Goal: Task Accomplishment & Management: Complete application form

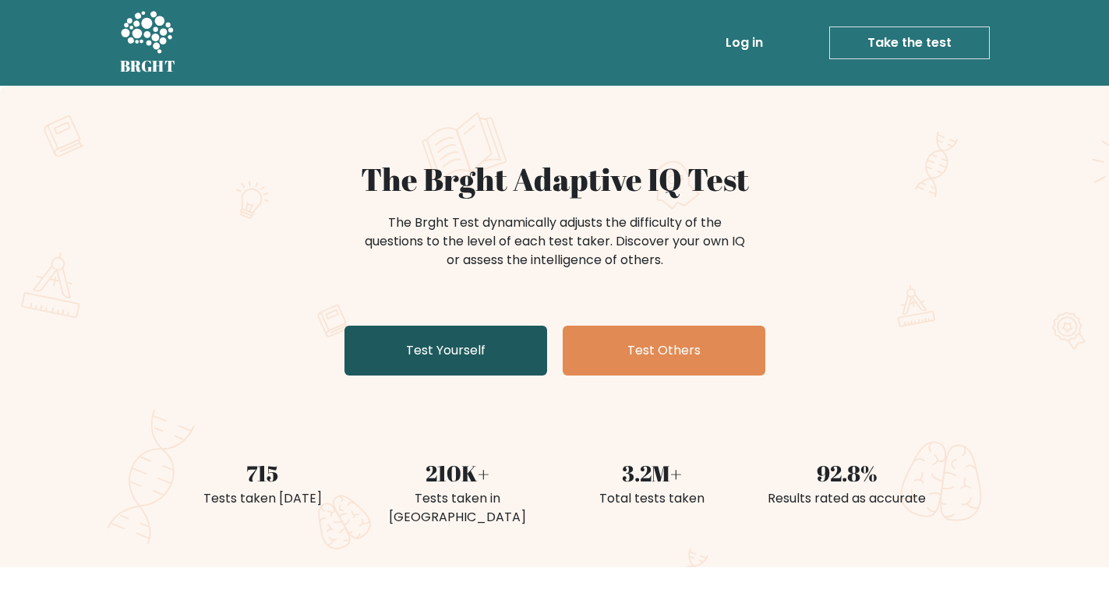
click at [465, 343] on link "Test Yourself" at bounding box center [446, 351] width 203 height 50
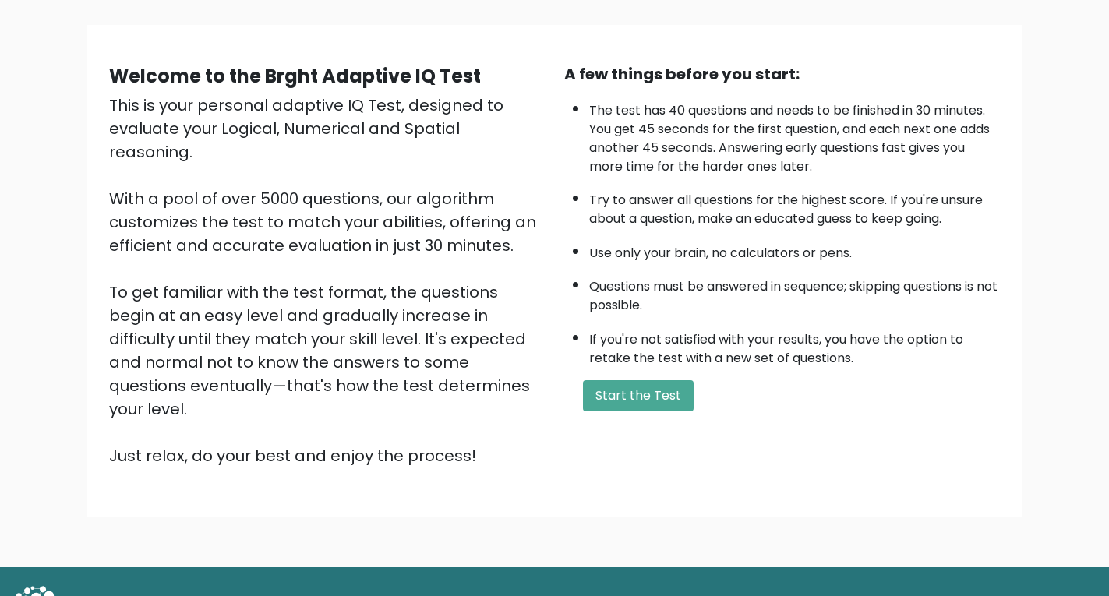
scroll to position [99, 0]
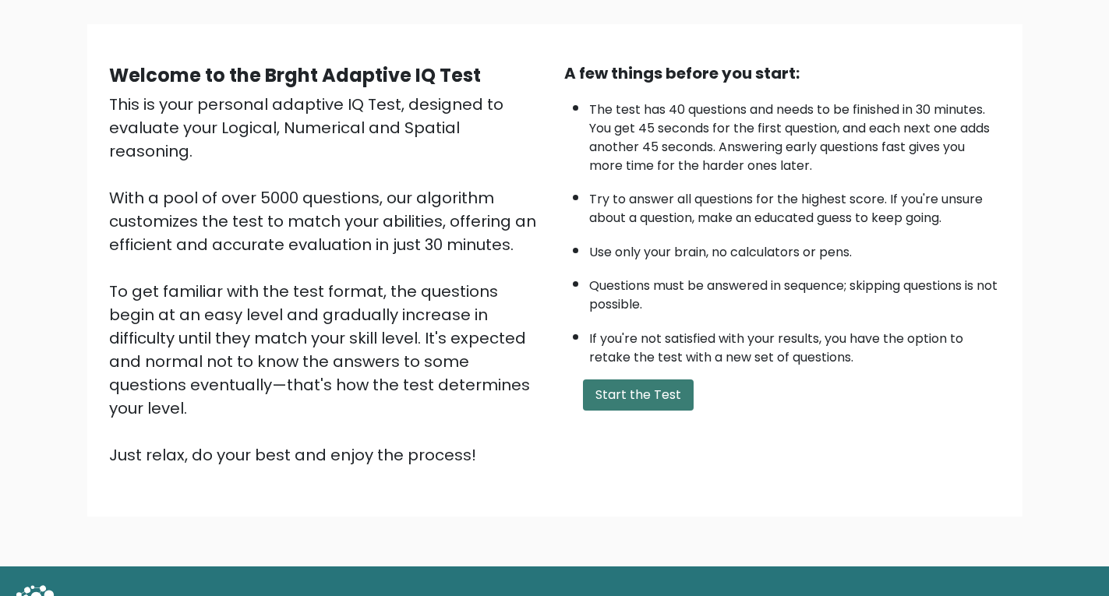
click at [668, 393] on button "Start the Test" at bounding box center [638, 395] width 111 height 31
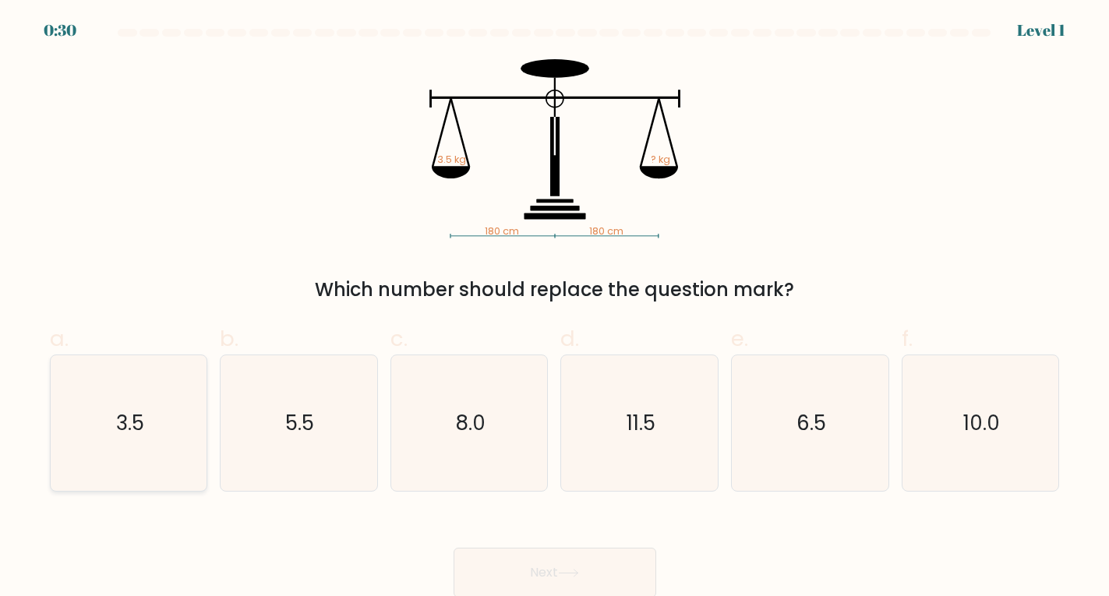
click at [129, 433] on text "3.5" at bounding box center [130, 423] width 28 height 28
click at [555, 309] on input "a. 3.5" at bounding box center [555, 304] width 1 height 10
radio input "true"
click at [525, 552] on button "Next" at bounding box center [555, 573] width 203 height 50
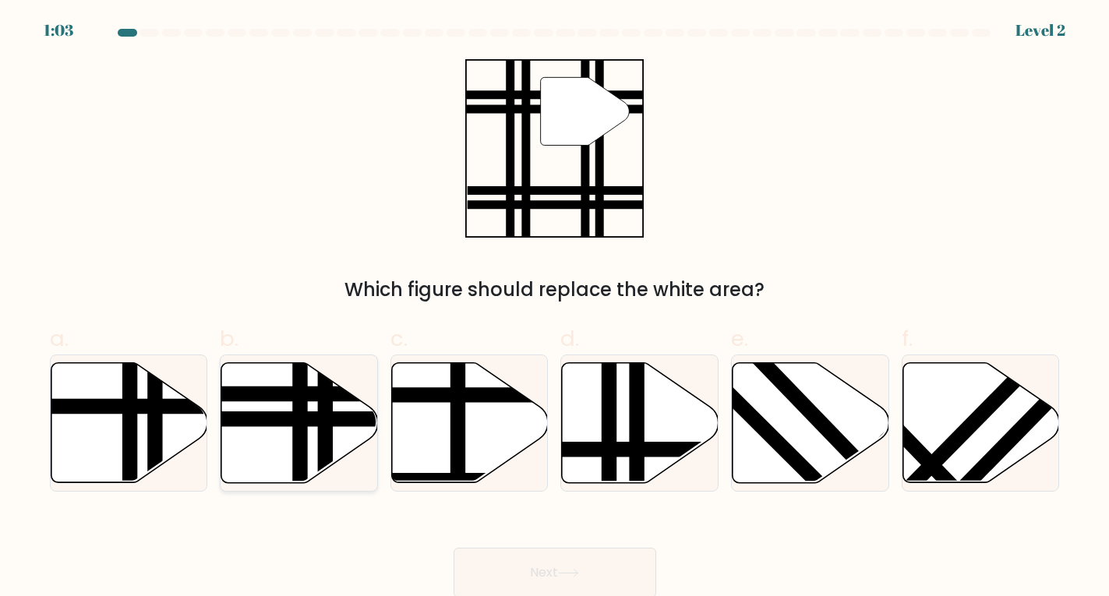
click at [284, 419] on line at bounding box center [248, 419] width 316 height 0
click at [555, 309] on input "b." at bounding box center [555, 304] width 1 height 10
radio input "true"
click at [628, 582] on button "Next" at bounding box center [555, 573] width 203 height 50
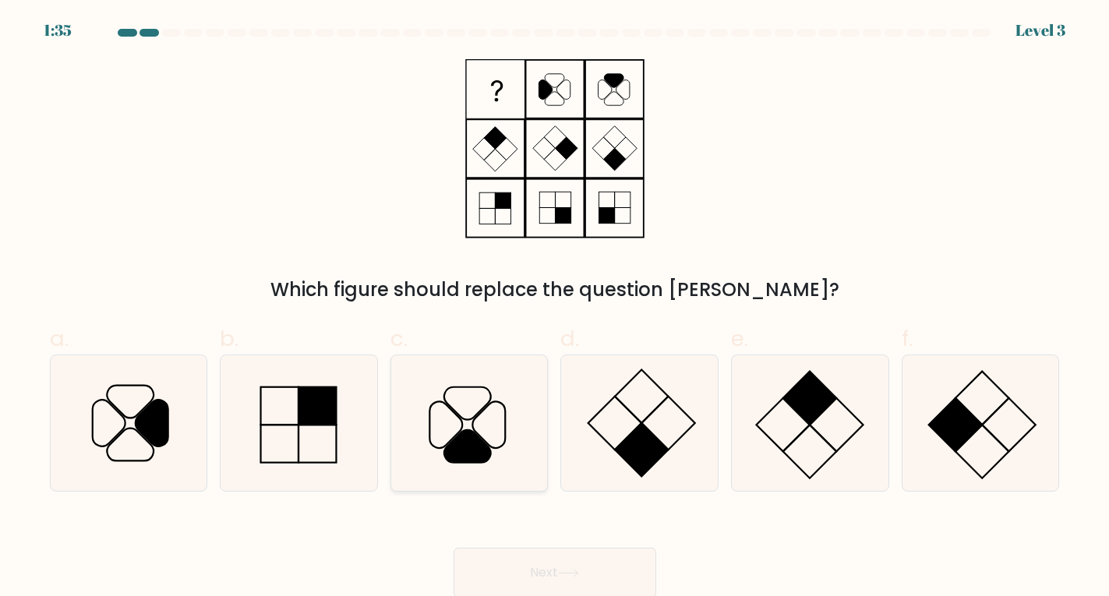
click at [469, 415] on icon at bounding box center [469, 423] width 136 height 136
click at [555, 309] on input "c." at bounding box center [555, 304] width 1 height 10
radio input "true"
click at [535, 578] on button "Next" at bounding box center [555, 573] width 203 height 50
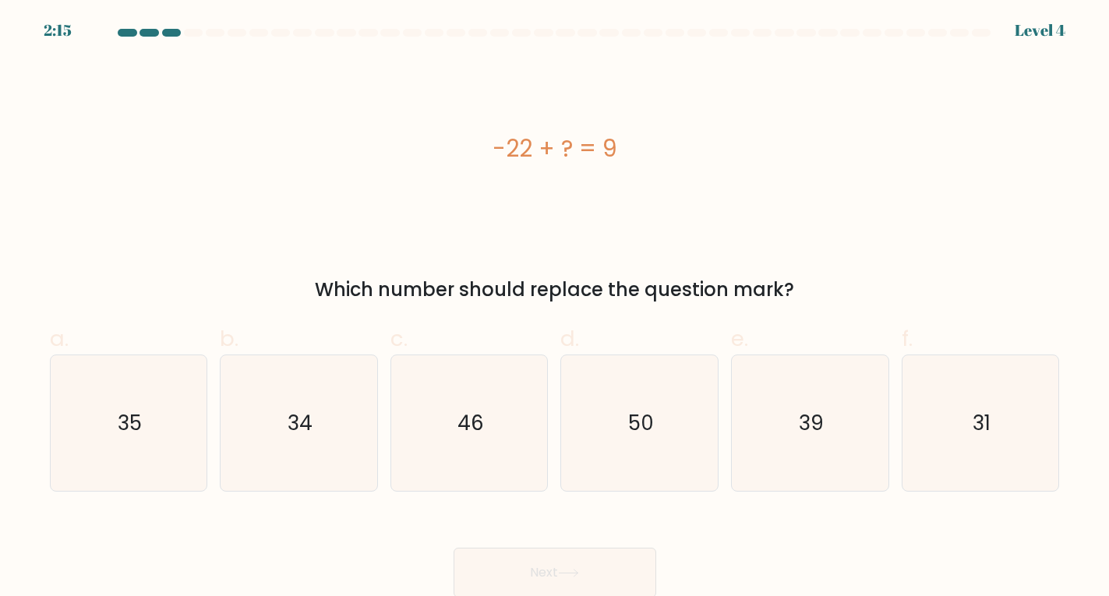
drag, startPoint x: 483, startPoint y: 148, endPoint x: 797, endPoint y: 299, distance: 348.0
click at [797, 299] on div "-22 + ? = 9 Which number should replace the question mark?" at bounding box center [555, 181] width 1029 height 245
copy div "-22 + ? = 9 Which number should replace the question mark?"
click at [995, 404] on icon "31" at bounding box center [981, 423] width 136 height 136
click at [556, 309] on input "f. 31" at bounding box center [555, 304] width 1 height 10
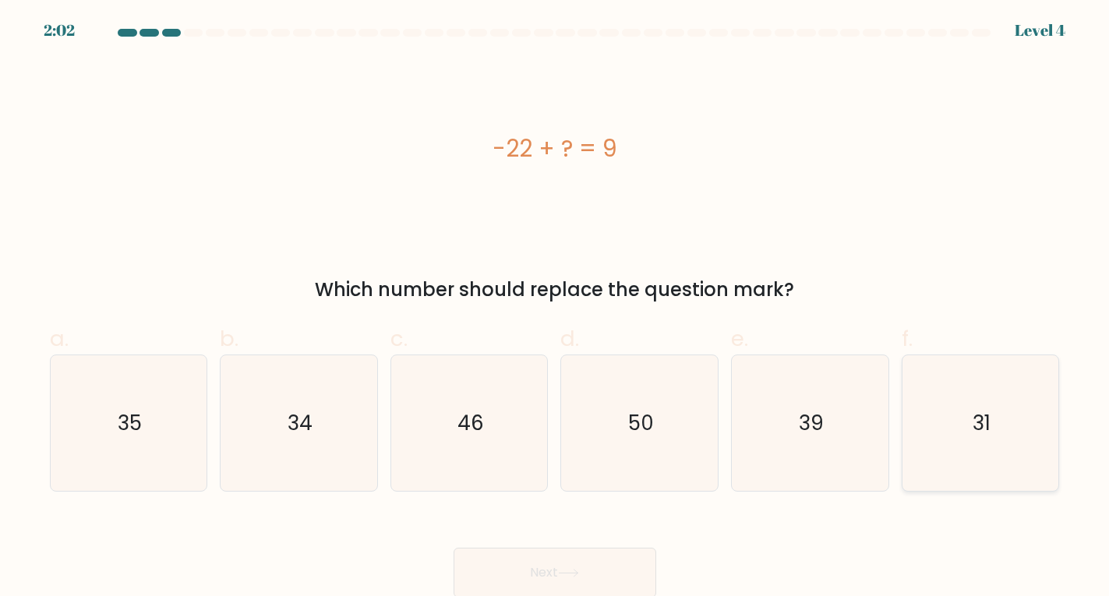
radio input "true"
click at [586, 564] on button "Next" at bounding box center [555, 573] width 203 height 50
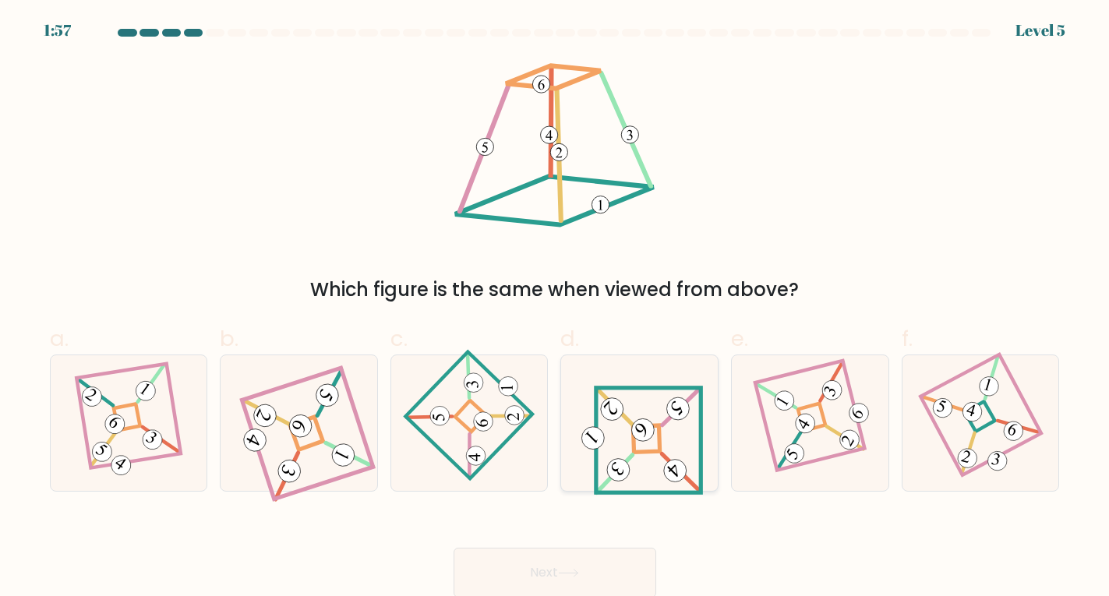
click at [648, 398] on icon at bounding box center [640, 423] width 126 height 109
click at [556, 309] on input "d." at bounding box center [555, 304] width 1 height 10
radio input "true"
click at [603, 557] on button "Next" at bounding box center [555, 573] width 203 height 50
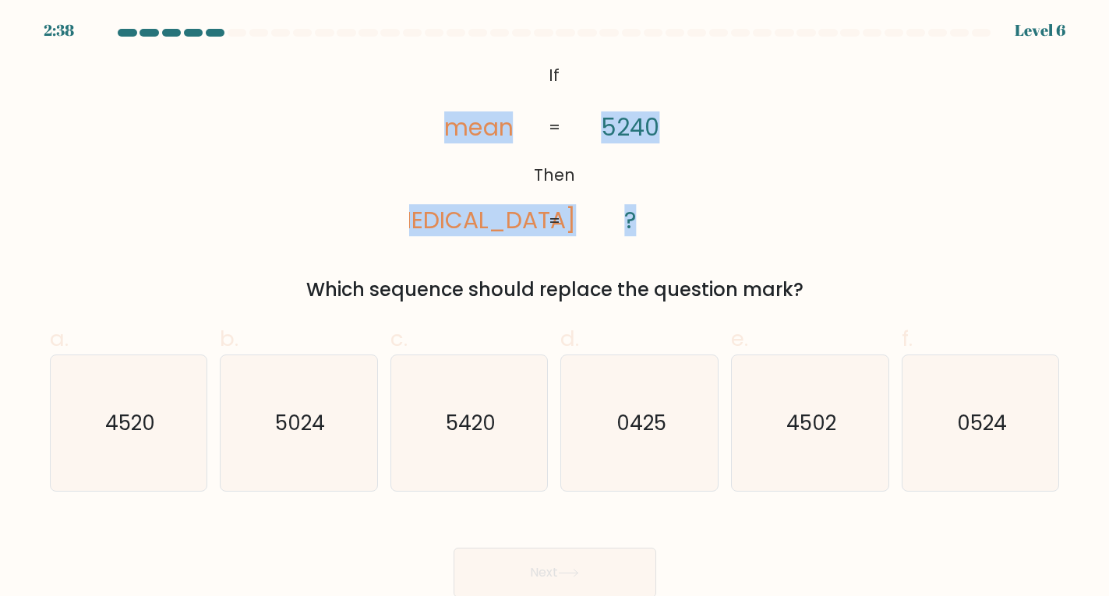
drag, startPoint x: 443, startPoint y: 87, endPoint x: 658, endPoint y: 199, distance: 242.3
click at [716, 211] on div "@import url('https://fonts.googleapis.com/css?family=Abril+Fatface:400,100,100i…" at bounding box center [555, 181] width 1029 height 245
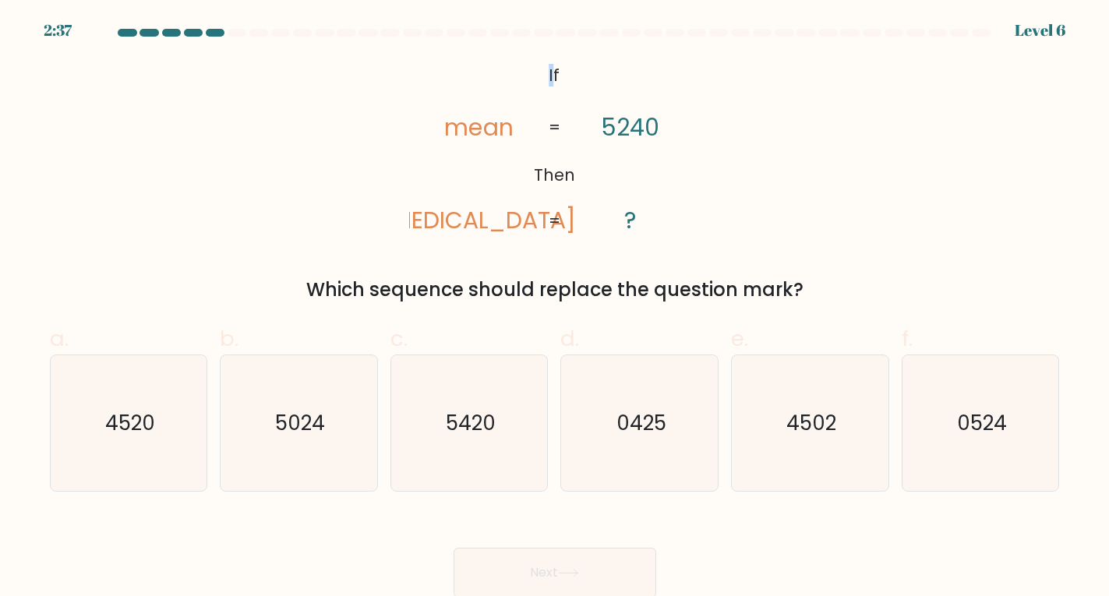
drag, startPoint x: 515, startPoint y: 69, endPoint x: 556, endPoint y: 83, distance: 43.6
click at [556, 83] on icon "@import url('https://fonts.googleapis.com/css?family=Abril+Fatface:400,100,100i…" at bounding box center [554, 148] width 291 height 179
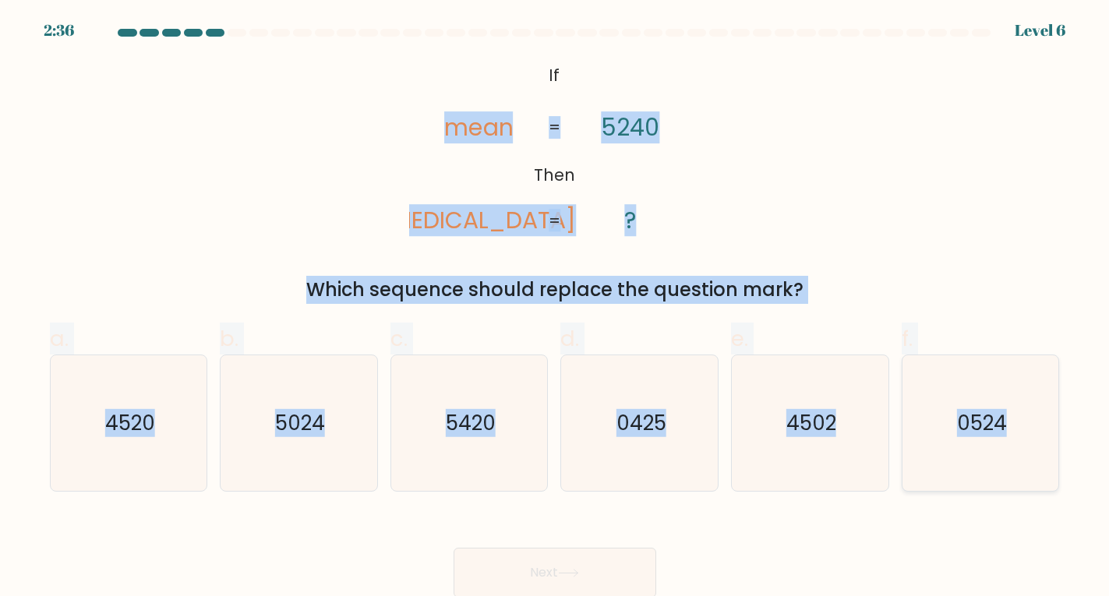
drag, startPoint x: 401, startPoint y: 122, endPoint x: 1034, endPoint y: 451, distance: 714.4
click at [1034, 451] on form "If ?" at bounding box center [554, 313] width 1109 height 569
copy form "mean amen 5240 ? = = Which sequence should replace the question mark? a. 4520 b…"
click at [822, 211] on div "@import url('https://fonts.googleapis.com/css?family=Abril+Fatface:400,100,100i…" at bounding box center [555, 181] width 1029 height 245
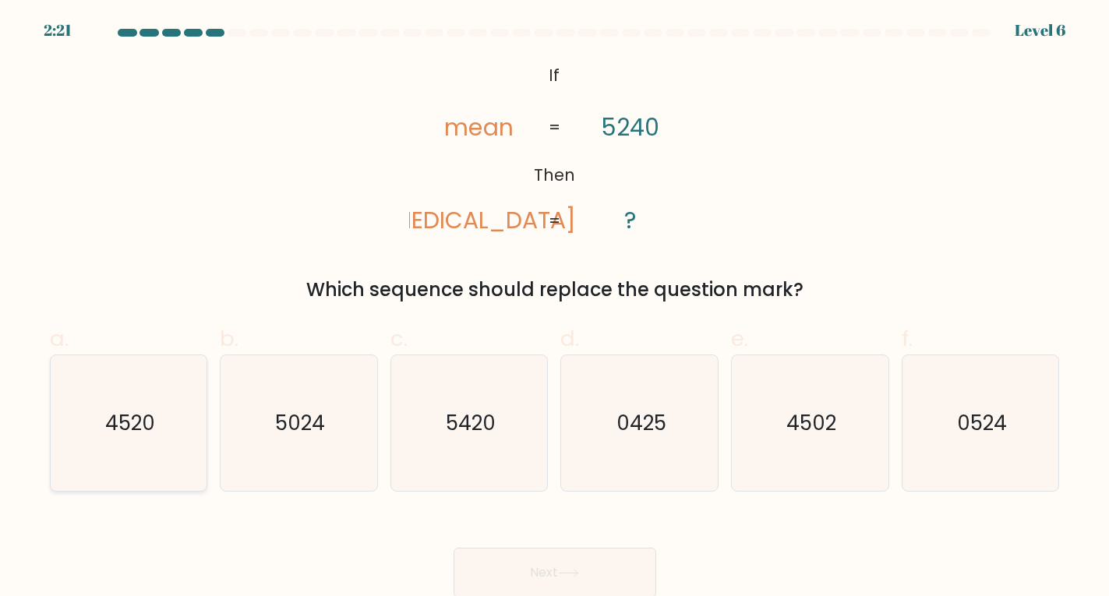
click at [126, 422] on text "4520" at bounding box center [130, 423] width 50 height 28
click at [555, 309] on input "a. 4520" at bounding box center [555, 304] width 1 height 10
radio input "true"
click at [573, 570] on button "Next" at bounding box center [555, 573] width 203 height 50
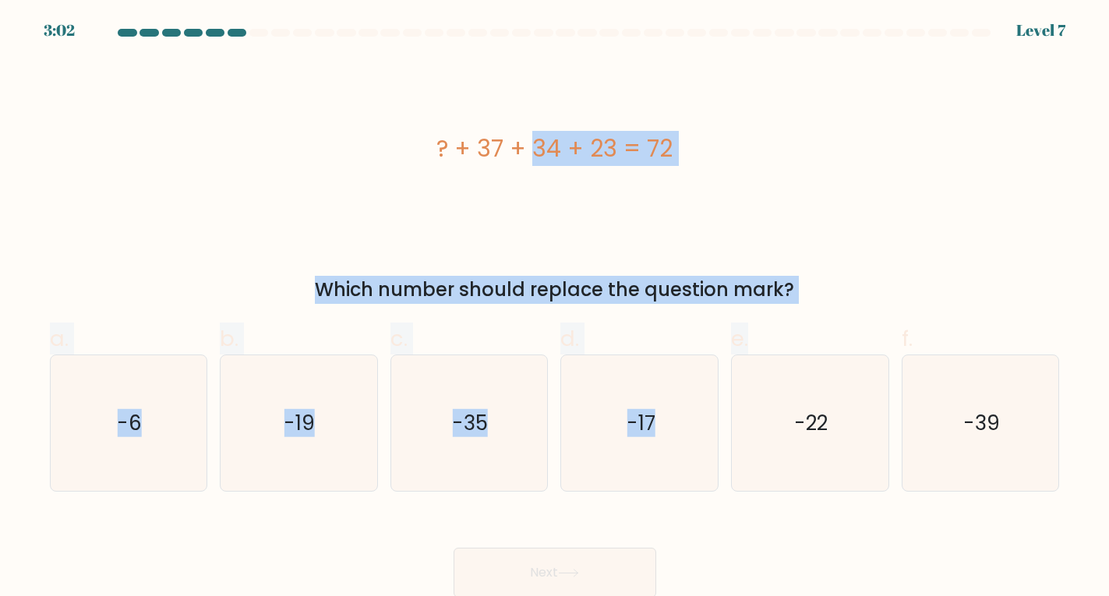
drag, startPoint x: 416, startPoint y: 126, endPoint x: 819, endPoint y: 306, distance: 441.8
click at [819, 306] on form "a." at bounding box center [554, 313] width 1109 height 569
copy form "? + 37 + 34 + 23 = 72 Which number should replace the question mark? a. -6 b. -…"
click at [197, 288] on div "Which number should replace the question mark?" at bounding box center [555, 290] width 992 height 28
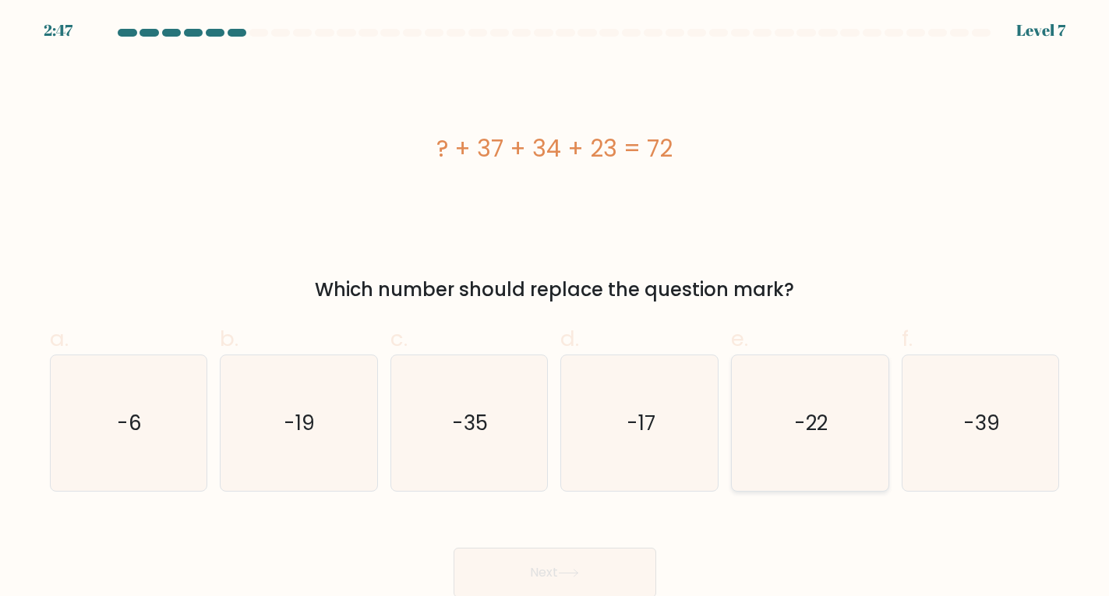
click at [802, 408] on icon "-22" at bounding box center [810, 423] width 136 height 136
click at [556, 309] on input "e. -22" at bounding box center [555, 304] width 1 height 10
radio input "true"
click at [595, 570] on button "Next" at bounding box center [555, 573] width 203 height 50
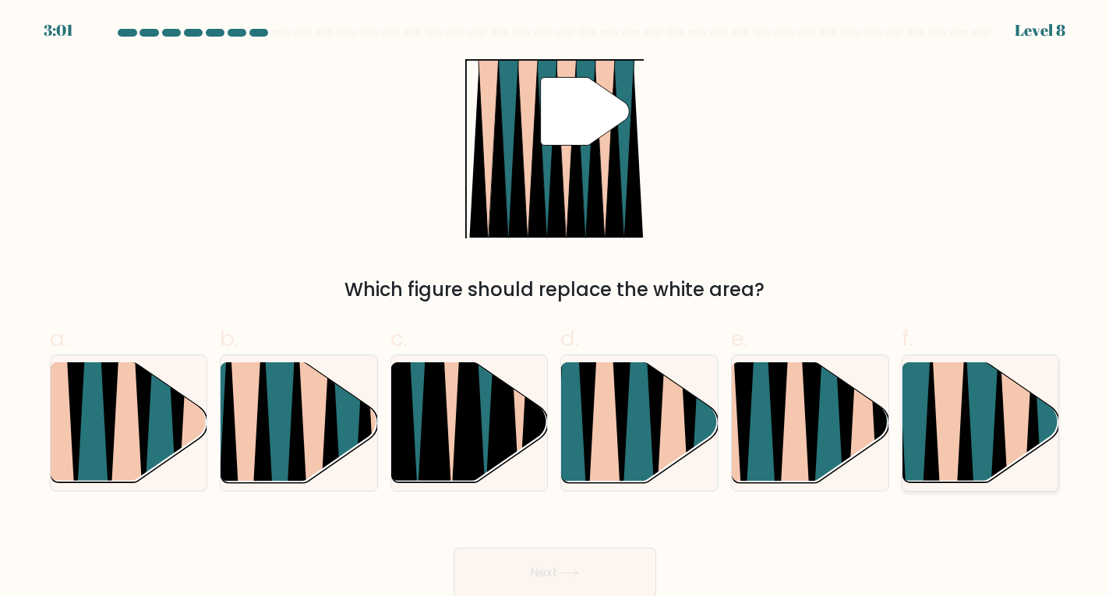
click at [1025, 436] on icon at bounding box center [1016, 489] width 35 height 313
click at [556, 309] on input "f." at bounding box center [555, 304] width 1 height 10
radio input "true"
click at [600, 578] on button "Next" at bounding box center [555, 573] width 203 height 50
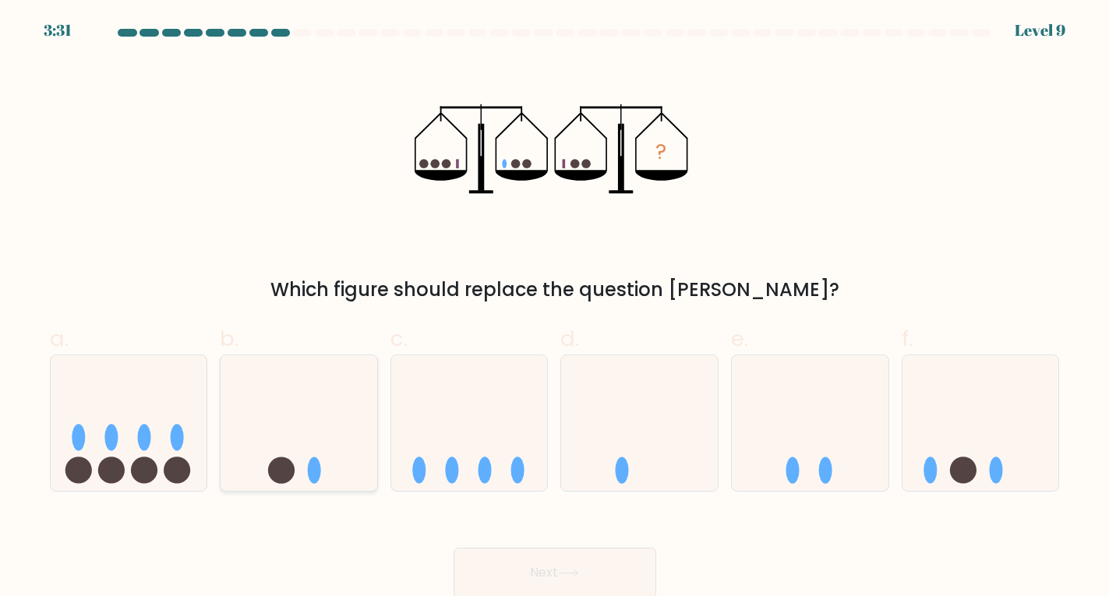
click at [295, 458] on icon at bounding box center [299, 423] width 157 height 129
click at [555, 309] on input "b." at bounding box center [555, 304] width 1 height 10
radio input "true"
click at [578, 564] on button "Next" at bounding box center [555, 573] width 203 height 50
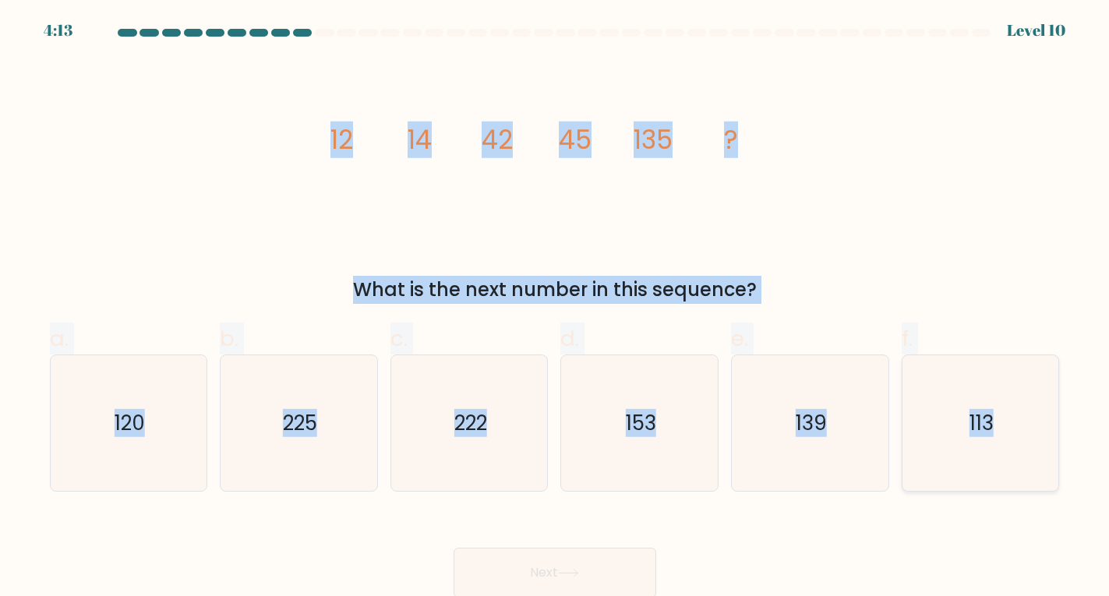
drag, startPoint x: 324, startPoint y: 113, endPoint x: 1013, endPoint y: 440, distance: 761.9
click at [1013, 440] on form at bounding box center [554, 313] width 1109 height 569
copy form "12 14 42 45 135 ? What is the next number in this sequence? a. 120 b. 225 c. 22…"
click at [822, 260] on div "image/svg+xml 12 14 42 45 135 ? What is the next number in this sequence?" at bounding box center [555, 181] width 1029 height 245
click at [756, 247] on div "image/svg+xml 12 14 42 45 135 ? What is the next number in this sequence?" at bounding box center [555, 181] width 1029 height 245
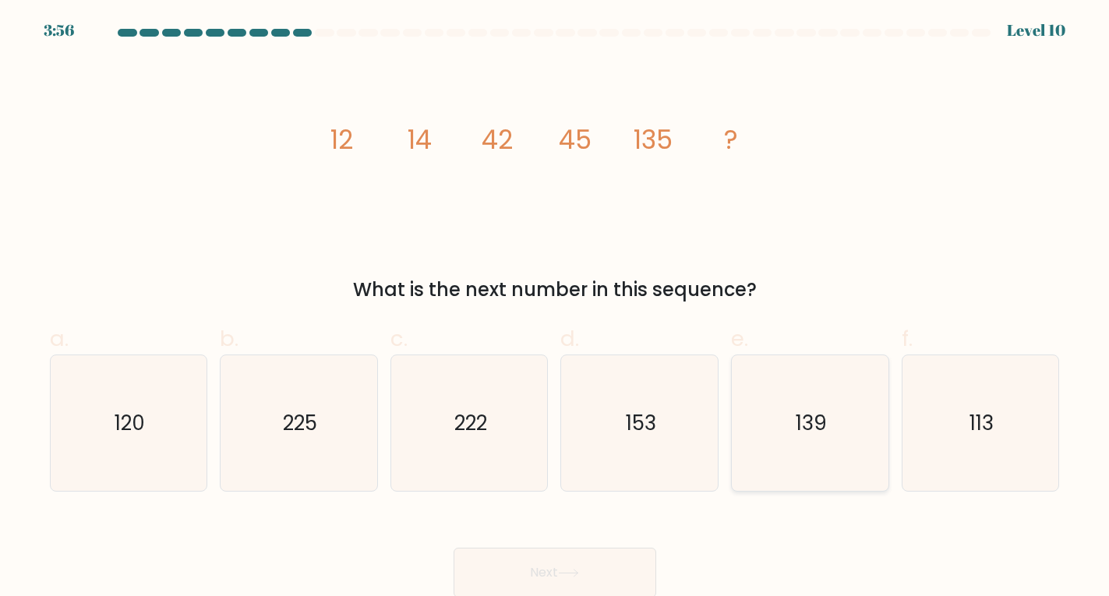
click at [807, 412] on text "139" at bounding box center [811, 423] width 31 height 28
click at [556, 309] on input "e. 139" at bounding box center [555, 304] width 1 height 10
radio input "true"
click at [555, 563] on button "Next" at bounding box center [555, 573] width 203 height 50
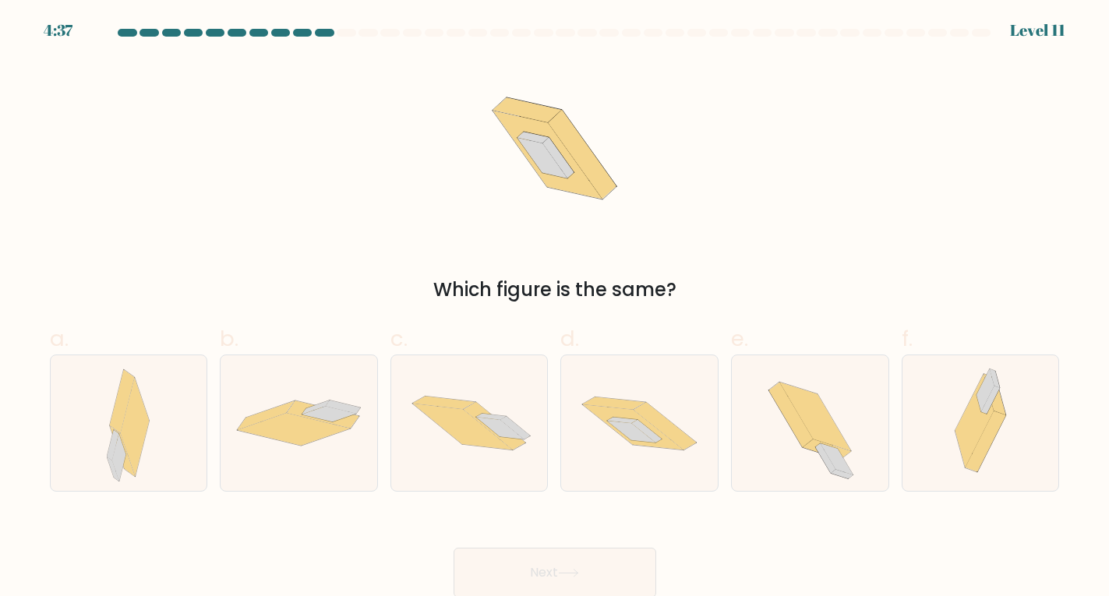
scroll to position [3, 0]
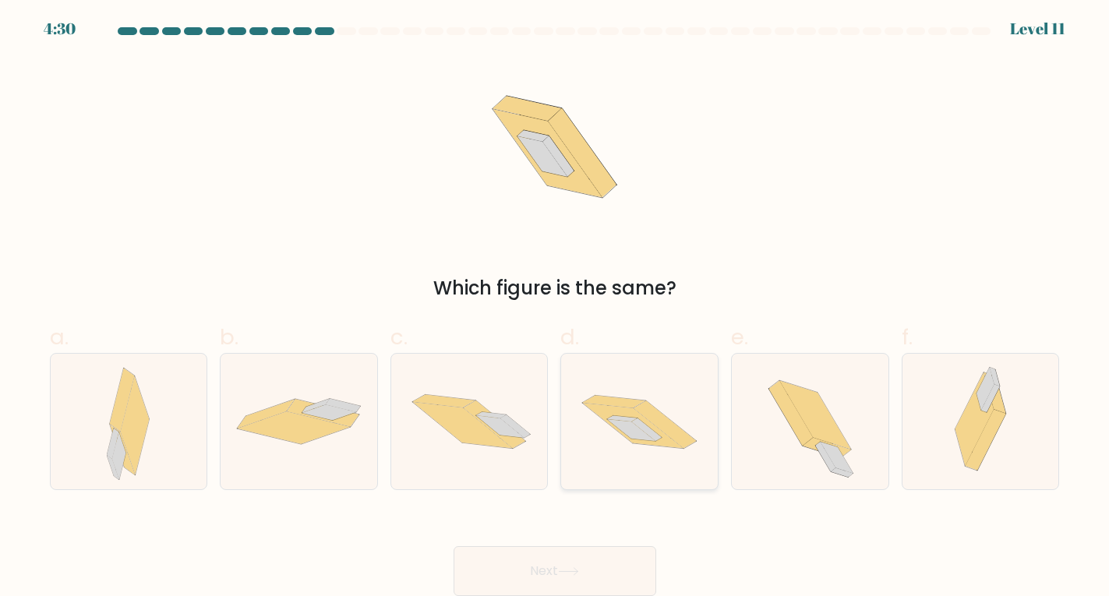
click at [651, 409] on icon at bounding box center [665, 425] width 62 height 48
click at [556, 307] on input "d." at bounding box center [555, 302] width 1 height 10
radio input "true"
click at [536, 572] on button "Next" at bounding box center [555, 571] width 203 height 50
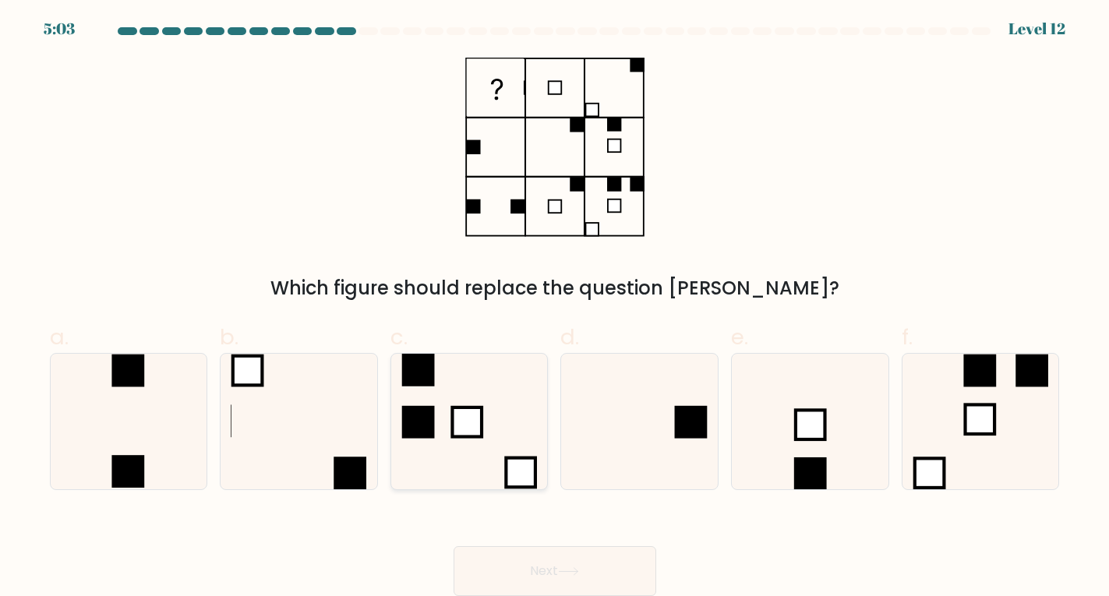
click at [427, 391] on icon at bounding box center [469, 422] width 136 height 136
click at [555, 307] on input "c." at bounding box center [555, 302] width 1 height 10
radio input "true"
click at [253, 375] on rect at bounding box center [248, 371] width 30 height 30
click at [555, 307] on input "b." at bounding box center [555, 302] width 1 height 10
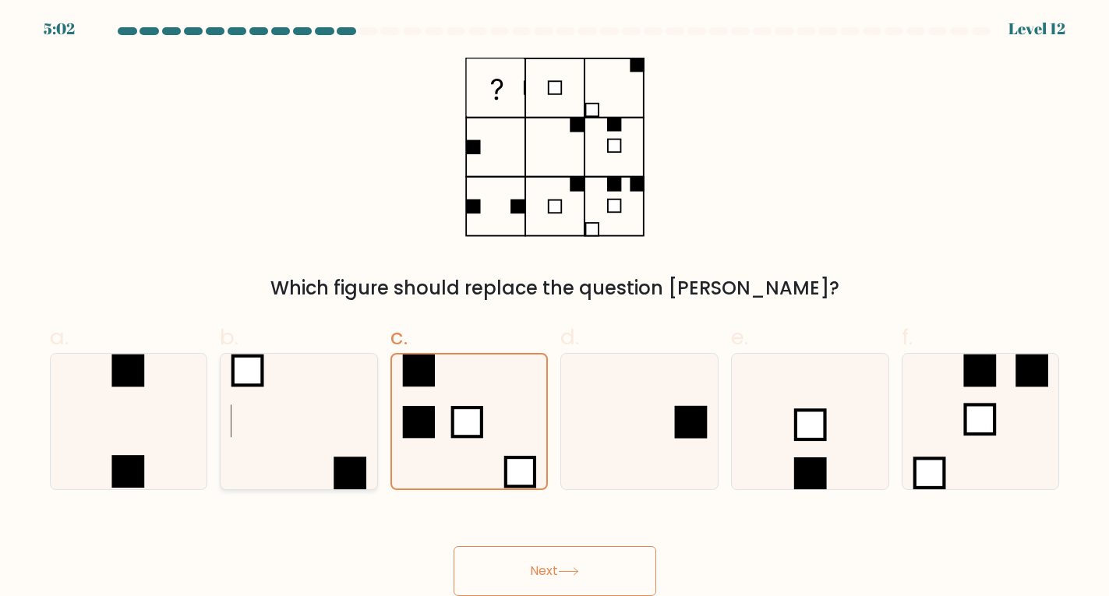
radio input "true"
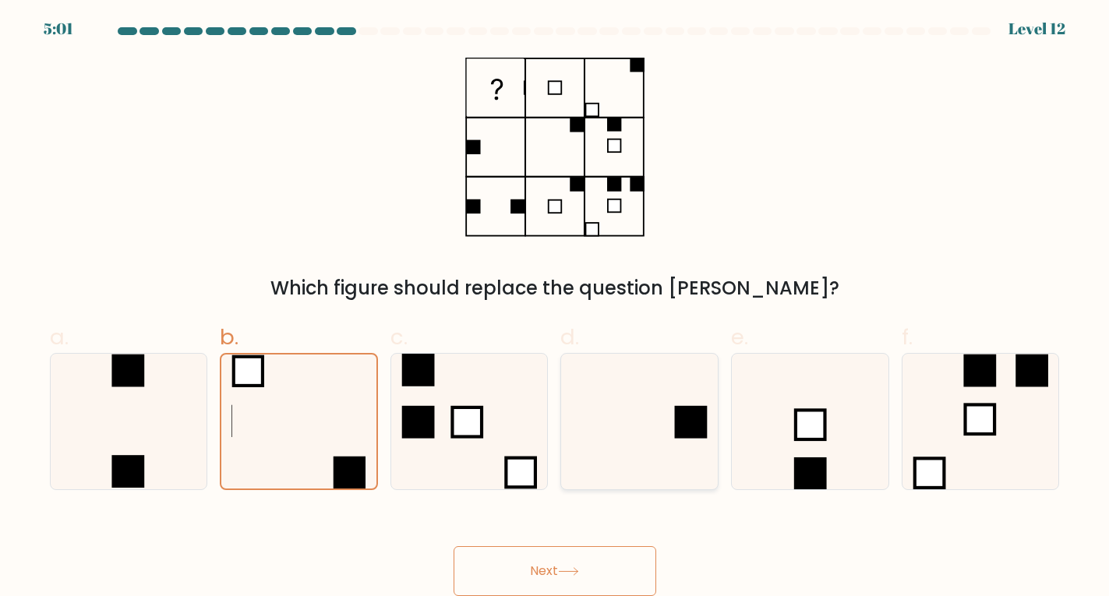
click at [617, 396] on icon at bounding box center [640, 422] width 136 height 136
click at [556, 307] on input "d." at bounding box center [555, 302] width 1 height 10
radio input "true"
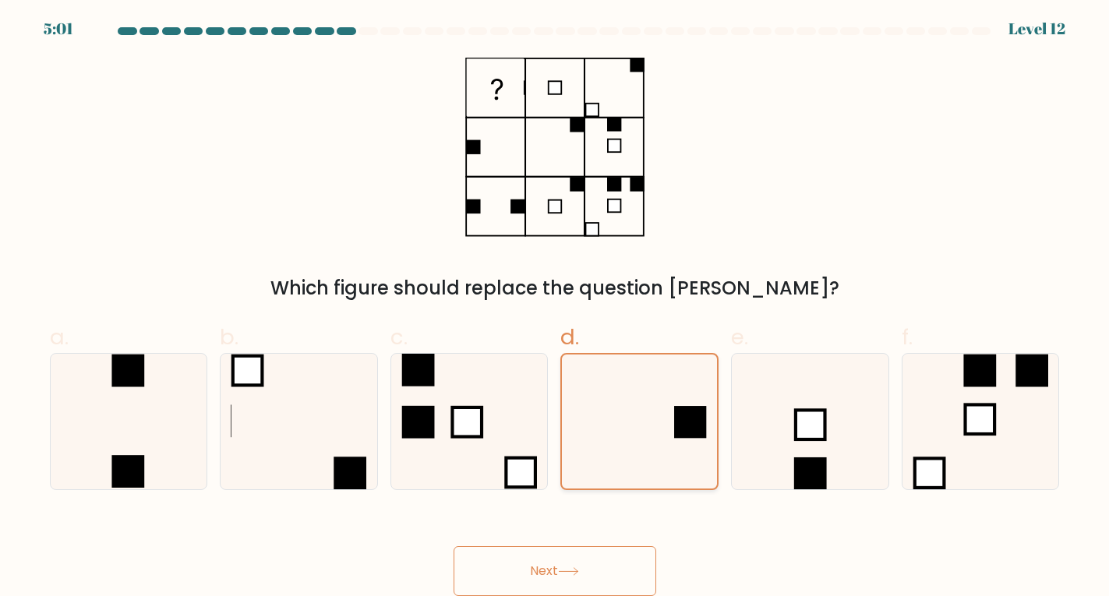
click at [660, 399] on icon at bounding box center [640, 422] width 134 height 134
click at [556, 307] on input "d." at bounding box center [555, 302] width 1 height 10
click at [561, 566] on button "Next" at bounding box center [555, 571] width 203 height 50
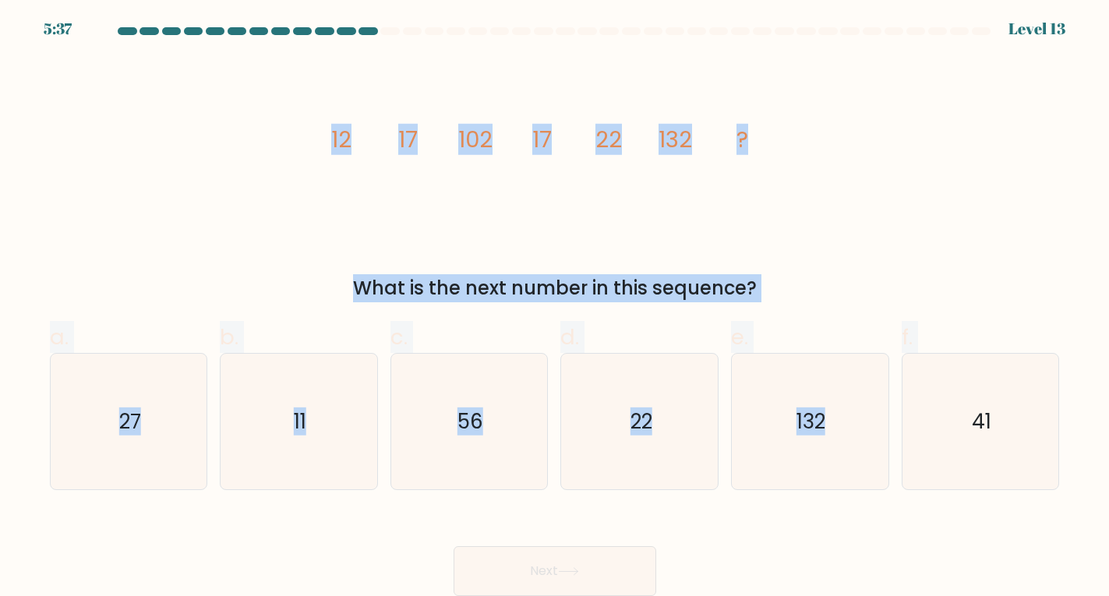
drag, startPoint x: 312, startPoint y: 136, endPoint x: 1060, endPoint y: 431, distance: 804.3
click at [1060, 431] on form at bounding box center [554, 311] width 1109 height 569
copy form "12 17 102 17 22 132 ? What is the next number in this sequence? a. 27 b. 11 c. …"
drag, startPoint x: 111, startPoint y: 409, endPoint x: 129, endPoint y: 416, distance: 18.5
click at [111, 410] on icon "27" at bounding box center [129, 422] width 136 height 136
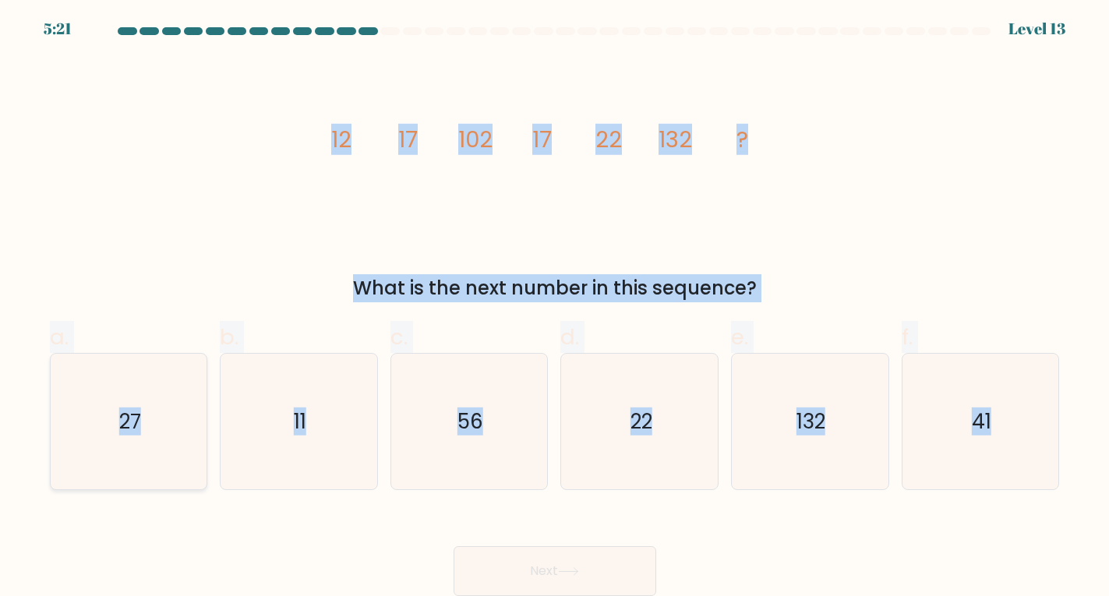
click at [555, 307] on input "a. 27" at bounding box center [555, 302] width 1 height 10
radio input "true"
click at [488, 562] on button "Next" at bounding box center [555, 571] width 203 height 50
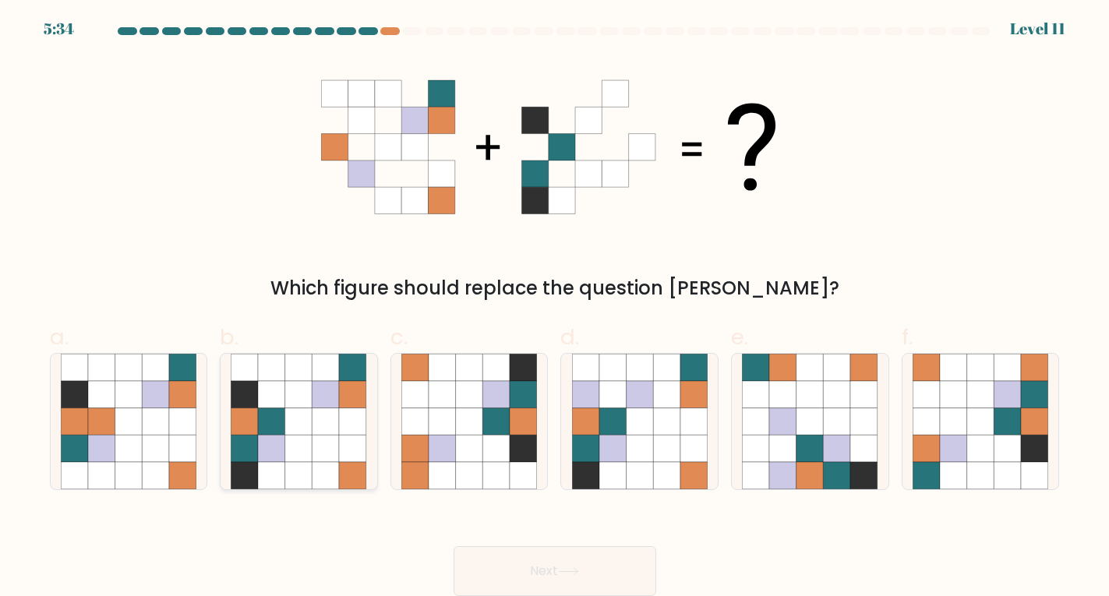
click at [284, 408] on icon at bounding box center [271, 421] width 27 height 27
click at [555, 307] on input "b." at bounding box center [555, 302] width 1 height 10
radio input "true"
click at [588, 561] on button "Next" at bounding box center [555, 571] width 203 height 50
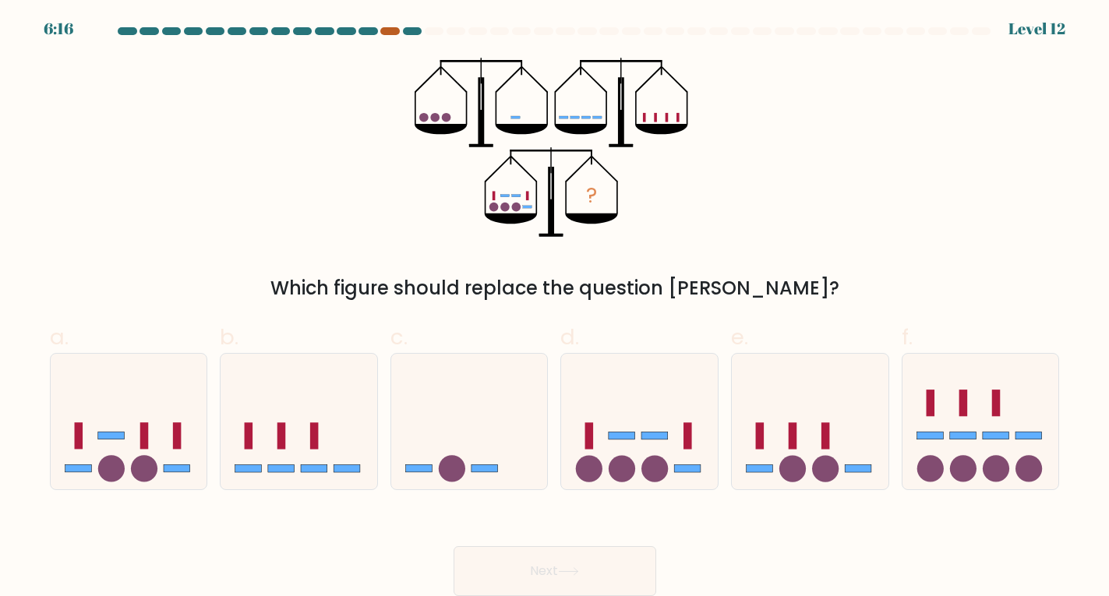
click at [388, 31] on div at bounding box center [389, 31] width 19 height 8
click at [323, 448] on icon at bounding box center [299, 421] width 157 height 129
click at [555, 307] on input "b." at bounding box center [555, 302] width 1 height 10
radio input "true"
click at [608, 568] on button "Next" at bounding box center [555, 571] width 203 height 50
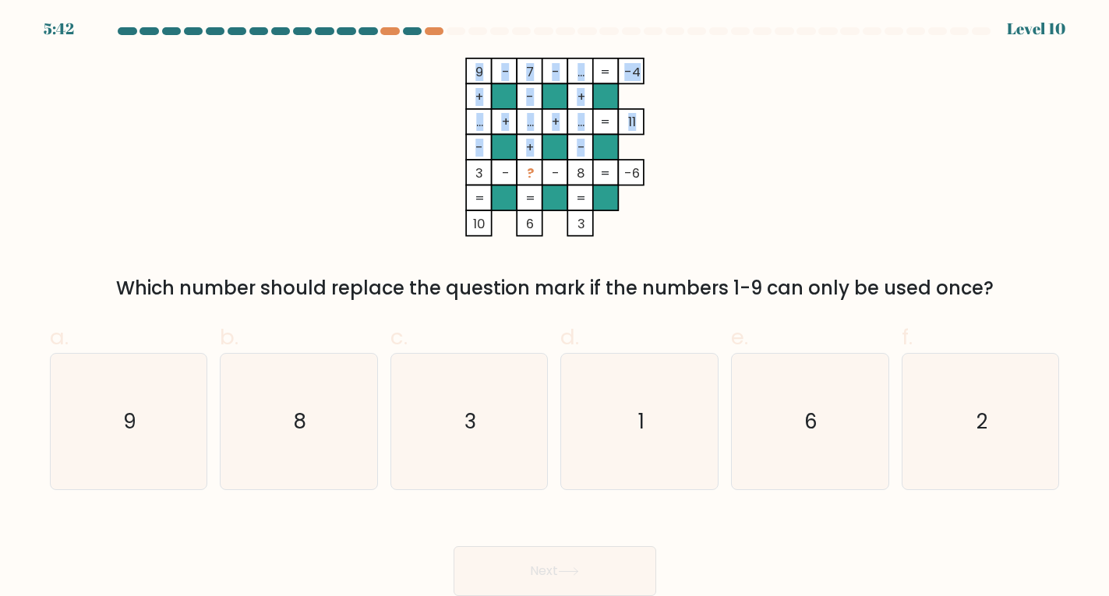
drag, startPoint x: 459, startPoint y: 164, endPoint x: 486, endPoint y: 101, distance: 67.8
click at [619, 185] on icon "9 - 7 - ... -4 + - + ... + ... + ... 11 - + - 3 - ? - 8 = -6 = = = = 10 6 3 =" at bounding box center [555, 147] width 468 height 179
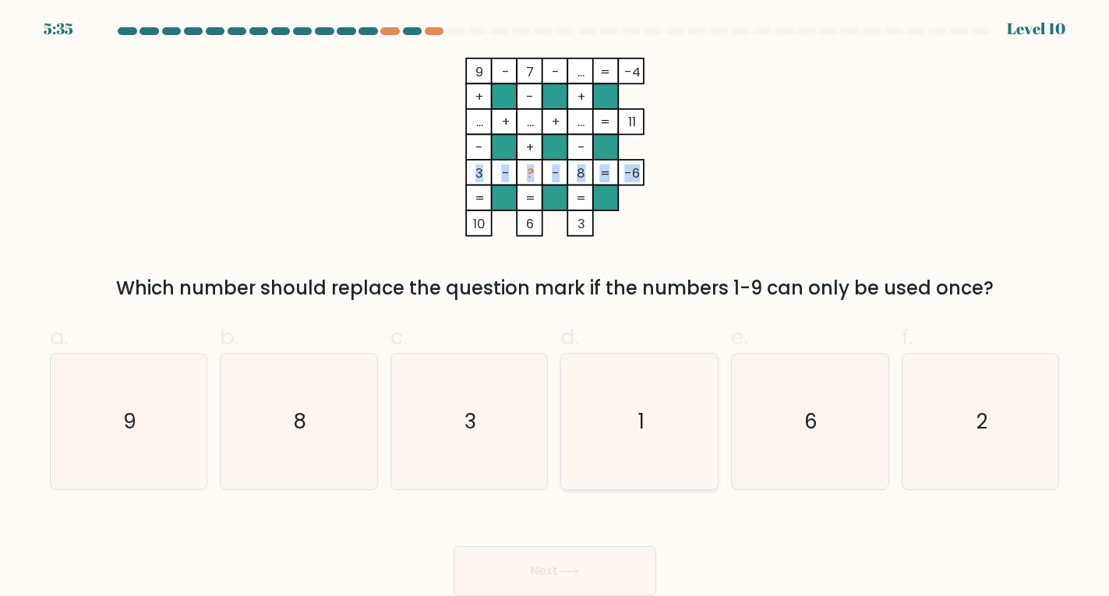
copy icon "3 - ? - 8 = -6"
click at [826, 228] on div "9 - 7 - ... -4 + - + ... + ... + ... 11 - + - 3 - ? - 8 = -6 = = = = 10 6 3 = W…" at bounding box center [555, 180] width 1029 height 245
click at [645, 418] on icon "1" at bounding box center [640, 422] width 136 height 136
click at [556, 307] on input "d. 1" at bounding box center [555, 302] width 1 height 10
radio input "true"
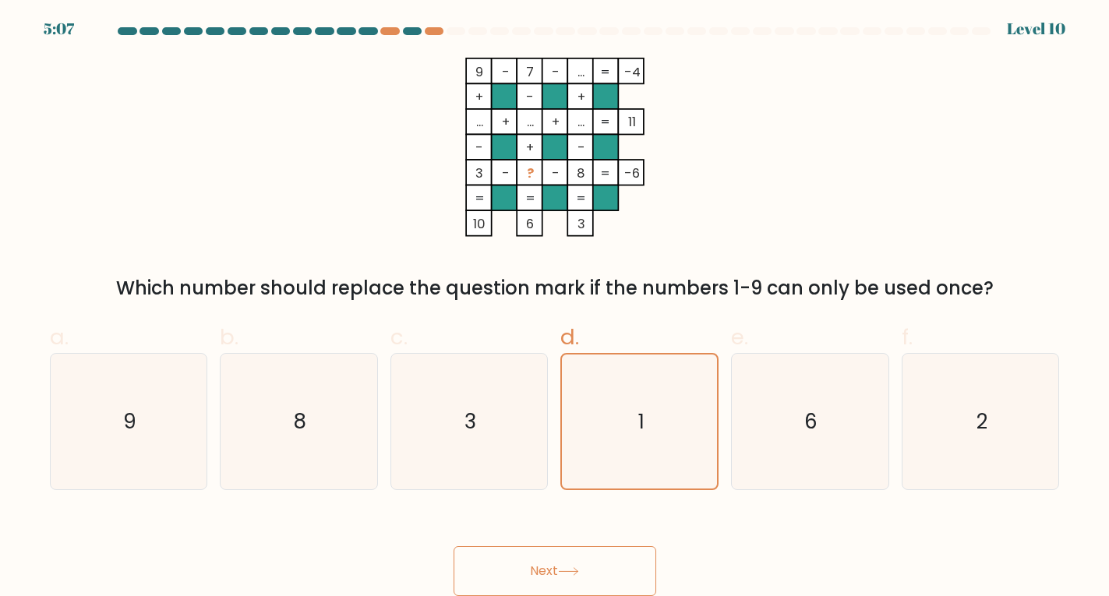
click at [577, 570] on icon at bounding box center [568, 572] width 21 height 9
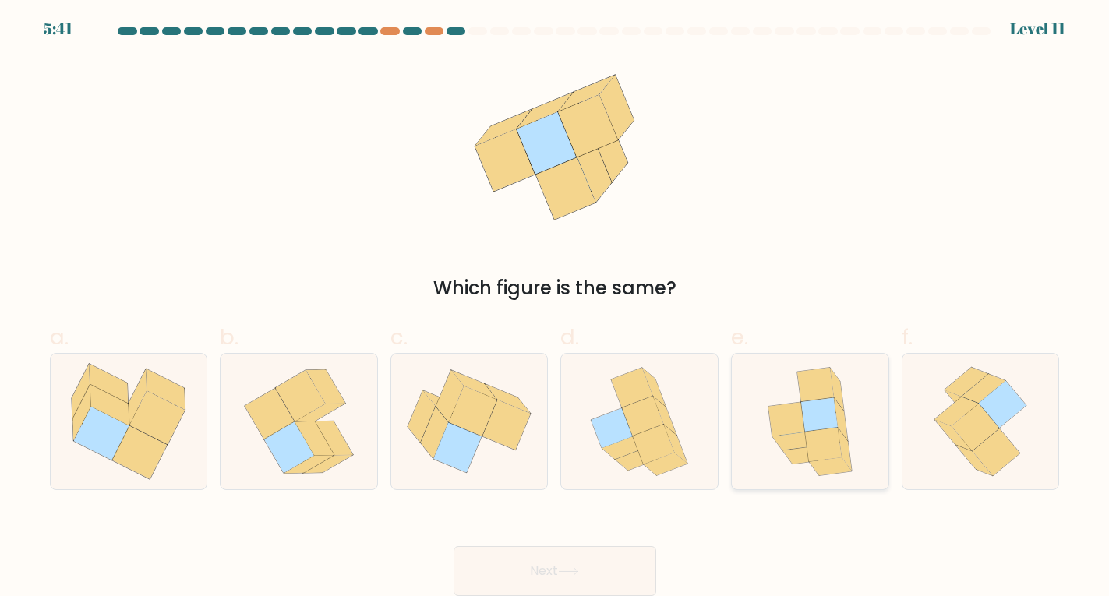
click at [820, 415] on icon at bounding box center [819, 415] width 37 height 34
click at [556, 307] on input "e." at bounding box center [555, 302] width 1 height 10
radio input "true"
click at [617, 553] on button "Next" at bounding box center [555, 571] width 203 height 50
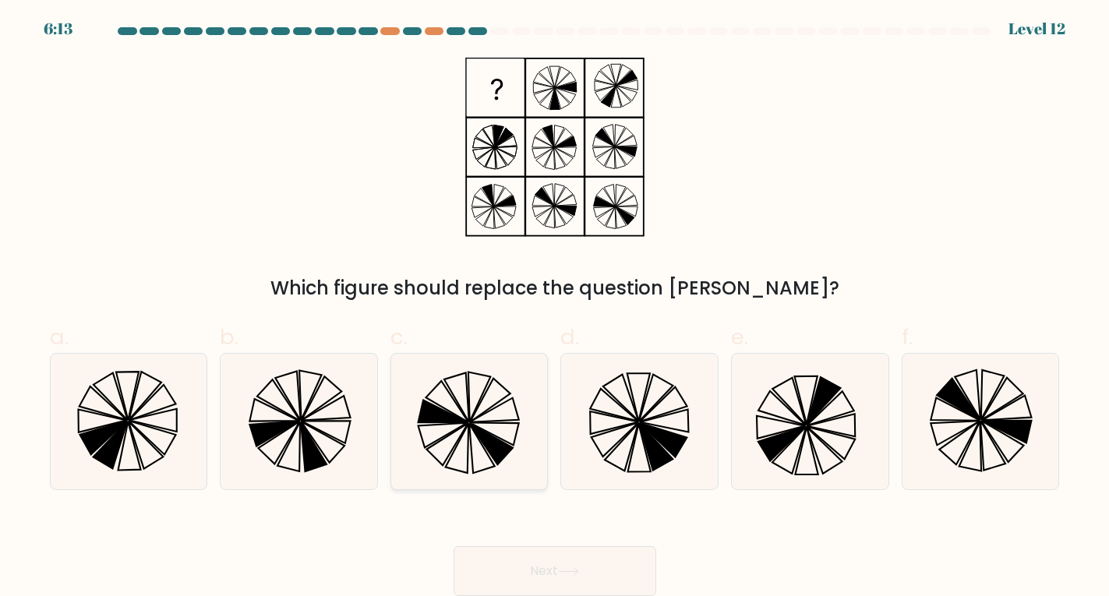
click at [437, 413] on icon at bounding box center [443, 412] width 49 height 23
click at [555, 307] on input "c." at bounding box center [555, 302] width 1 height 10
radio input "true"
click at [510, 561] on button "Next" at bounding box center [555, 571] width 203 height 50
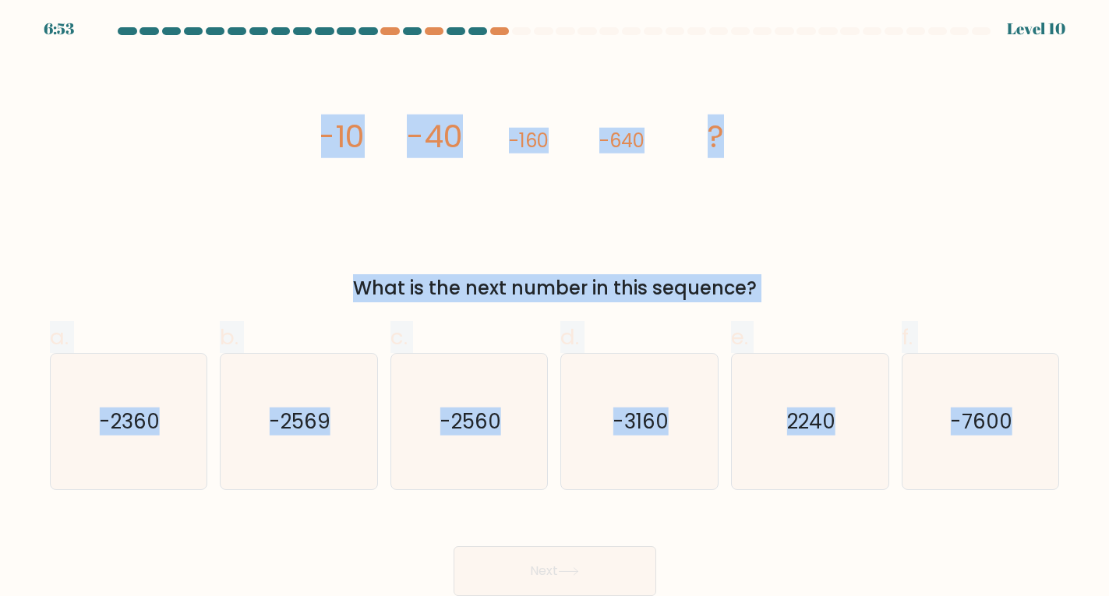
drag, startPoint x: 306, startPoint y: 122, endPoint x: 1061, endPoint y: 426, distance: 814.3
click at [1061, 426] on form at bounding box center [554, 311] width 1109 height 569
copy form "-10 -40 -160 -640 ? What is the next number in this sequence? a. -2360 b. -2569…"
click at [231, 62] on div "image/svg+xml -10 -40 -160 -640 ? What is the next number in this sequence?" at bounding box center [555, 180] width 1029 height 245
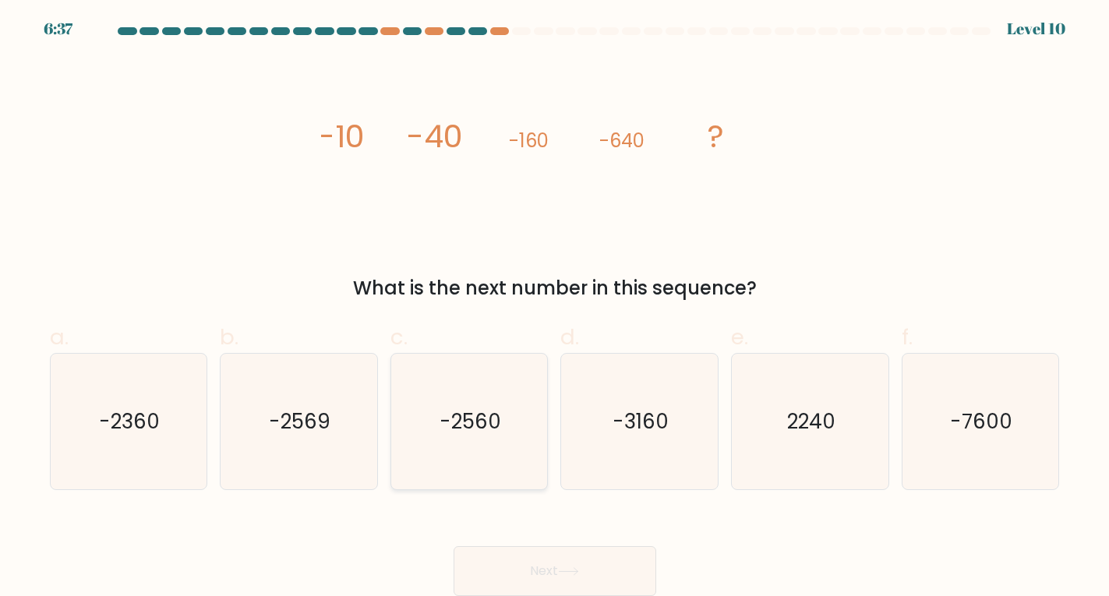
click at [469, 423] on text "-2560" at bounding box center [470, 422] width 61 height 28
click at [555, 307] on input "c. -2560" at bounding box center [555, 302] width 1 height 10
radio input "true"
click at [537, 557] on button "Next" at bounding box center [555, 571] width 203 height 50
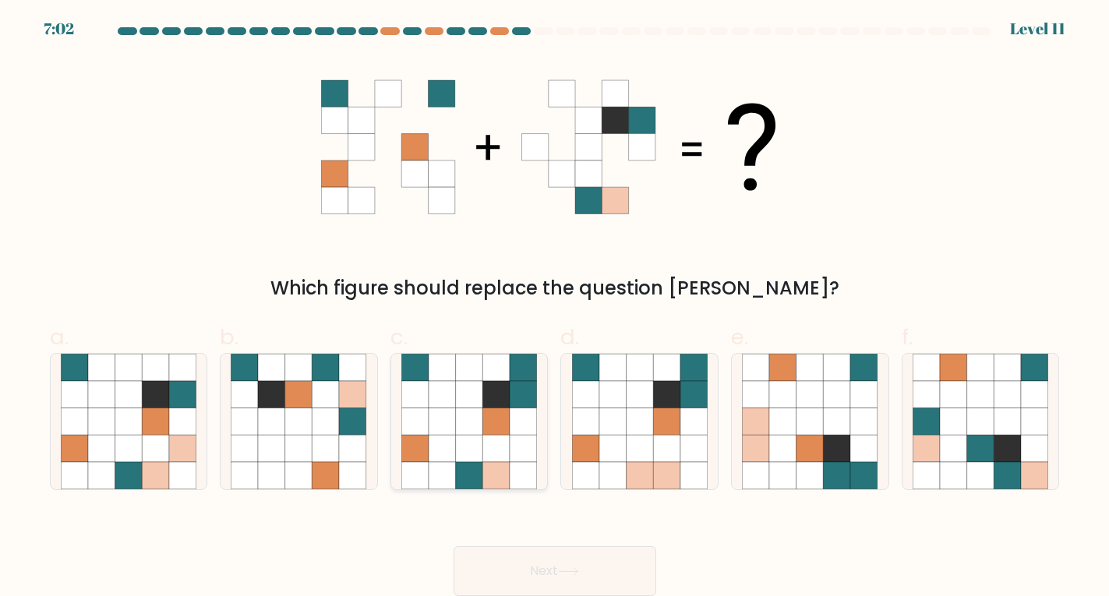
click at [465, 432] on icon at bounding box center [469, 421] width 27 height 27
click at [555, 307] on input "c." at bounding box center [555, 302] width 1 height 10
radio input "true"
click at [557, 565] on button "Next" at bounding box center [555, 571] width 203 height 50
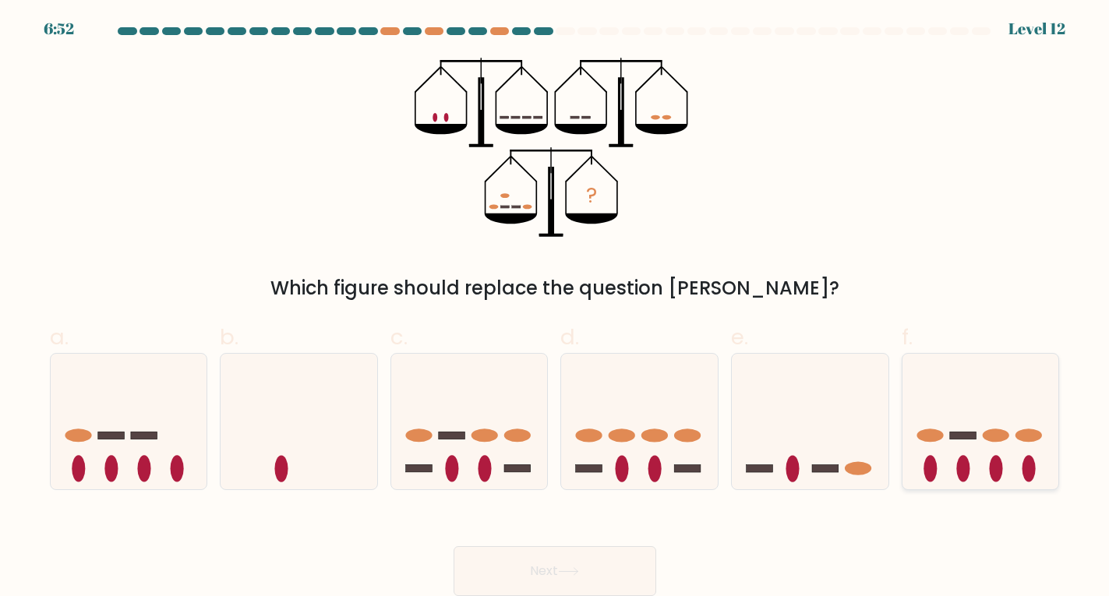
click at [971, 426] on icon at bounding box center [981, 421] width 157 height 129
click at [556, 307] on input "f." at bounding box center [555, 302] width 1 height 10
radio input "true"
click at [561, 553] on button "Next" at bounding box center [555, 571] width 203 height 50
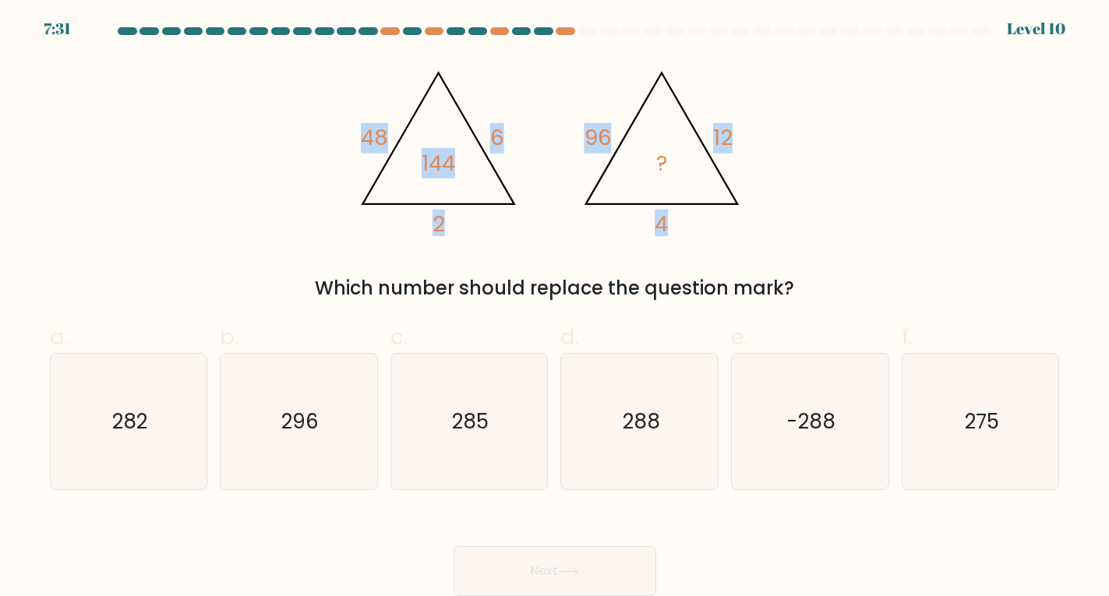
drag, startPoint x: 316, startPoint y: 101, endPoint x: 734, endPoint y: 235, distance: 439.6
click at [734, 235] on div "@import url('https://fonts.googleapis.com/css?family=Abril+Fatface:400,100,100i…" at bounding box center [555, 180] width 1029 height 245
copy g "48 6 2 144 @import url('https://fonts.googleapis.com/css?family=Abril+Fatface:4…"
click at [787, 136] on div "@import url('https://fonts.googleapis.com/css?family=Abril+Fatface:400,100,100i…" at bounding box center [555, 180] width 1029 height 245
drag, startPoint x: 581, startPoint y: 126, endPoint x: 692, endPoint y: 209, distance: 139.2
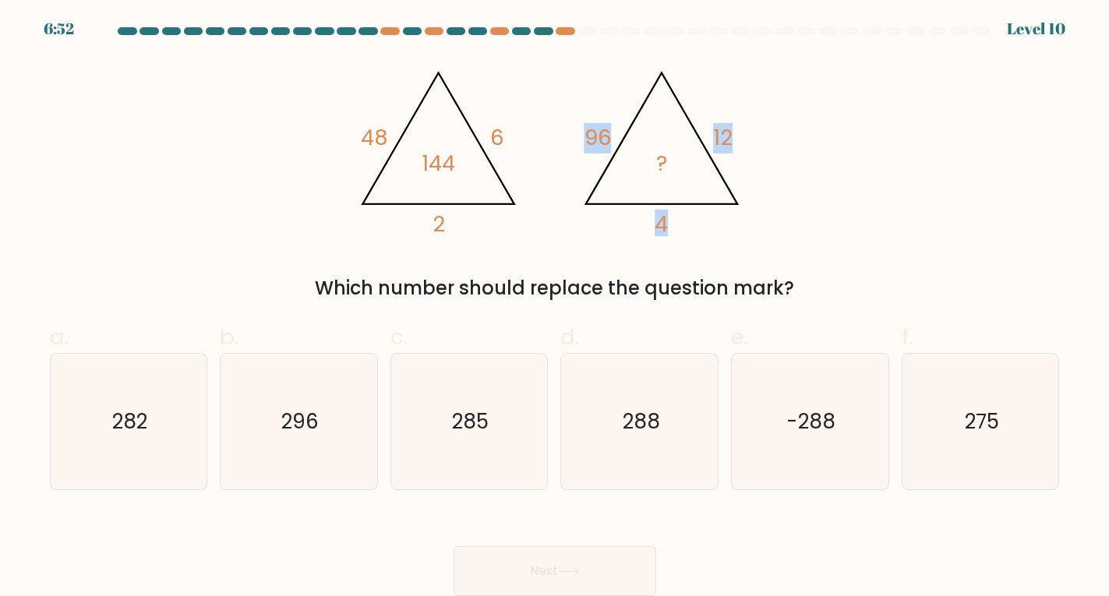
click at [692, 209] on icon "@import url('https://fonts.googleapis.com/css?family=Abril+Fatface:400,100,100i…" at bounding box center [555, 147] width 412 height 179
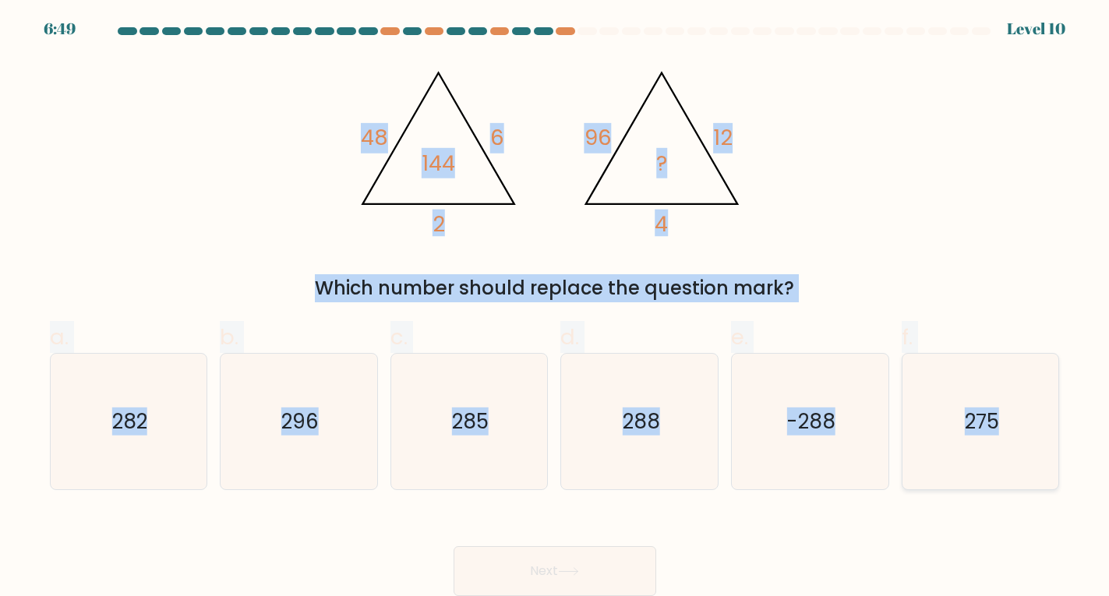
drag, startPoint x: 238, startPoint y: 104, endPoint x: 1031, endPoint y: 426, distance: 856.1
click at [1031, 426] on form at bounding box center [554, 311] width 1109 height 569
copy form "48 6 2 144 @import url('https://fonts.googleapis.com/css?family=Abril+Fatface:4…"
click at [687, 370] on icon "288" at bounding box center [640, 422] width 136 height 136
click at [556, 307] on input "d. 288" at bounding box center [555, 302] width 1 height 10
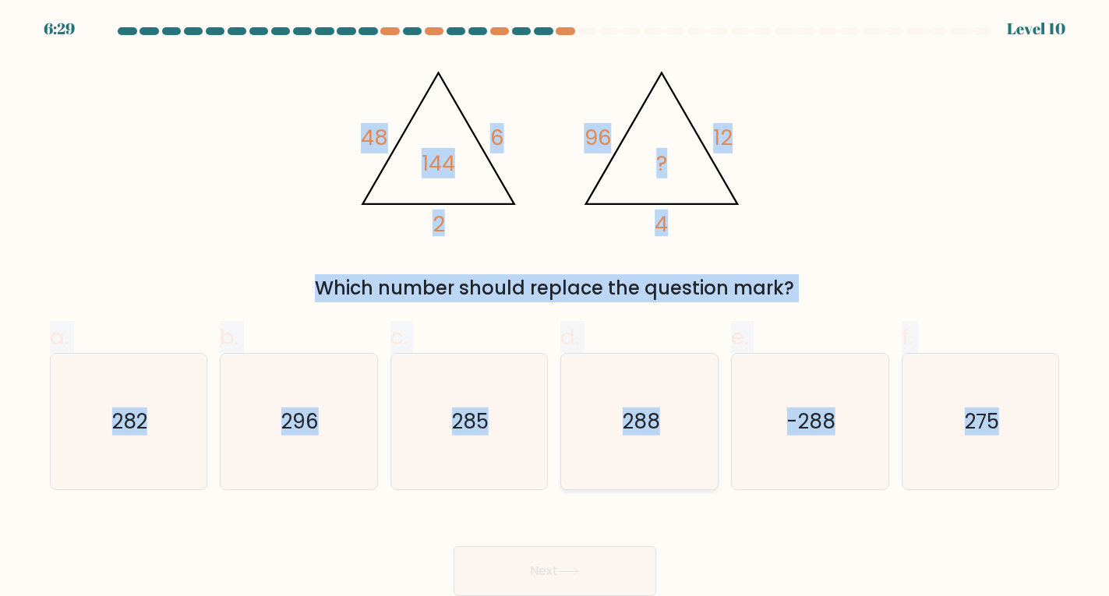
radio input "true"
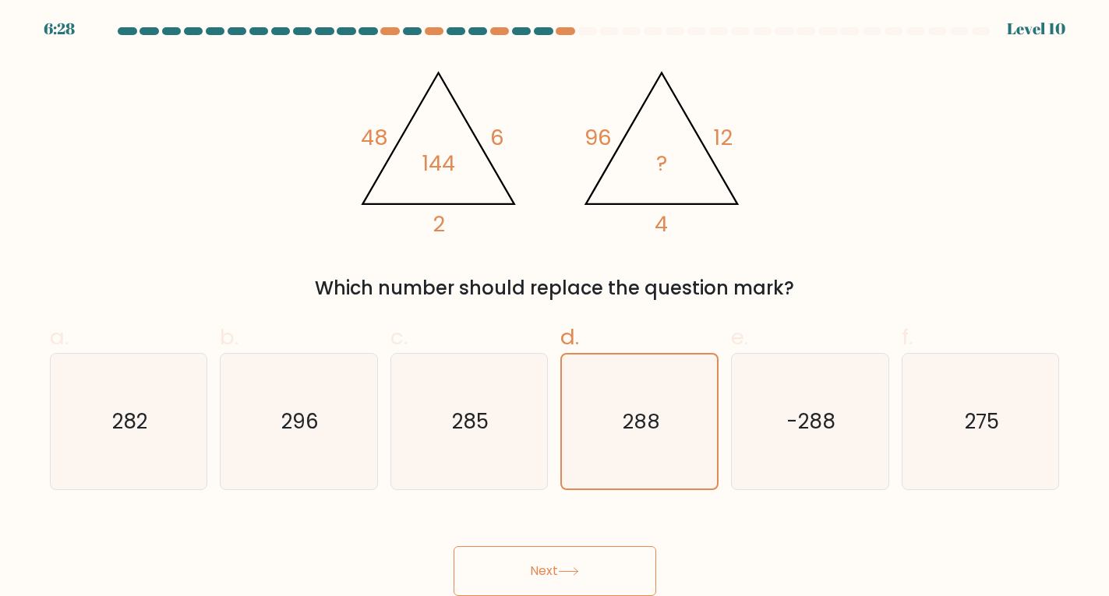
click at [550, 564] on button "Next" at bounding box center [555, 571] width 203 height 50
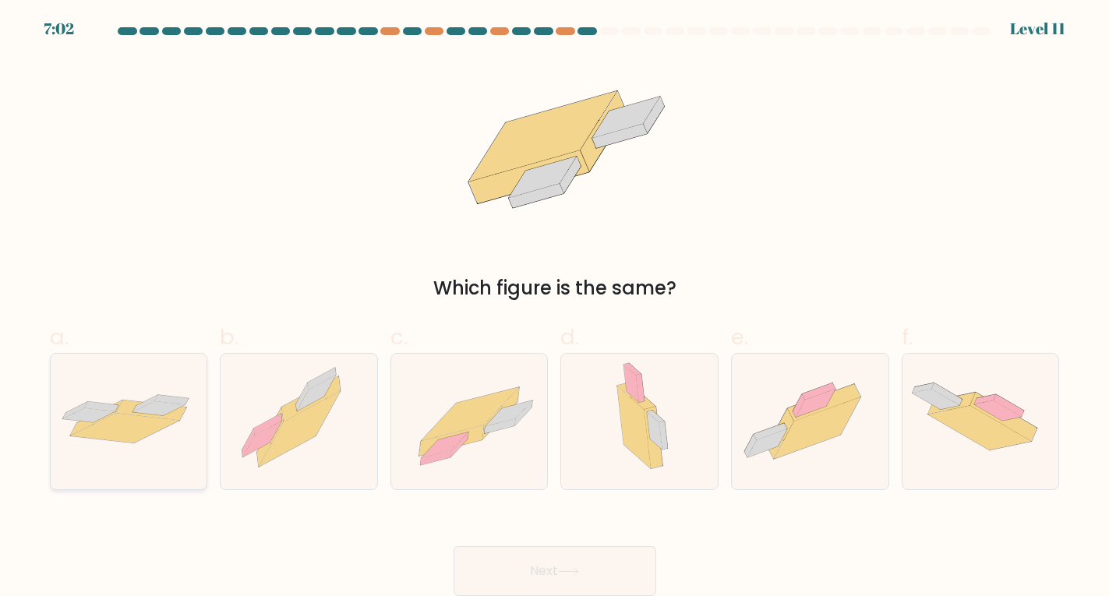
click at [138, 437] on icon at bounding box center [124, 428] width 109 height 30
click at [555, 307] on input "a." at bounding box center [555, 302] width 1 height 10
radio input "true"
click at [550, 560] on button "Next" at bounding box center [555, 571] width 203 height 50
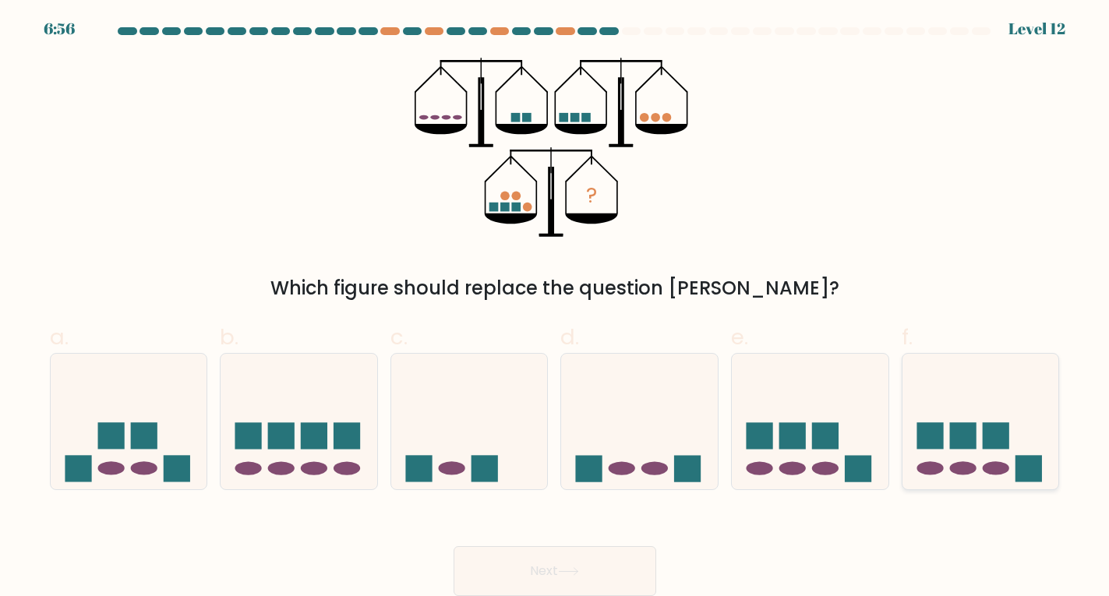
click at [997, 464] on ellipse at bounding box center [996, 468] width 27 height 13
click at [556, 307] on input "f." at bounding box center [555, 302] width 1 height 10
radio input "true"
click at [522, 574] on button "Next" at bounding box center [555, 571] width 203 height 50
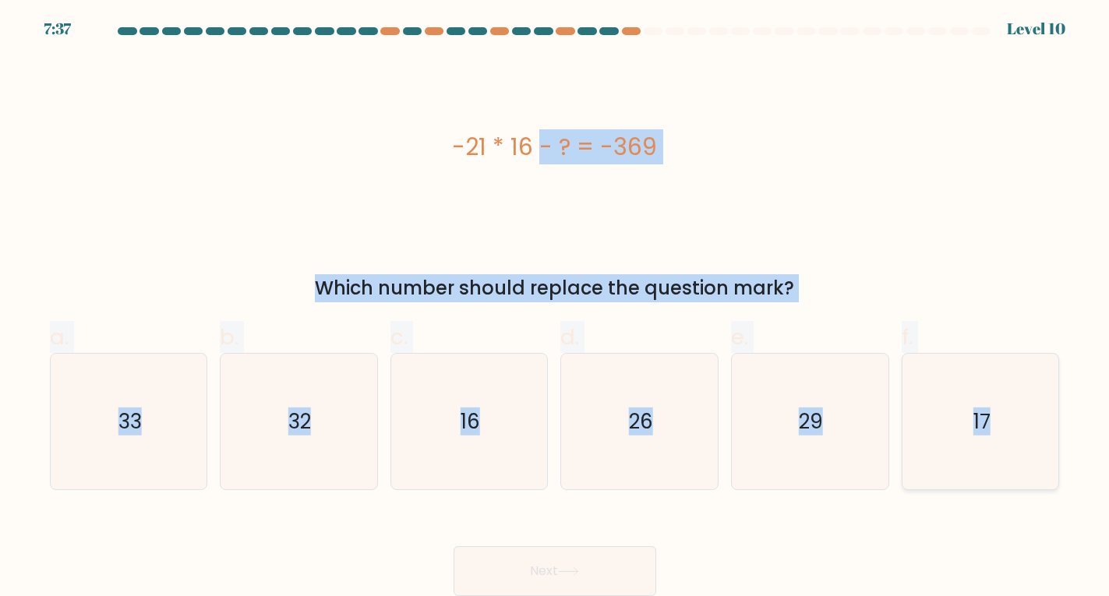
drag, startPoint x: 432, startPoint y: 141, endPoint x: 1005, endPoint y: 414, distance: 634.6
click at [1005, 414] on form "a." at bounding box center [554, 311] width 1109 height 569
copy form "-21 * 16 - ? = -369 Which number should replace the question mark? a. 33 b. 32 …"
click at [945, 310] on div "a. 33 b. 32 c." at bounding box center [555, 400] width 1023 height 182
click at [232, 302] on form "a." at bounding box center [554, 311] width 1109 height 569
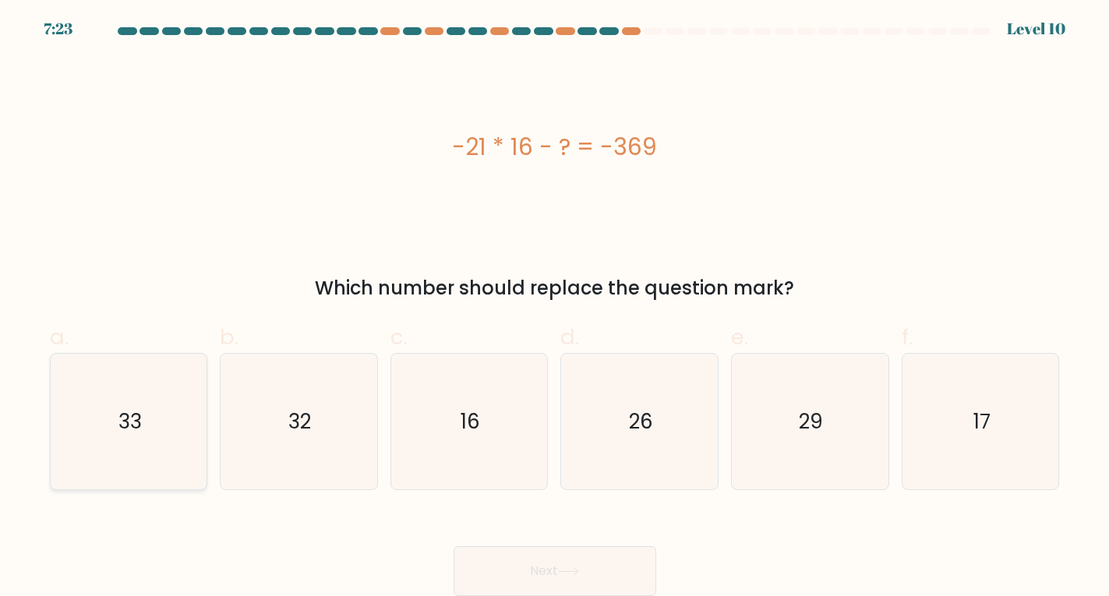
click at [145, 412] on icon "33" at bounding box center [129, 422] width 136 height 136
click at [555, 307] on input "a. 33" at bounding box center [555, 302] width 1 height 10
radio input "true"
click at [591, 575] on button "Next" at bounding box center [555, 571] width 203 height 50
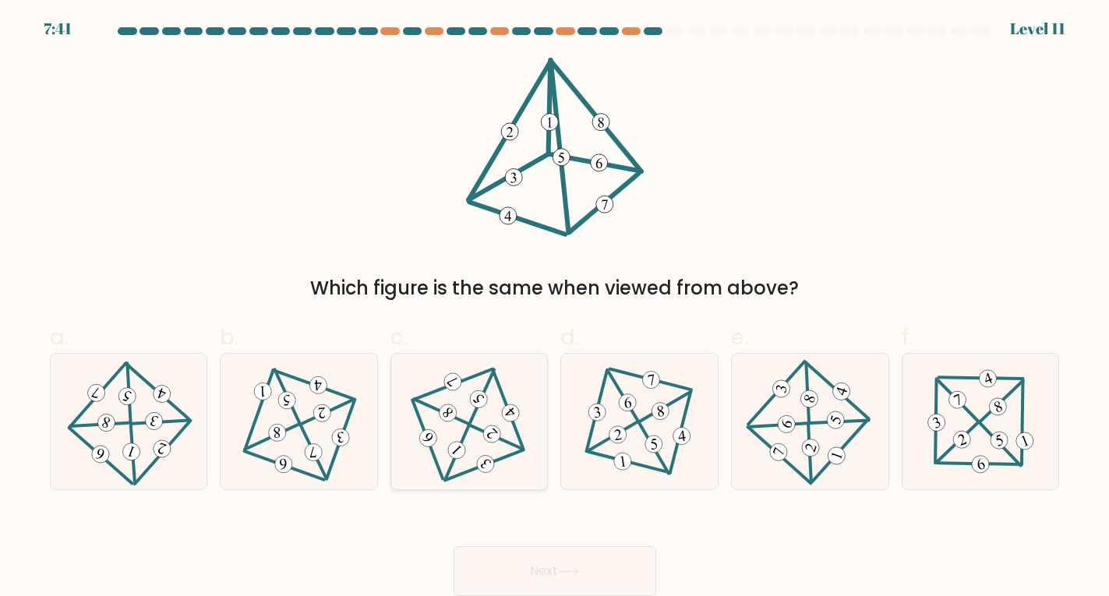
click at [459, 408] on icon at bounding box center [469, 421] width 111 height 109
click at [555, 307] on input "c." at bounding box center [555, 302] width 1 height 10
radio input "true"
click at [546, 553] on button "Next" at bounding box center [555, 571] width 203 height 50
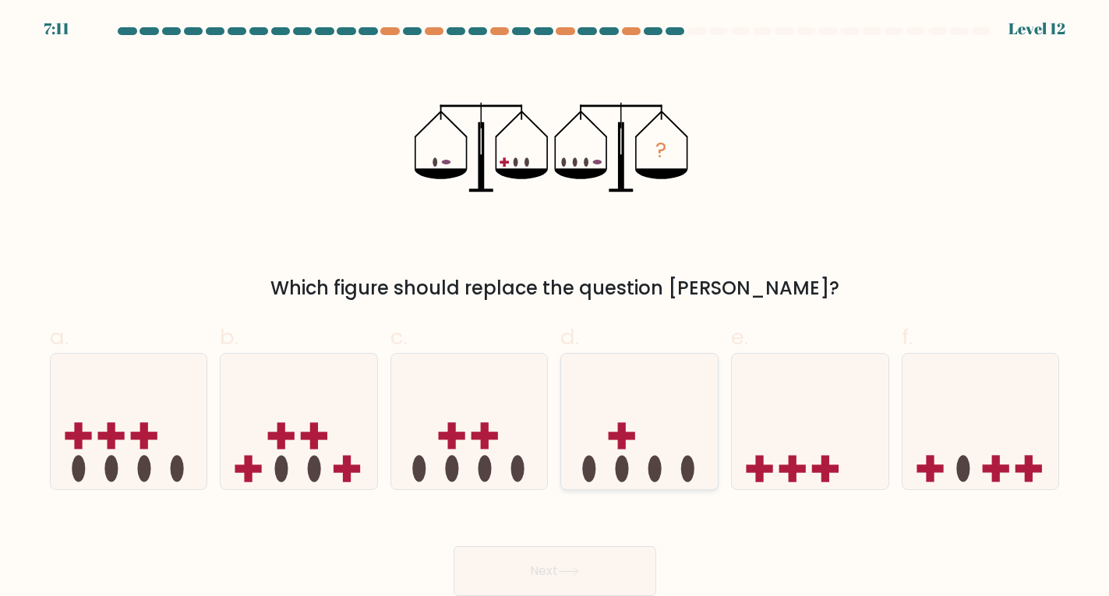
click at [633, 467] on icon at bounding box center [639, 421] width 157 height 129
click at [556, 307] on input "d." at bounding box center [555, 302] width 1 height 10
radio input "true"
click at [556, 555] on button "Next" at bounding box center [555, 571] width 203 height 50
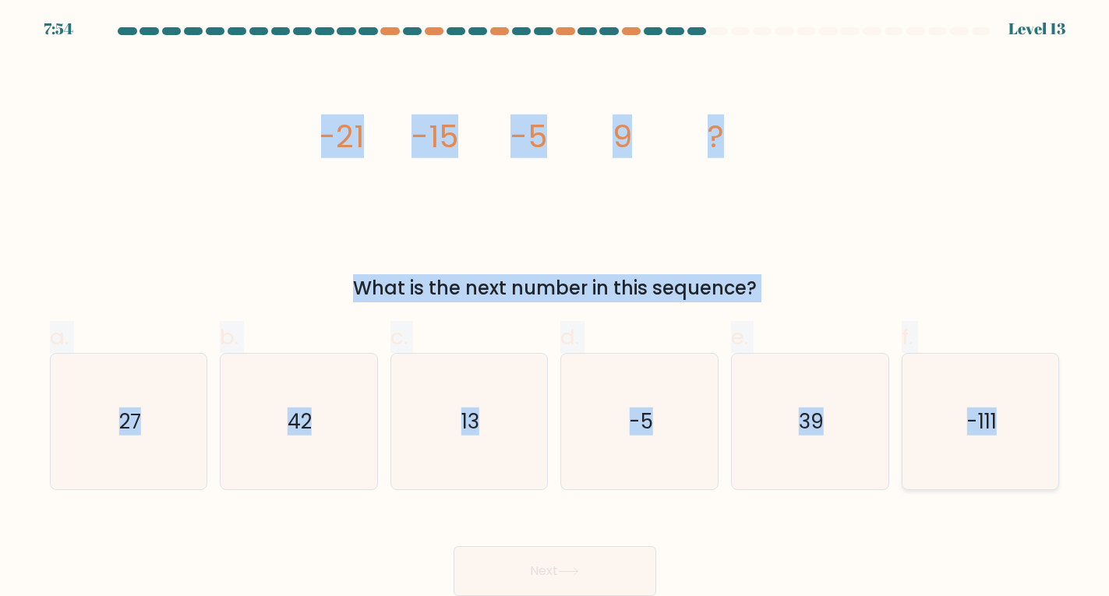
drag, startPoint x: 288, startPoint y: 143, endPoint x: 1059, endPoint y: 422, distance: 820.7
click at [1059, 422] on form at bounding box center [554, 311] width 1109 height 569
click at [288, 345] on label "b. 42" at bounding box center [299, 406] width 158 height 170
click at [555, 307] on input "b. 42" at bounding box center [555, 302] width 1 height 10
radio input "true"
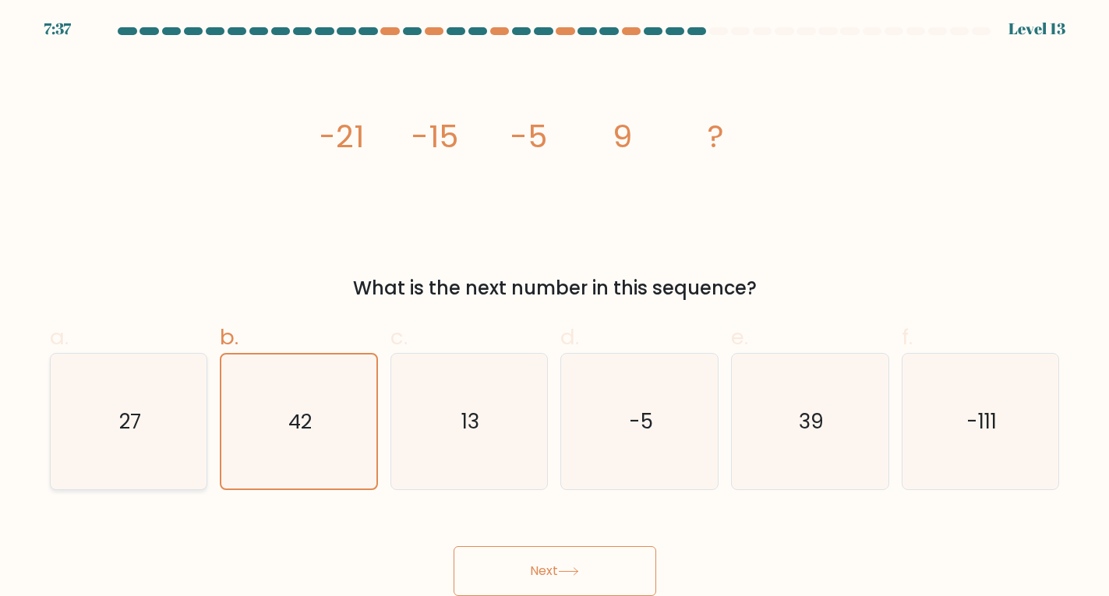
click at [157, 408] on icon "27" at bounding box center [129, 422] width 136 height 136
click at [555, 307] on input "a. 27" at bounding box center [555, 302] width 1 height 10
radio input "true"
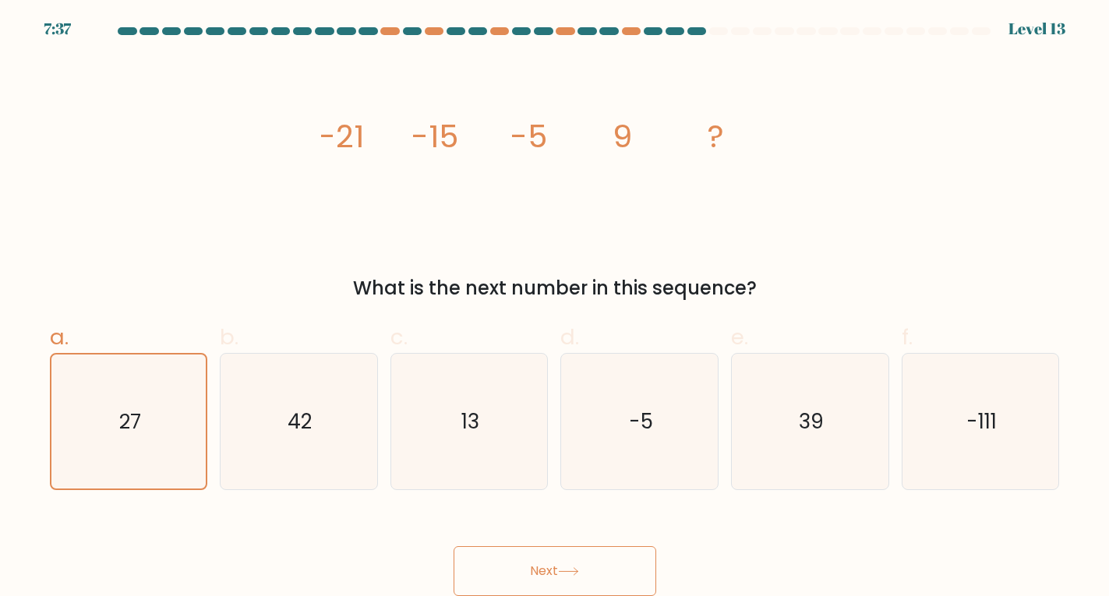
click at [510, 562] on button "Next" at bounding box center [555, 571] width 203 height 50
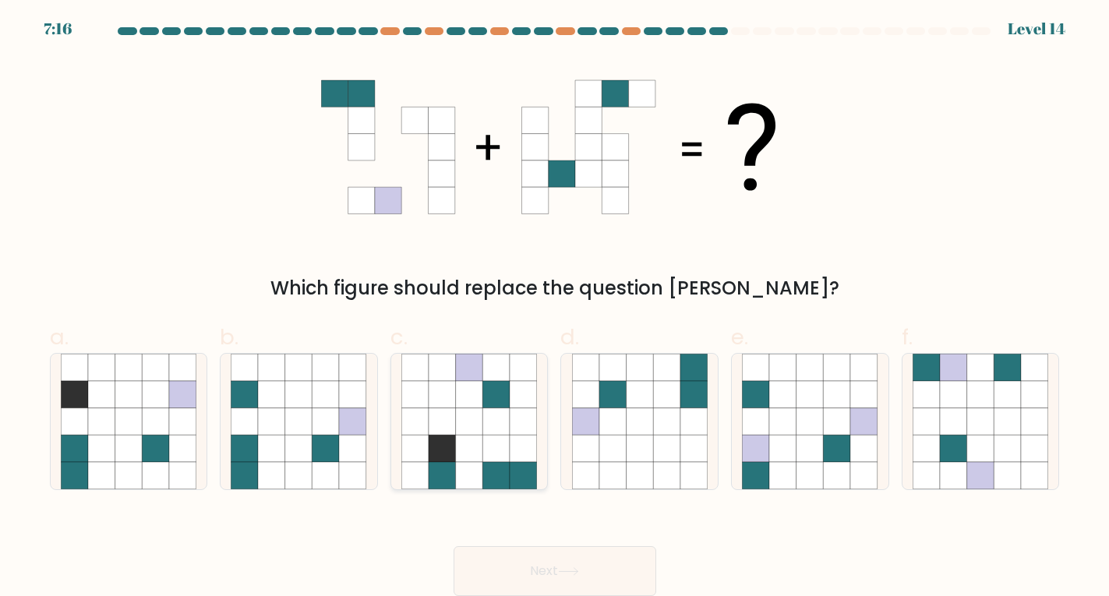
click at [454, 375] on icon at bounding box center [442, 367] width 27 height 27
click at [555, 307] on input "c." at bounding box center [555, 302] width 1 height 10
radio input "true"
click at [614, 426] on icon at bounding box center [612, 421] width 27 height 27
click at [556, 307] on input "d." at bounding box center [555, 302] width 1 height 10
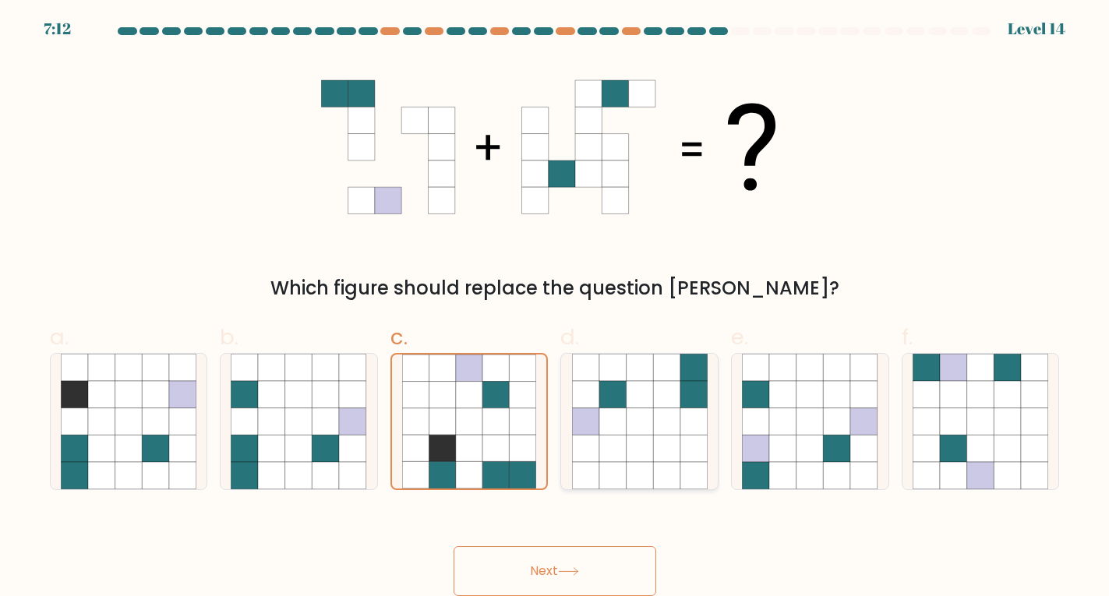
radio input "true"
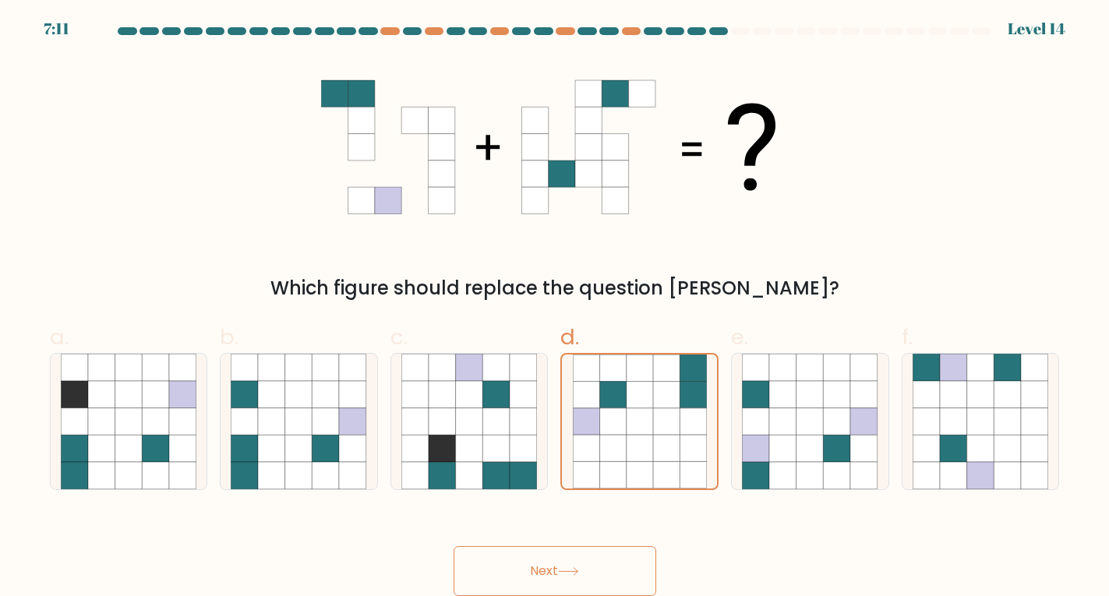
click at [529, 574] on button "Next" at bounding box center [555, 571] width 203 height 50
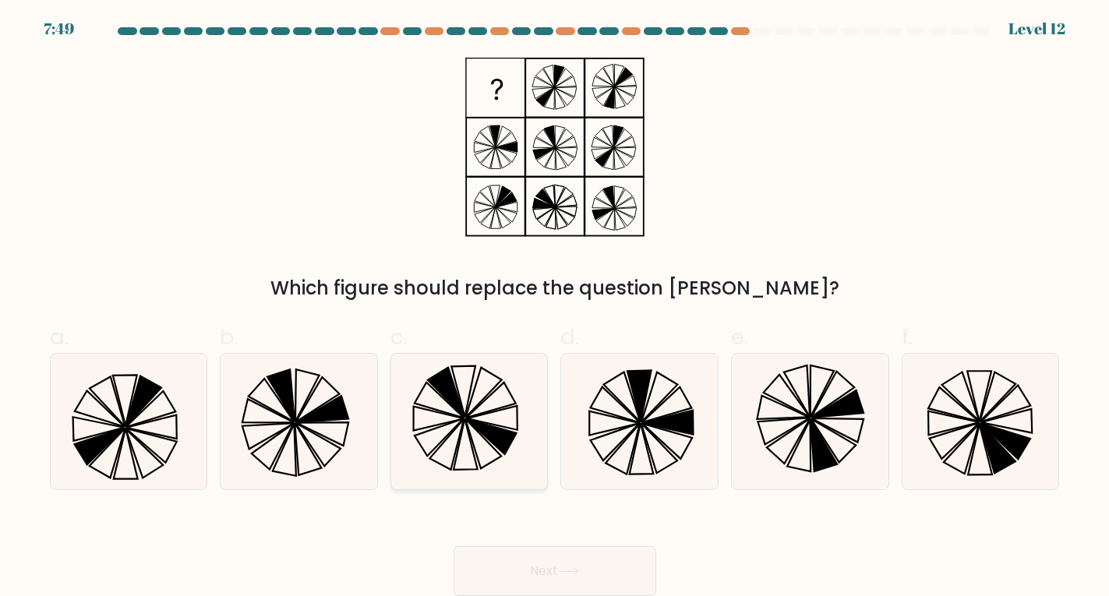
click at [479, 401] on icon at bounding box center [484, 393] width 36 height 50
click at [555, 307] on input "c." at bounding box center [555, 302] width 1 height 10
radio input "true"
click at [552, 561] on button "Next" at bounding box center [555, 571] width 203 height 50
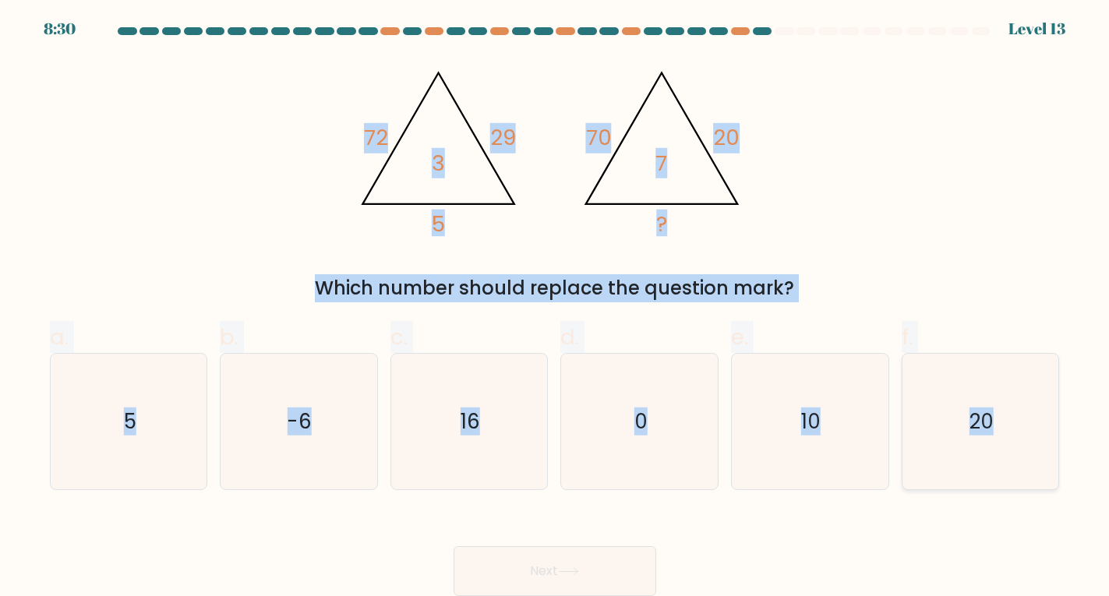
drag, startPoint x: 292, startPoint y: 133, endPoint x: 1003, endPoint y: 408, distance: 761.6
click at [1003, 408] on form at bounding box center [554, 311] width 1109 height 569
click at [781, 405] on icon "10" at bounding box center [810, 422] width 136 height 136
click at [556, 307] on input "e. 10" at bounding box center [555, 302] width 1 height 10
radio input "true"
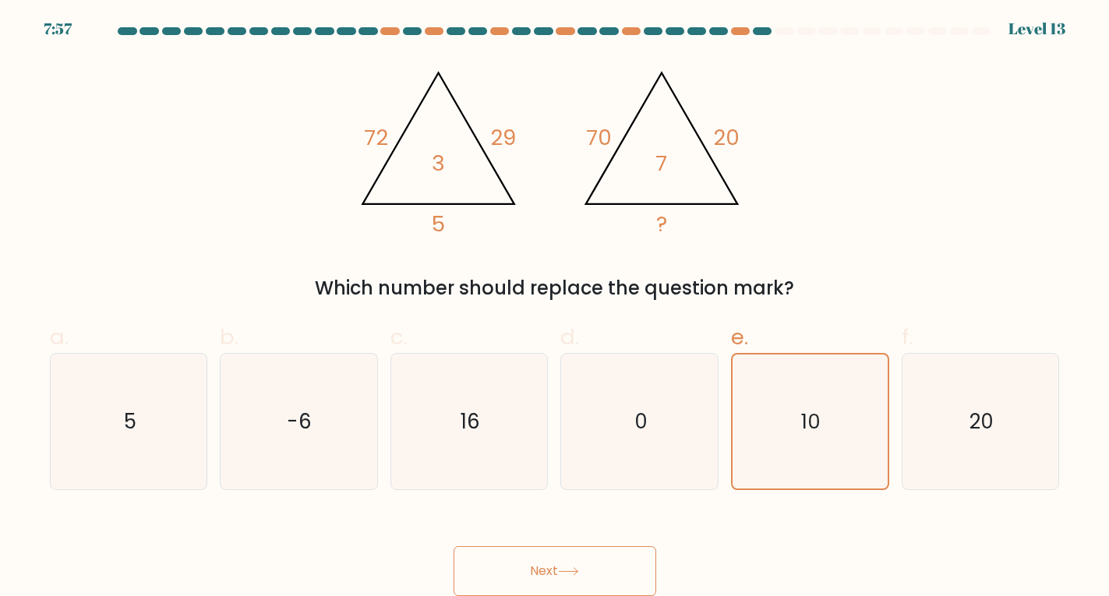
click at [585, 569] on button "Next" at bounding box center [555, 571] width 203 height 50
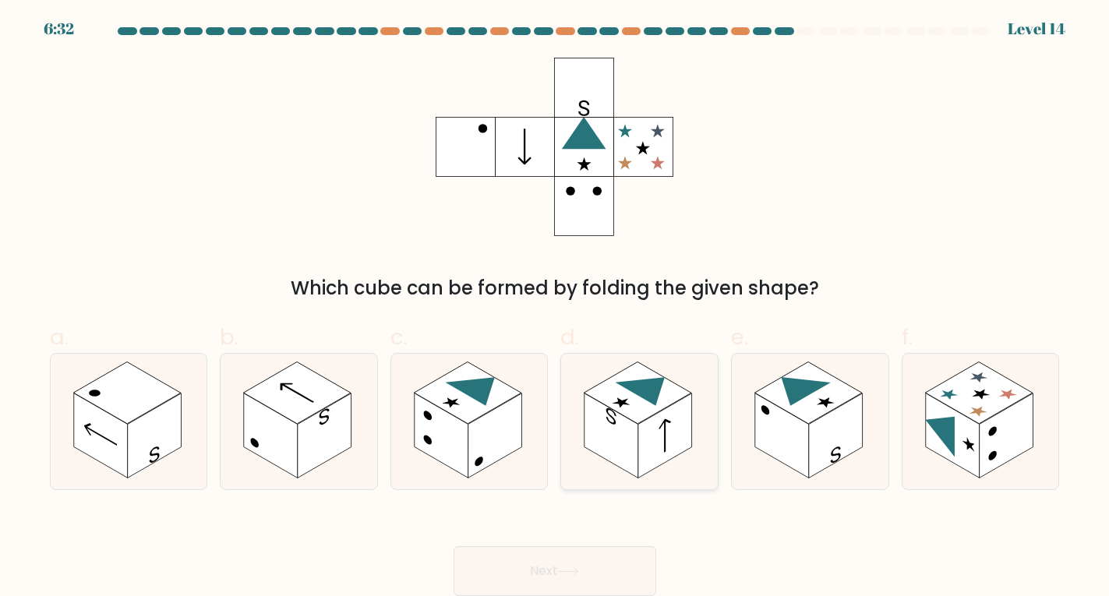
click at [663, 430] on rect at bounding box center [665, 436] width 54 height 85
click at [556, 307] on input "d." at bounding box center [555, 302] width 1 height 10
radio input "true"
click at [550, 567] on button "Next" at bounding box center [555, 571] width 203 height 50
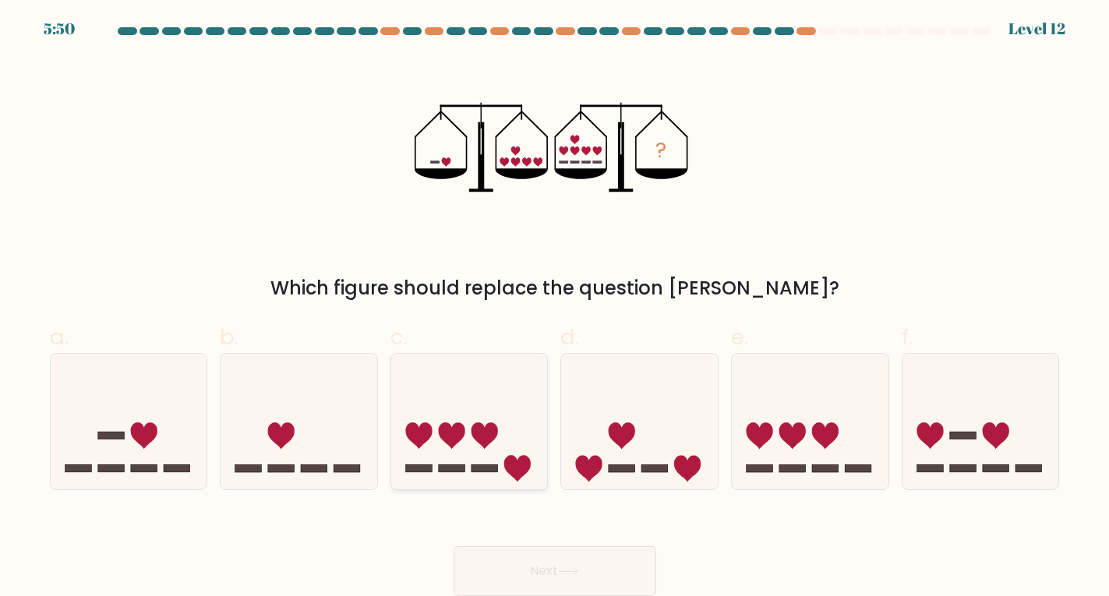
click at [477, 450] on icon at bounding box center [469, 421] width 157 height 129
click at [555, 307] on input "c." at bounding box center [555, 302] width 1 height 10
radio input "true"
click at [523, 557] on button "Next" at bounding box center [555, 571] width 203 height 50
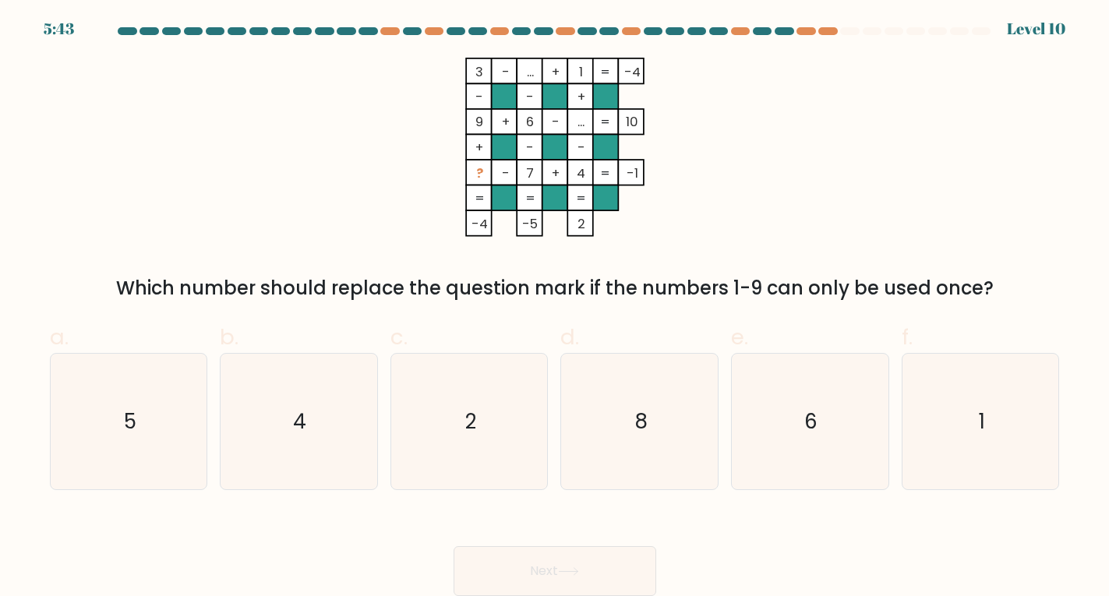
drag, startPoint x: 465, startPoint y: 170, endPoint x: 612, endPoint y: 172, distance: 146.6
click at [623, 183] on icon "3 - ... + 1 -4 - - + 9 + 6 - ... 10 + - - ? - 7 + 4 = -1 = = = = -4 -5 2 =" at bounding box center [555, 147] width 468 height 179
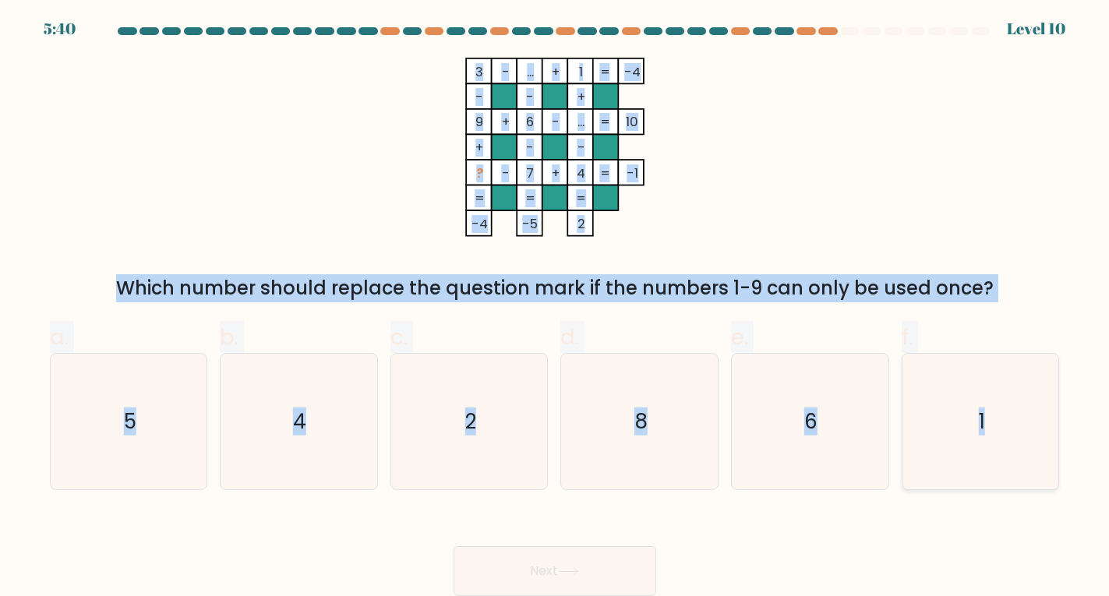
drag, startPoint x: 439, startPoint y: 48, endPoint x: 1005, endPoint y: 417, distance: 675.9
click at [1005, 417] on form at bounding box center [554, 311] width 1109 height 569
click at [861, 193] on div "3 - ... + 1 -4 - - + 9 + 6 - ... 10 + - - ? - 7 + 4 = -1 = = = = -4 -5 2 = Whic…" at bounding box center [555, 180] width 1029 height 245
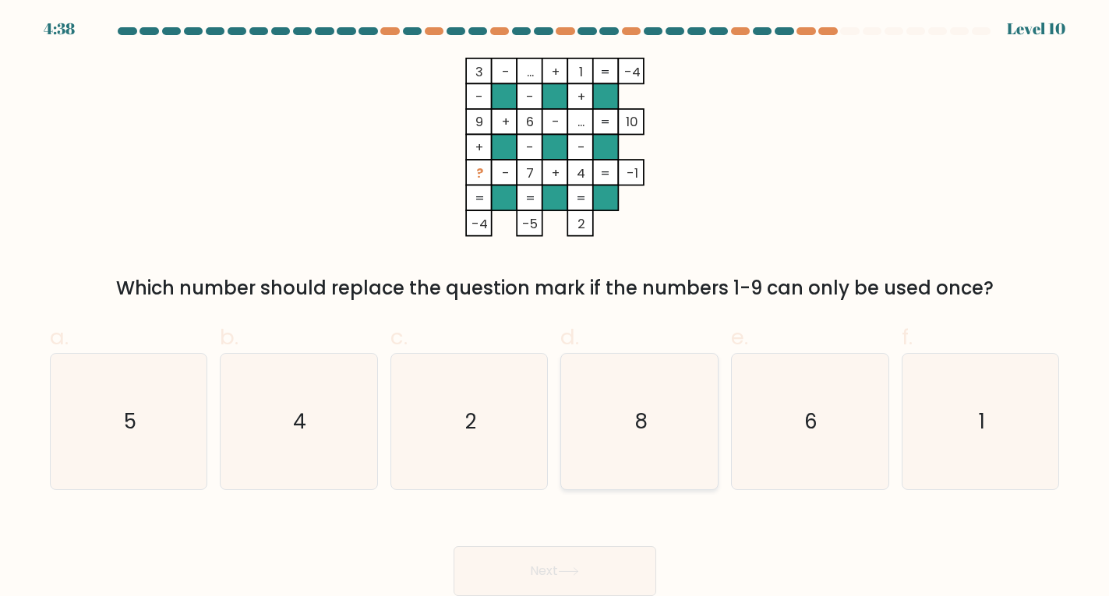
click at [644, 404] on icon "8" at bounding box center [640, 422] width 136 height 136
click at [556, 307] on input "d. 8" at bounding box center [555, 302] width 1 height 10
radio input "true"
click at [599, 551] on button "Next" at bounding box center [555, 571] width 203 height 50
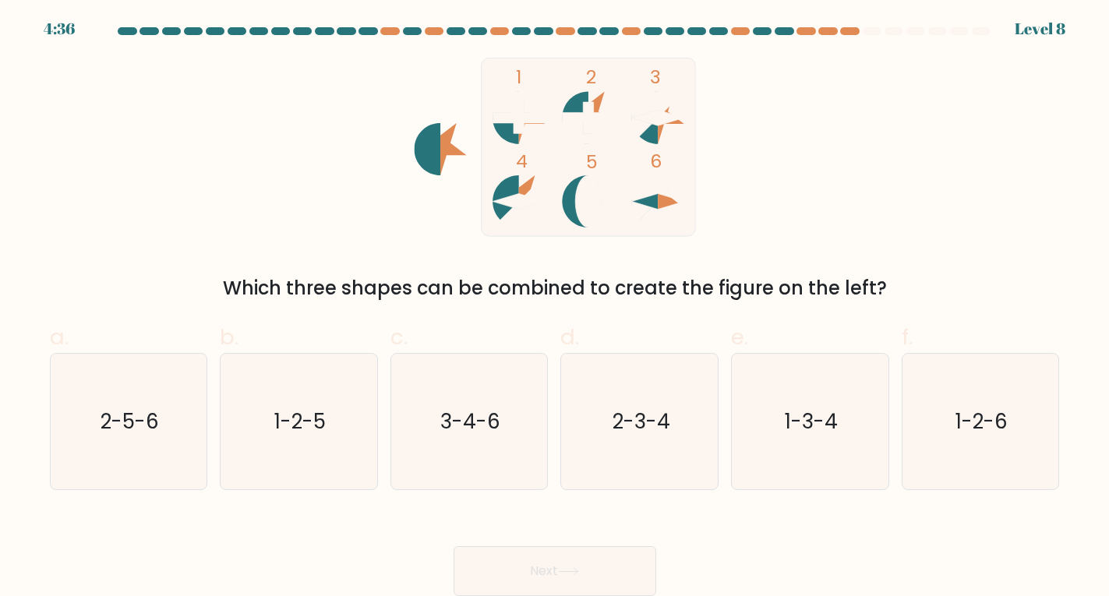
scroll to position [0, 0]
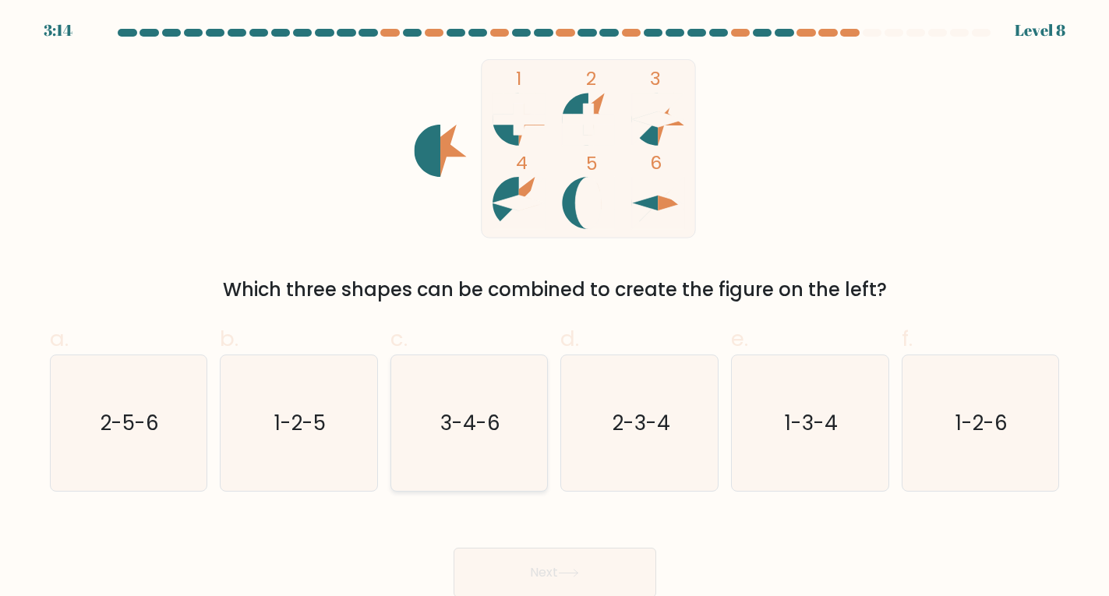
click at [458, 413] on text "3-4-6" at bounding box center [470, 423] width 60 height 28
click at [555, 309] on input "c. 3-4-6" at bounding box center [555, 304] width 1 height 10
radio input "true"
click at [623, 568] on button "Next" at bounding box center [555, 573] width 203 height 50
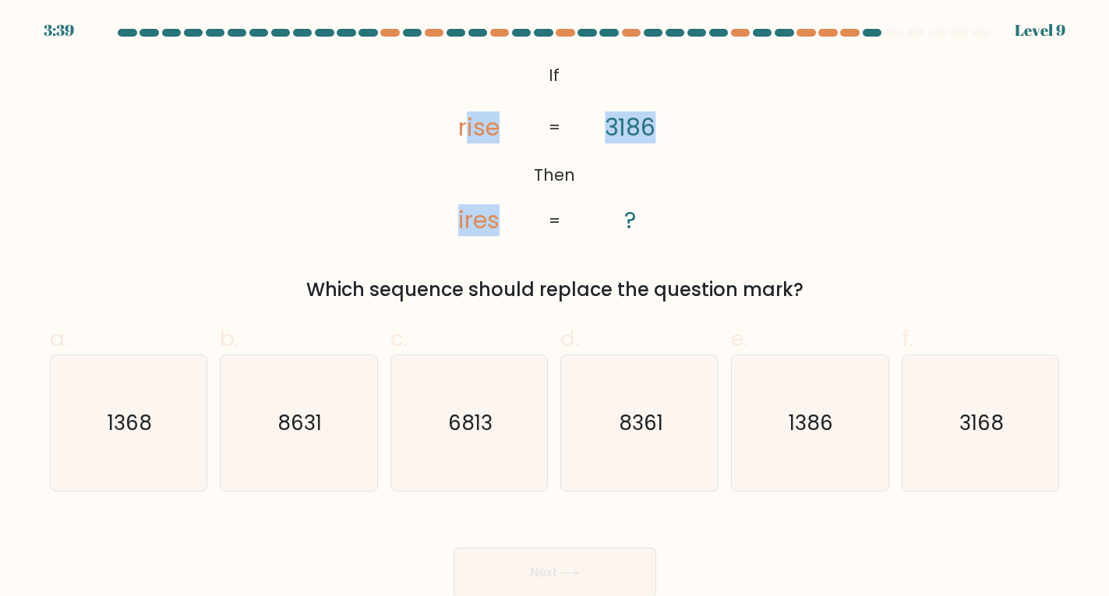
drag, startPoint x: 463, startPoint y: 99, endPoint x: 773, endPoint y: 201, distance: 326.6
click at [773, 201] on div "@import url('https://fonts.googleapis.com/css?family=Abril+Fatface:400,100,100i…" at bounding box center [555, 181] width 1029 height 245
click at [408, 71] on div "@import url('https://fonts.googleapis.com/css?family=Abril+Fatface:400,100,100i…" at bounding box center [555, 181] width 1029 height 245
drag, startPoint x: 425, startPoint y: 55, endPoint x: 765, endPoint y: 217, distance: 376.2
click at [765, 217] on form "If ?" at bounding box center [554, 313] width 1109 height 569
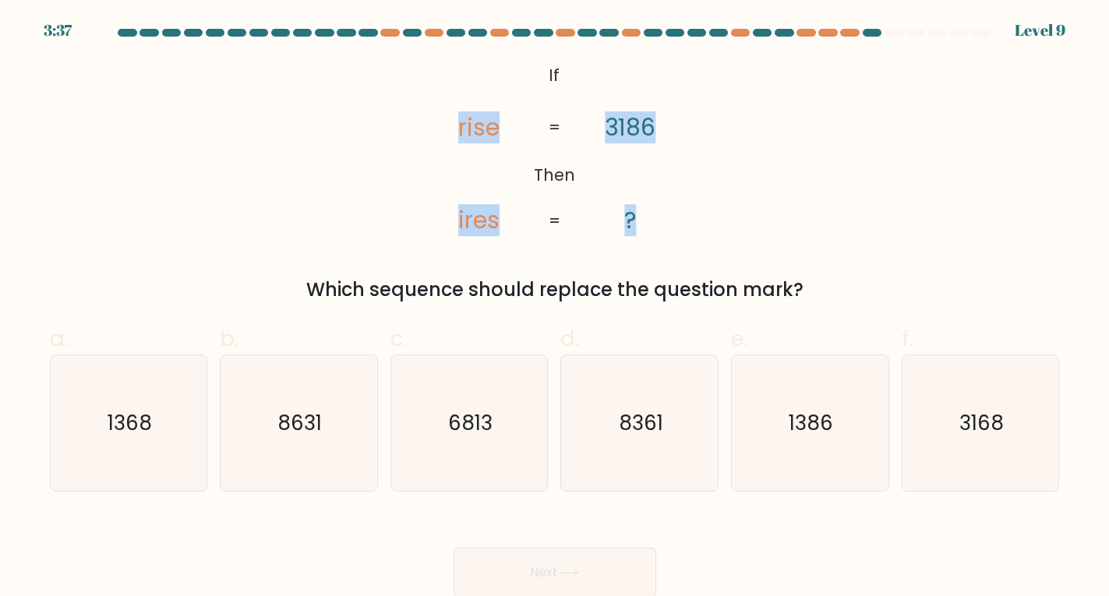
click at [327, 129] on div "@import url('https://fonts.googleapis.com/css?family=Abril+Fatface:400,100,100i…" at bounding box center [555, 181] width 1029 height 245
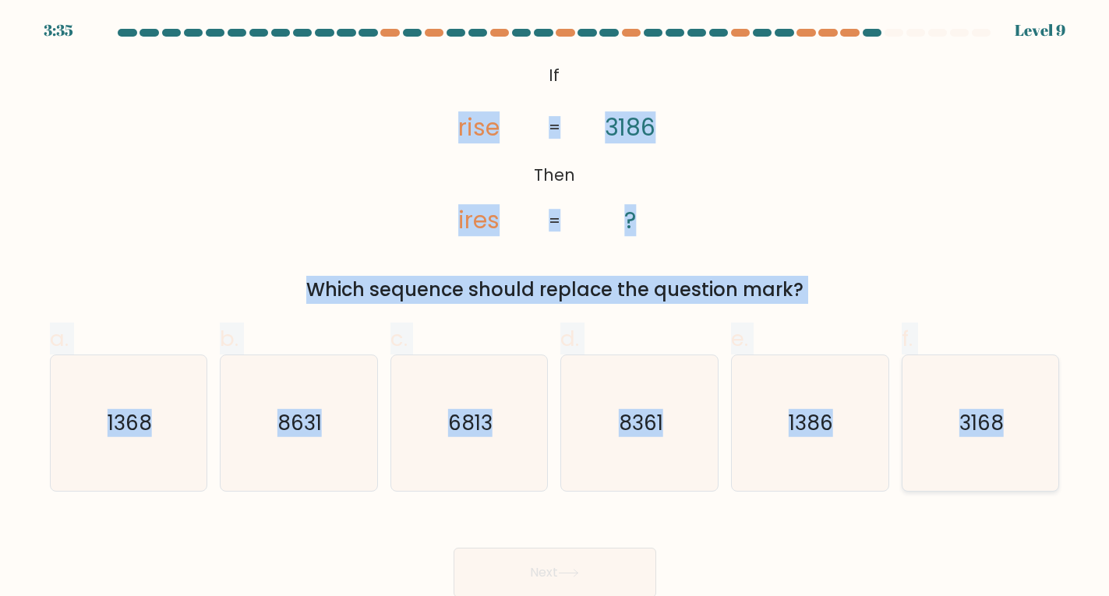
drag, startPoint x: 311, startPoint y: 126, endPoint x: 1025, endPoint y: 399, distance: 764.7
click at [1025, 399] on form "If ?" at bounding box center [554, 313] width 1109 height 569
click at [190, 165] on div "@import url('https://fonts.googleapis.com/css?family=Abril+Fatface:400,100,100i…" at bounding box center [555, 181] width 1029 height 245
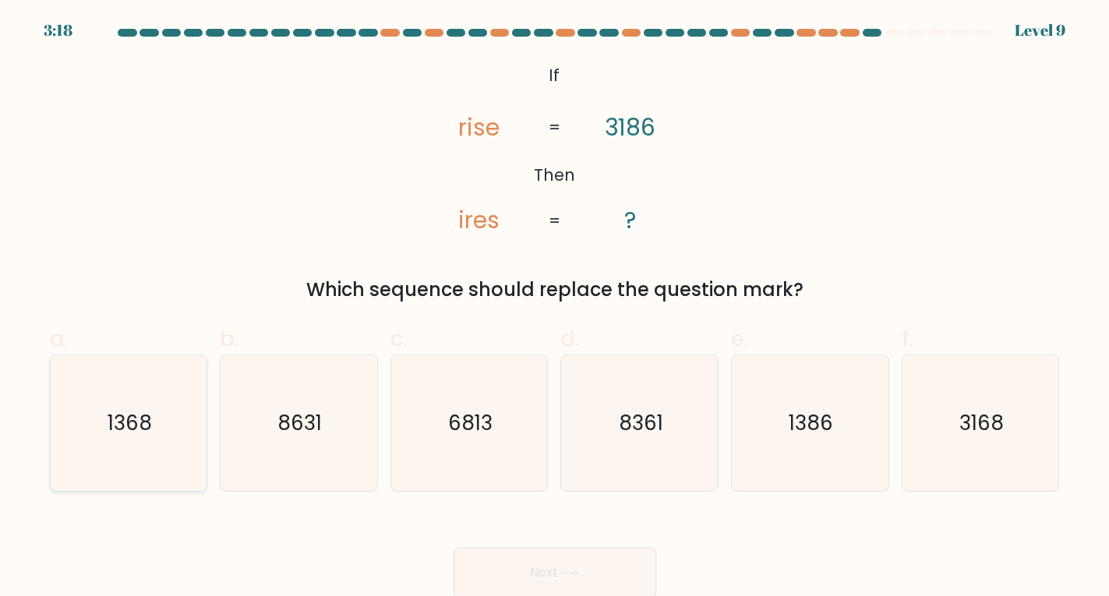
drag, startPoint x: 136, startPoint y: 417, endPoint x: 166, endPoint y: 423, distance: 30.1
click at [136, 417] on text "1368" at bounding box center [130, 423] width 44 height 28
click at [555, 309] on input "a. 1368" at bounding box center [555, 304] width 1 height 10
radio input "true"
click at [570, 562] on button "Next" at bounding box center [555, 573] width 203 height 50
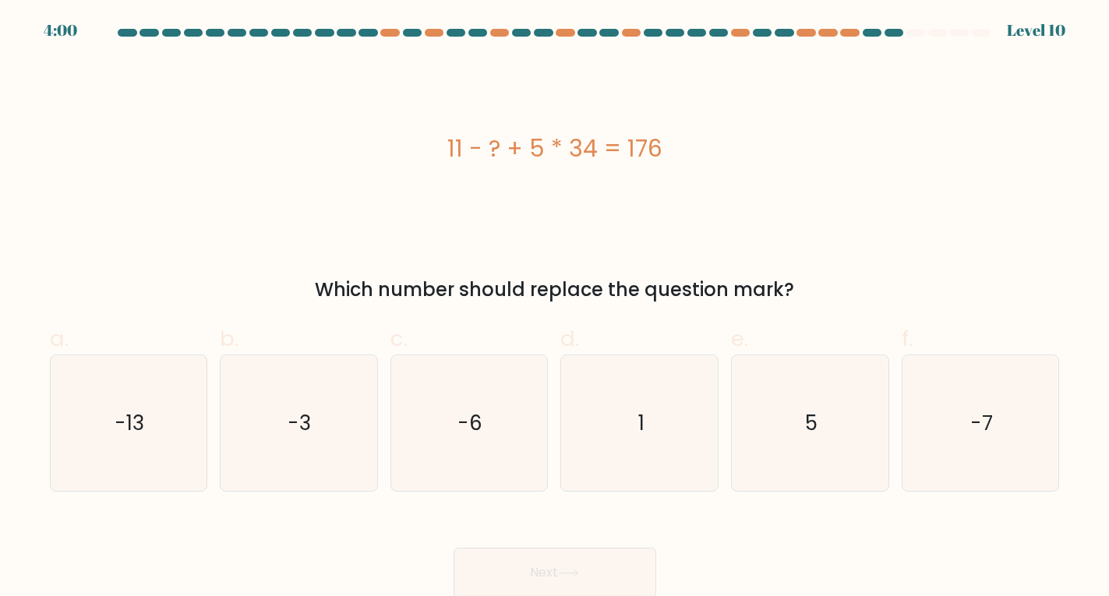
drag, startPoint x: 423, startPoint y: 140, endPoint x: 823, endPoint y: 299, distance: 430.4
click at [823, 299] on div "11 - ? + 5 * 34 = 176 Which number should replace the question mark?" at bounding box center [555, 181] width 1029 height 245
click at [378, 101] on div "11 - ? + 5 * 34 = 176" at bounding box center [555, 148] width 1010 height 179
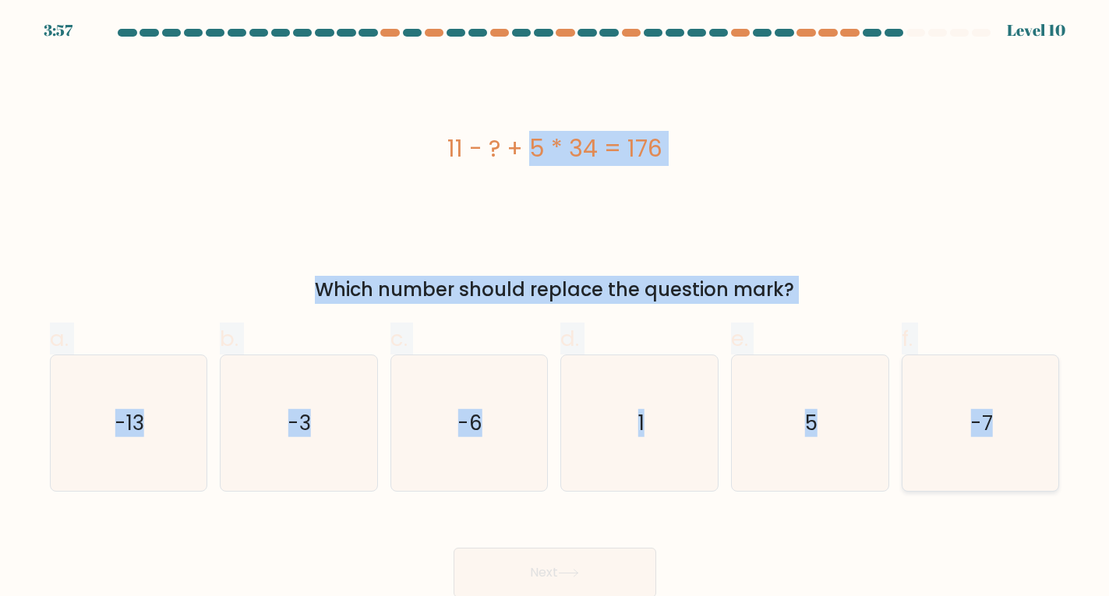
drag, startPoint x: 367, startPoint y: 144, endPoint x: 1026, endPoint y: 400, distance: 706.6
click at [1026, 400] on form "a. 1" at bounding box center [554, 313] width 1109 height 569
click at [294, 232] on div "11 - ? + 5 * 34 = 176" at bounding box center [555, 148] width 1010 height 179
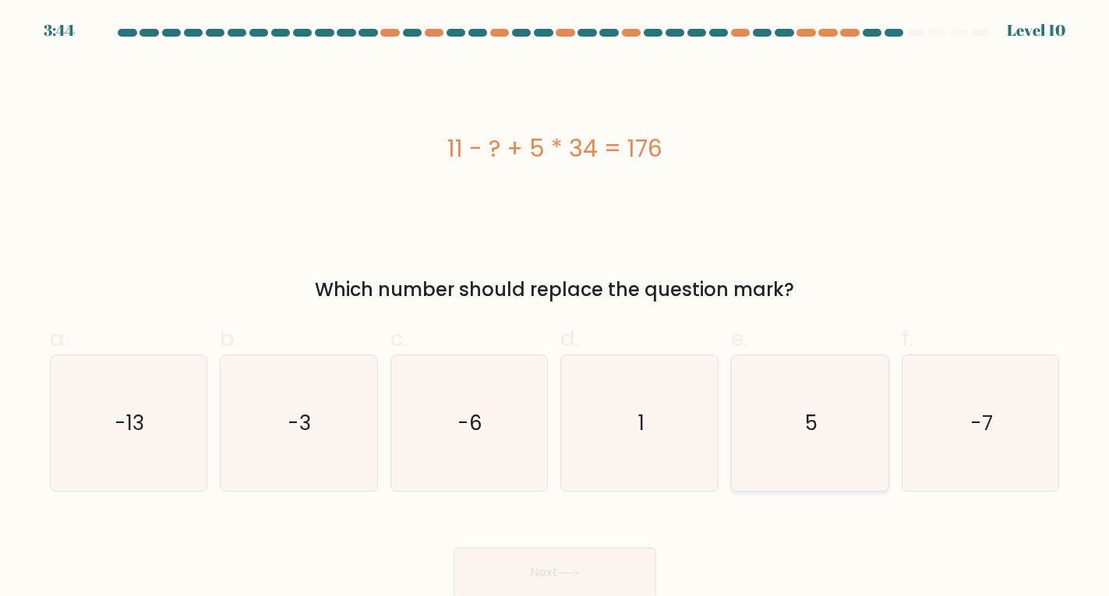
click at [790, 416] on icon "5" at bounding box center [810, 423] width 136 height 136
click at [556, 309] on input "e. 5" at bounding box center [555, 304] width 1 height 10
radio input "true"
click at [619, 569] on button "Next" at bounding box center [555, 573] width 203 height 50
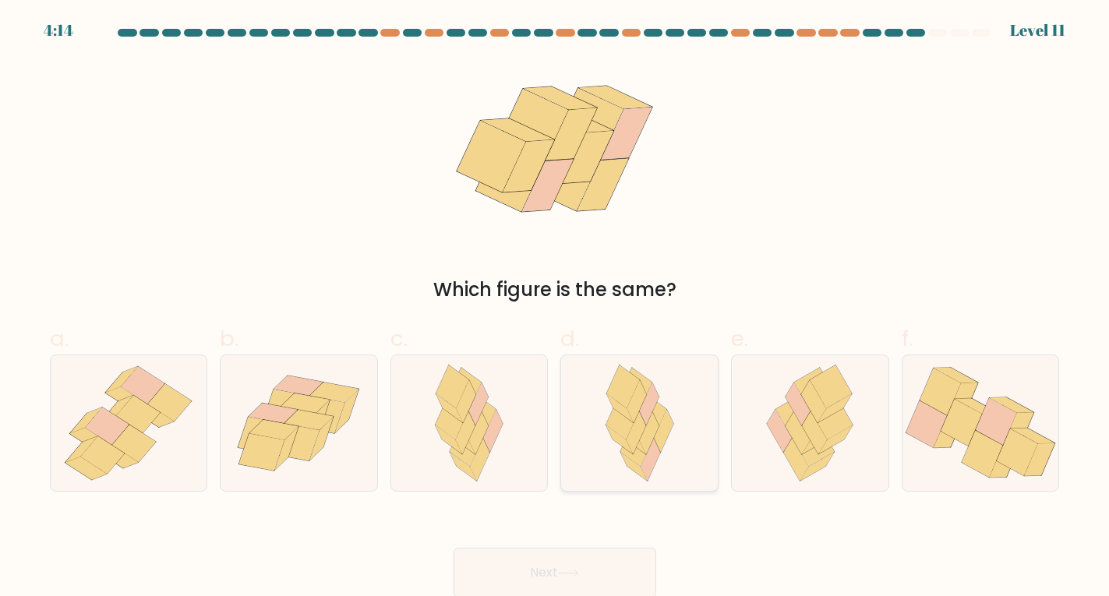
click at [625, 434] on icon at bounding box center [622, 418] width 33 height 43
click at [556, 309] on input "d." at bounding box center [555, 304] width 1 height 10
radio input "true"
click at [658, 397] on icon at bounding box center [648, 405] width 19 height 42
click at [556, 309] on input "d." at bounding box center [555, 304] width 1 height 10
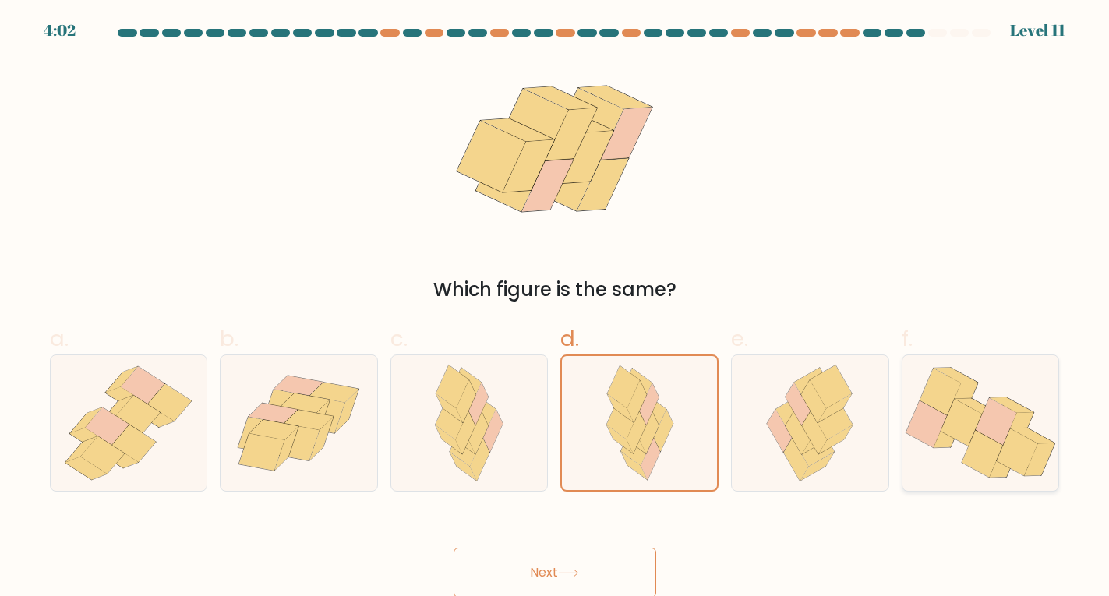
click at [943, 426] on icon at bounding box center [926, 424] width 41 height 47
click at [556, 309] on input "f." at bounding box center [555, 304] width 1 height 10
radio input "true"
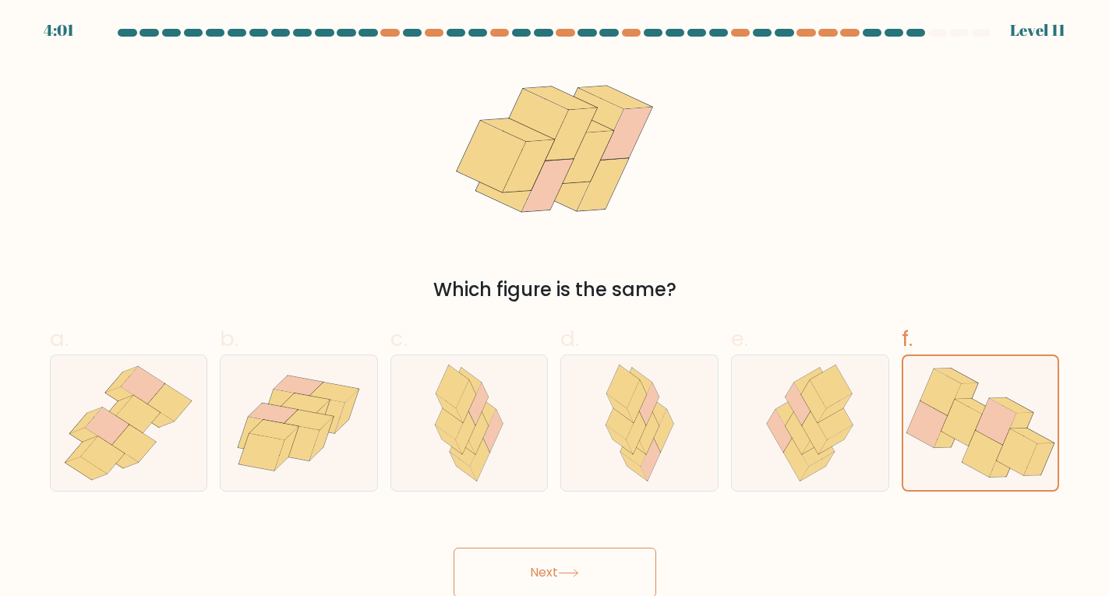
click at [588, 574] on button "Next" at bounding box center [555, 573] width 203 height 50
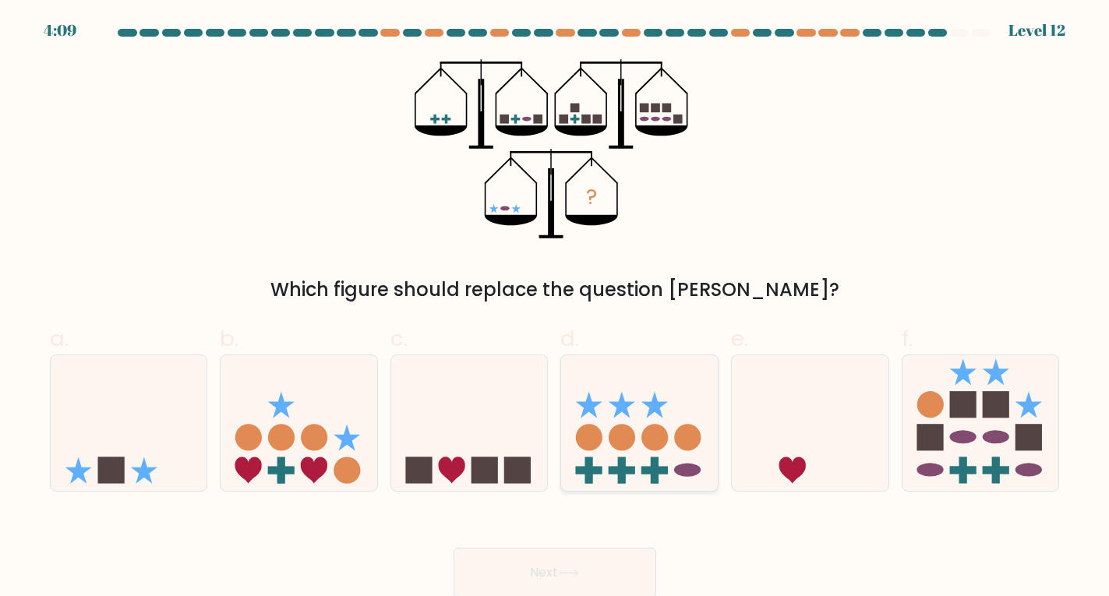
click at [675, 431] on icon at bounding box center [639, 423] width 157 height 129
click at [556, 309] on input "d." at bounding box center [555, 304] width 1 height 10
radio input "true"
click at [539, 570] on button "Next" at bounding box center [555, 573] width 203 height 50
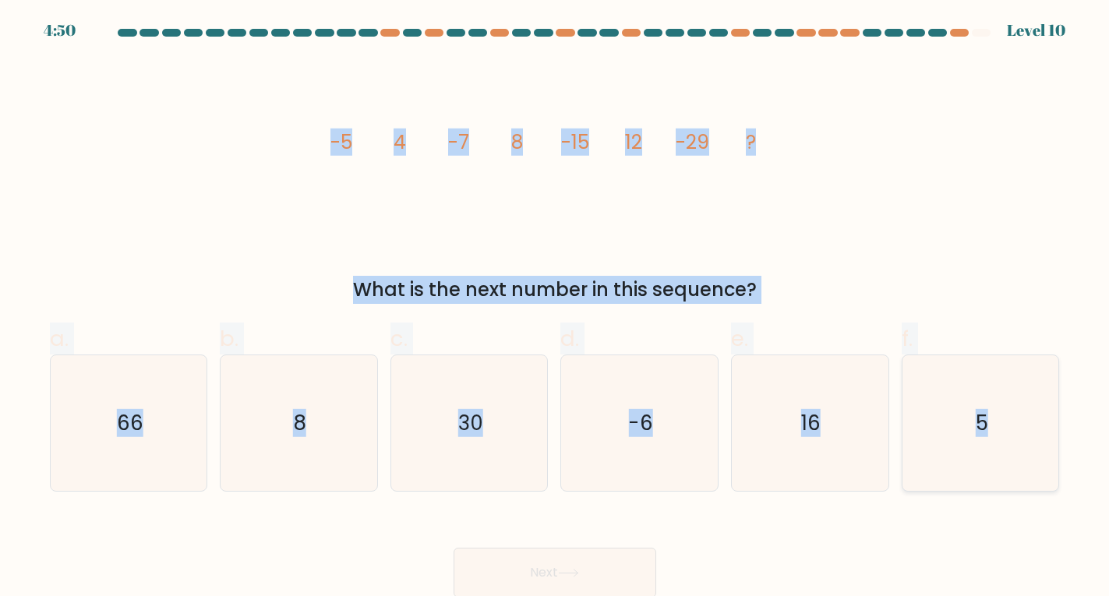
drag, startPoint x: 289, startPoint y: 135, endPoint x: 1029, endPoint y: 443, distance: 801.3
click at [1029, 443] on form at bounding box center [554, 313] width 1109 height 569
click at [940, 244] on div "image/svg+xml -5 4 -7 8 -15 12 -29 ? What is the next number in this sequence?" at bounding box center [555, 181] width 1029 height 245
click at [841, 337] on label "e. 16" at bounding box center [810, 408] width 158 height 170
click at [556, 309] on input "e. 16" at bounding box center [555, 304] width 1 height 10
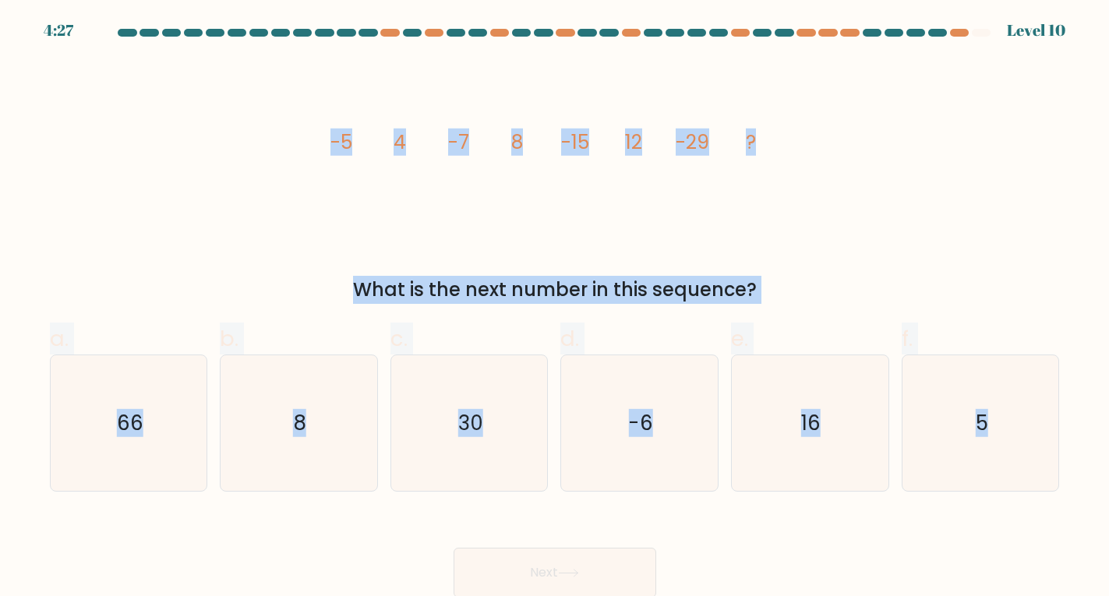
radio input "true"
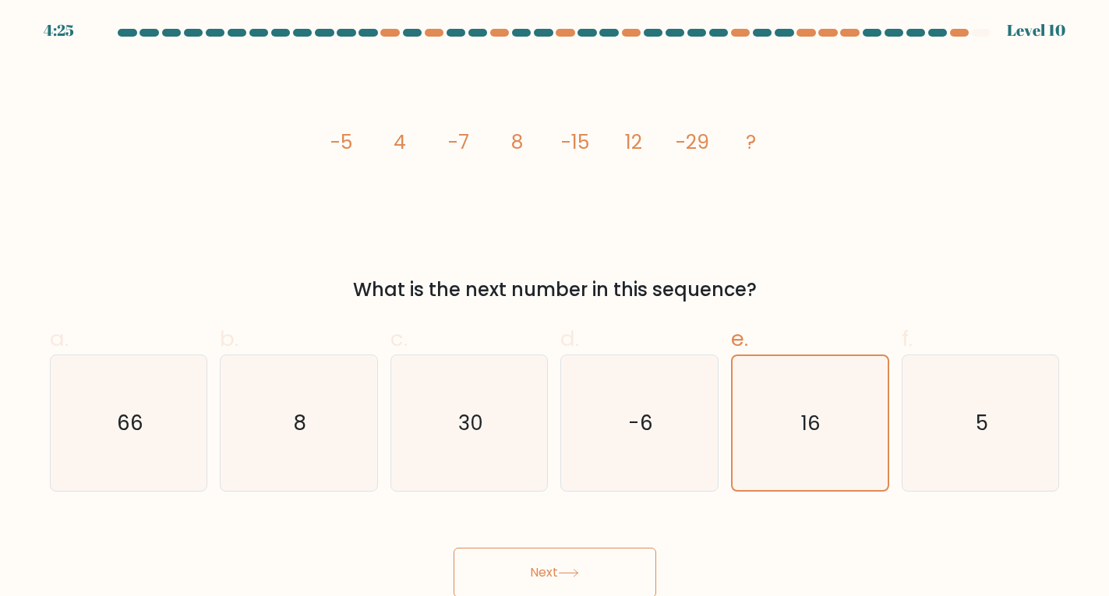
click at [575, 566] on button "Next" at bounding box center [555, 573] width 203 height 50
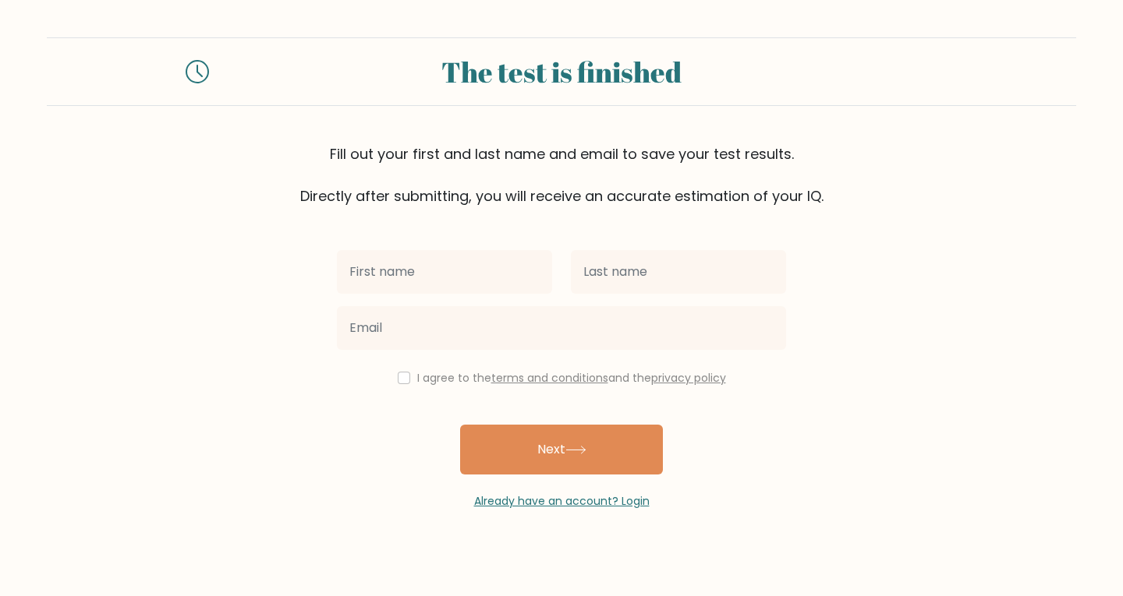
click at [451, 277] on input "text" at bounding box center [444, 272] width 215 height 44
type input "[PERSON_NAME]"
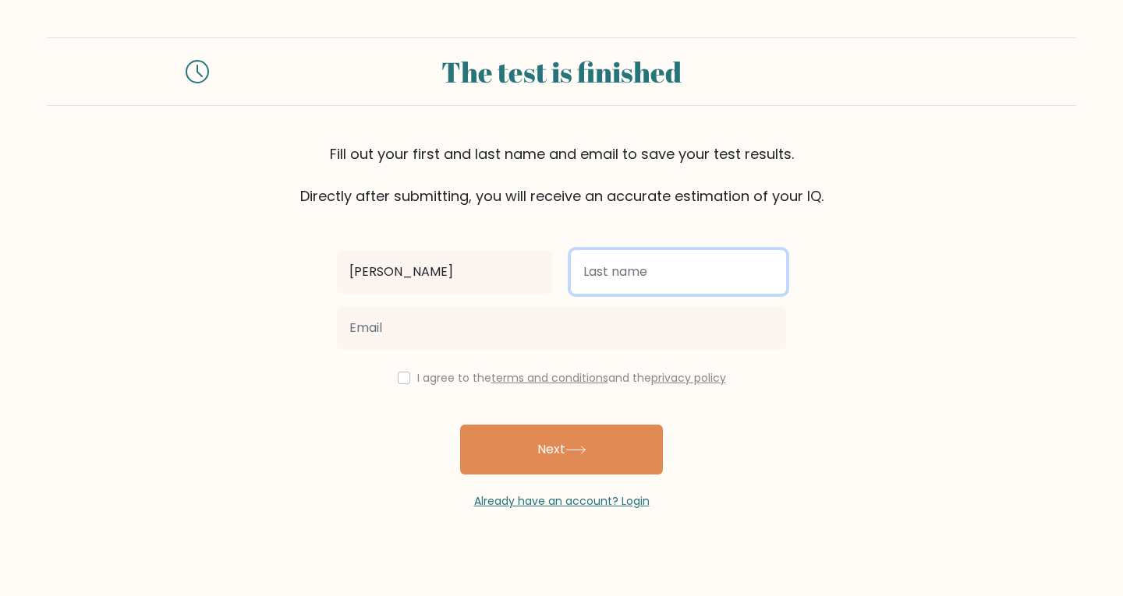
click at [623, 267] on input "text" at bounding box center [678, 272] width 215 height 44
type input "[PERSON_NAME]"
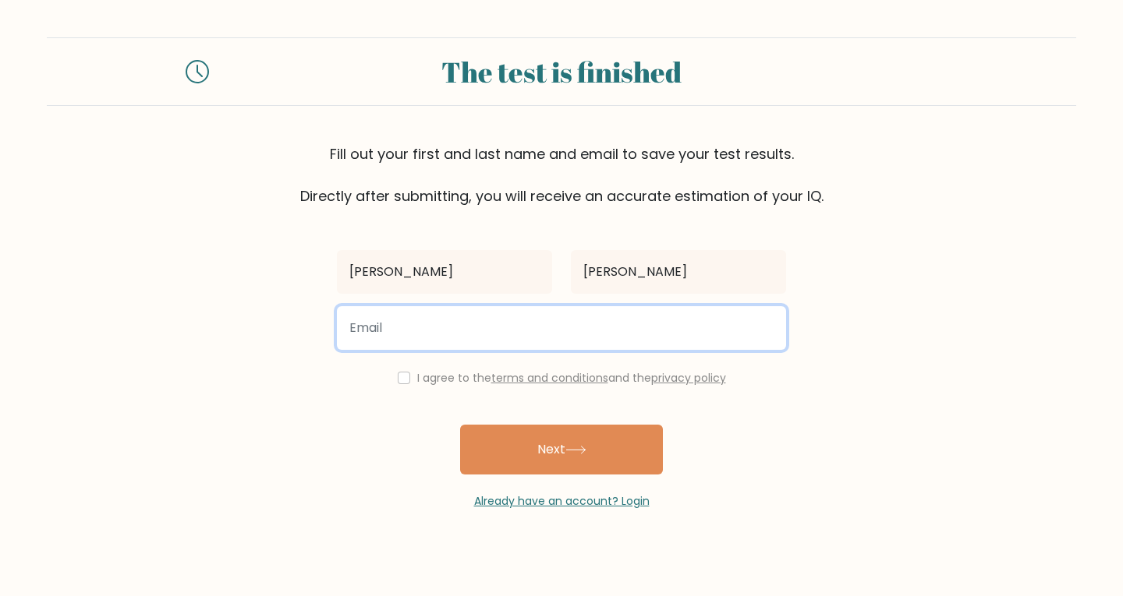
click at [469, 330] on input "email" at bounding box center [561, 328] width 449 height 44
type input "andicastillo.004@gmail.com"
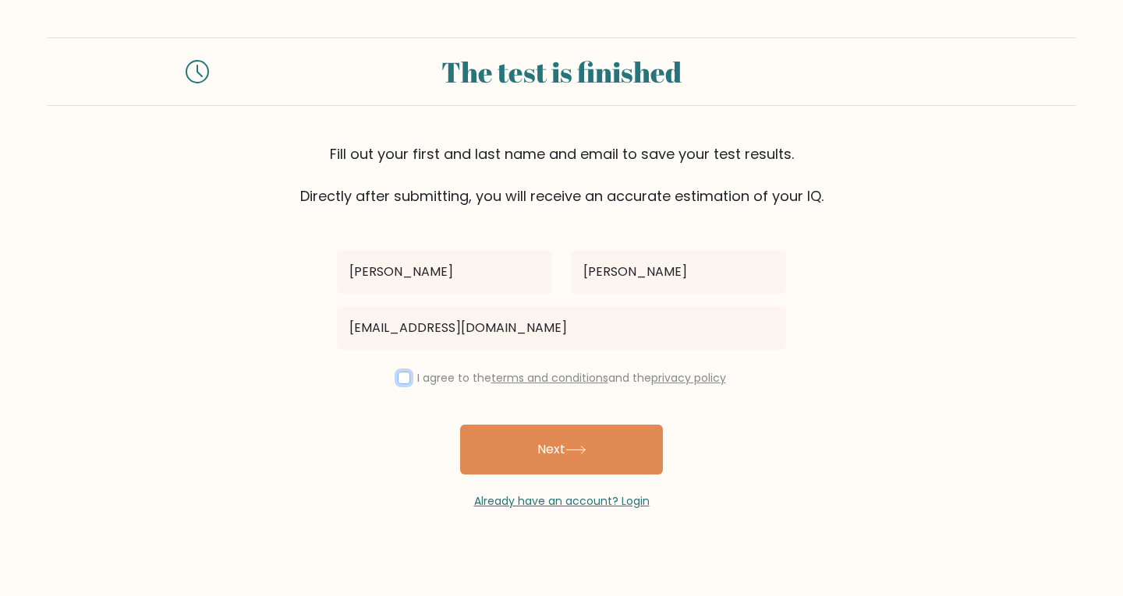
click at [402, 376] on input "checkbox" at bounding box center [404, 378] width 12 height 12
checkbox input "true"
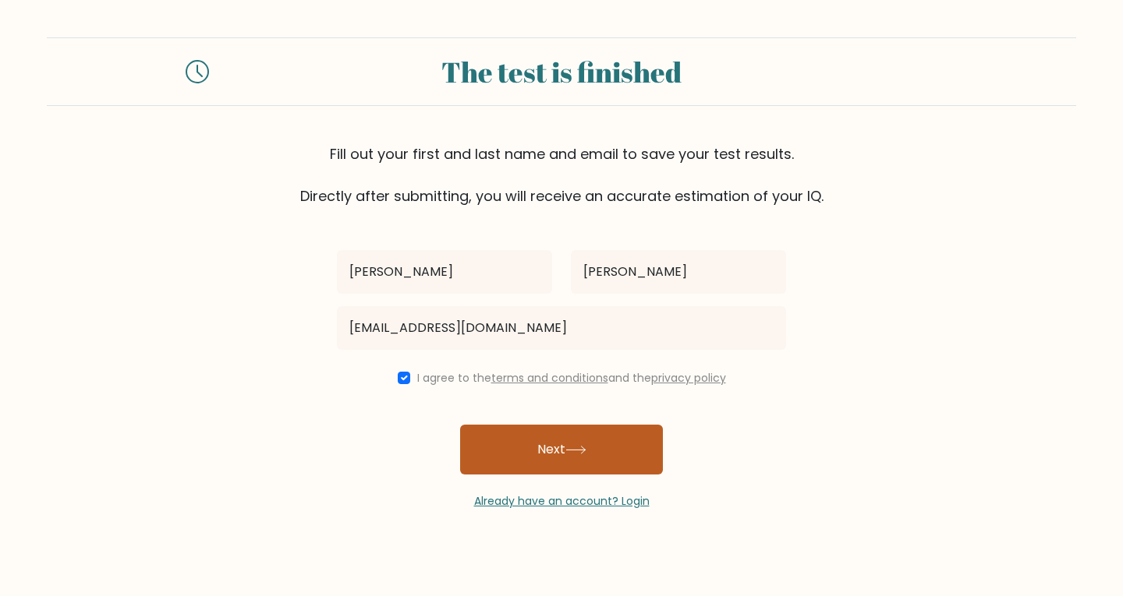
click at [518, 449] on button "Next" at bounding box center [561, 450] width 203 height 50
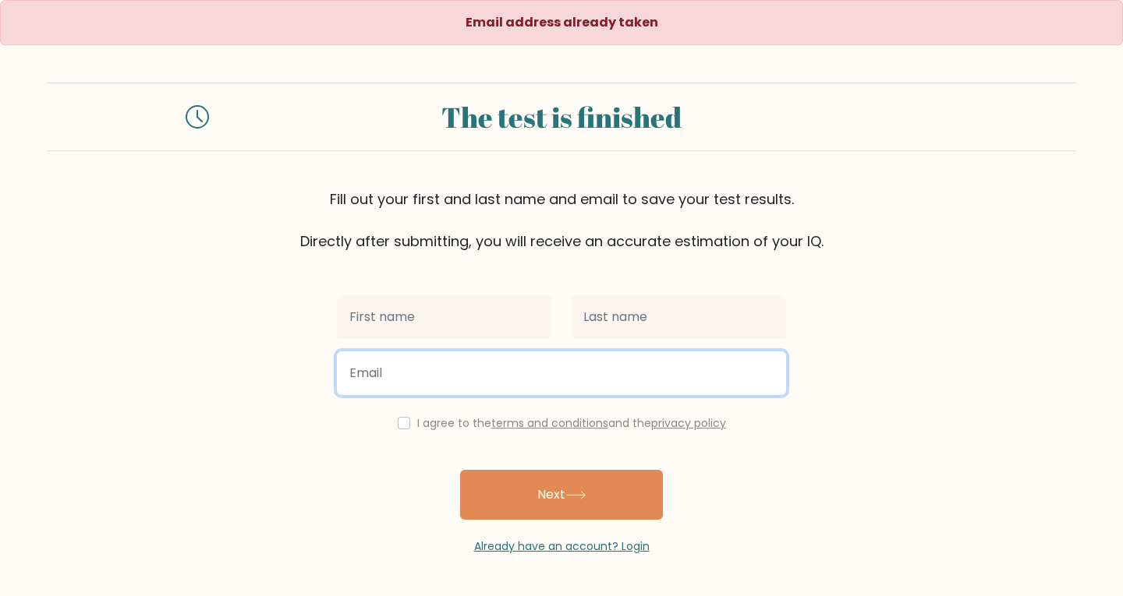
click at [420, 372] on input "email" at bounding box center [561, 374] width 449 height 44
paste input "itzakalix@gmail.com"
type input "itzakalix@gmail.com"
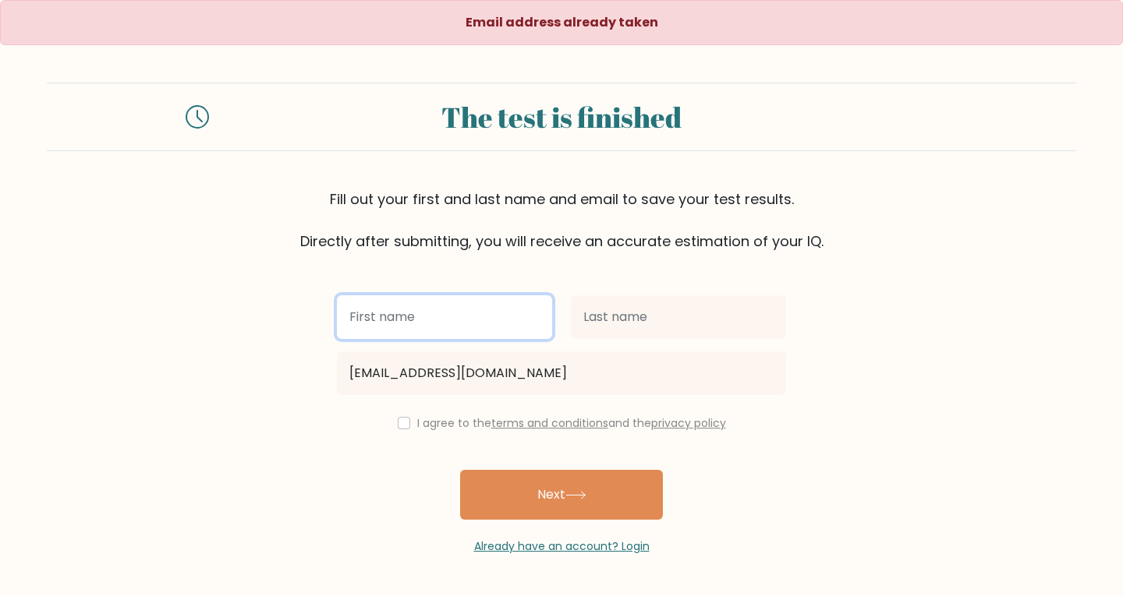
click at [423, 328] on input "text" at bounding box center [444, 317] width 215 height 44
type input "[PERSON_NAME]"
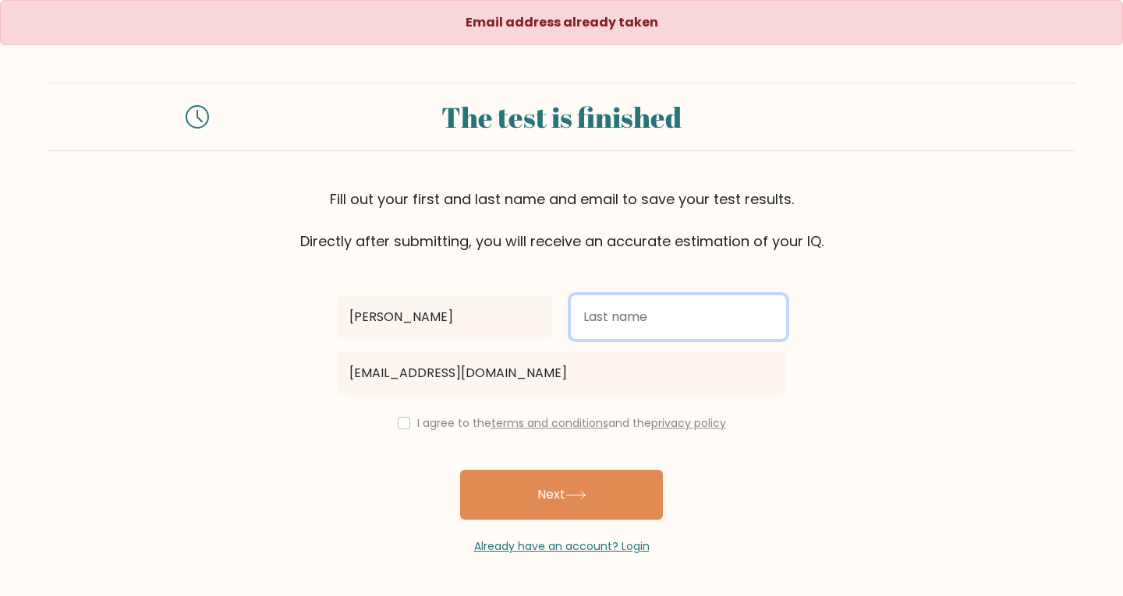
drag, startPoint x: 617, startPoint y: 302, endPoint x: 617, endPoint y: 311, distance: 8.6
click at [617, 302] on input "text" at bounding box center [678, 317] width 215 height 44
type input "[PERSON_NAME]"
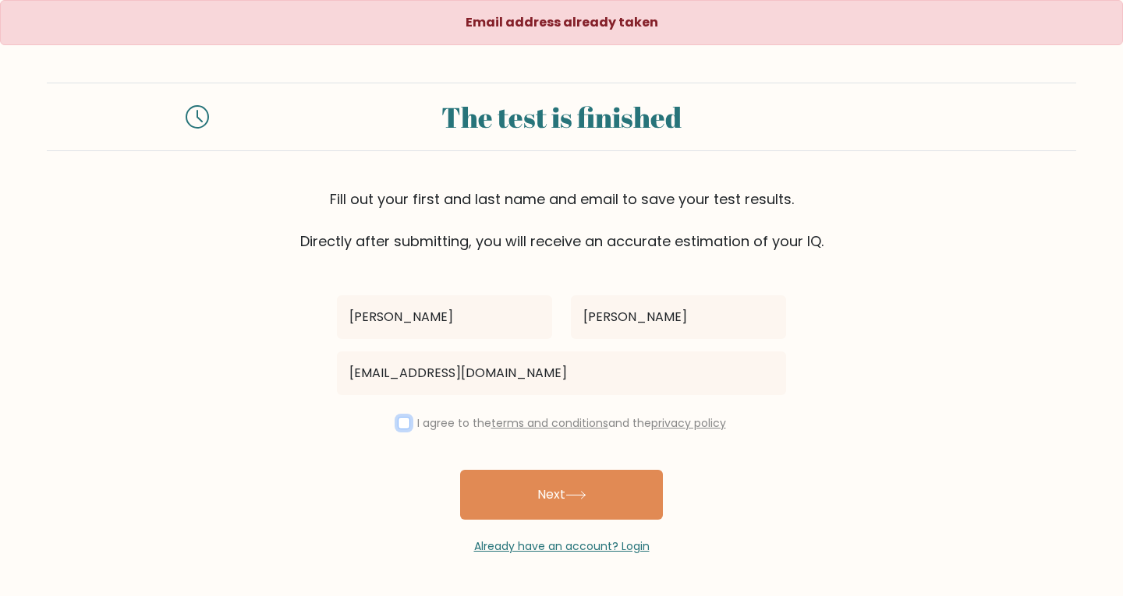
click at [401, 420] on input "checkbox" at bounding box center [404, 423] width 12 height 12
checkbox input "true"
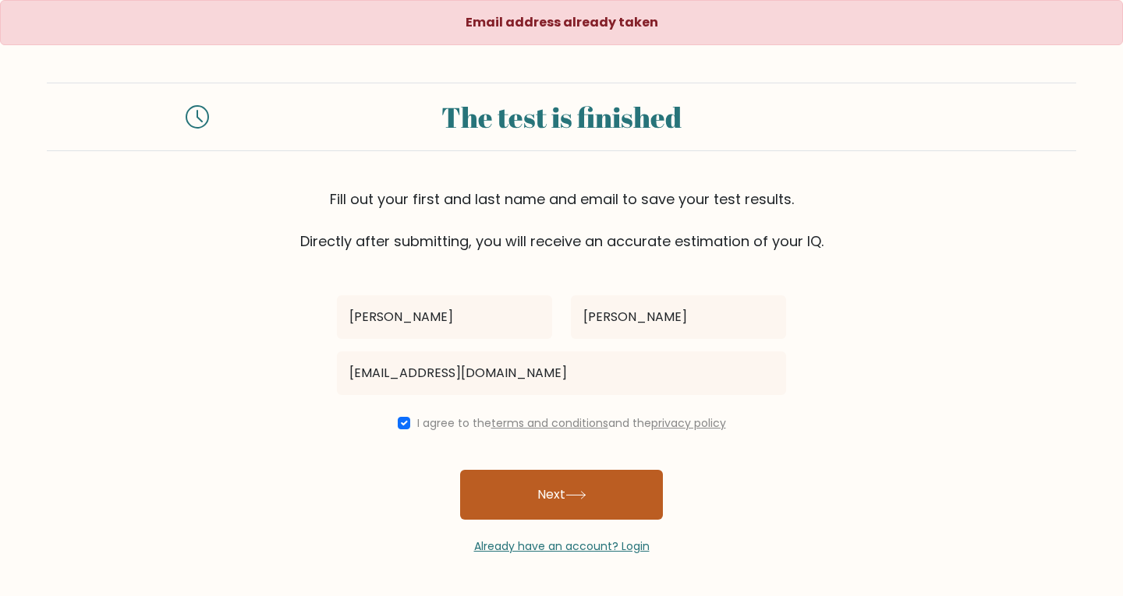
click at [596, 491] on button "Next" at bounding box center [561, 495] width 203 height 50
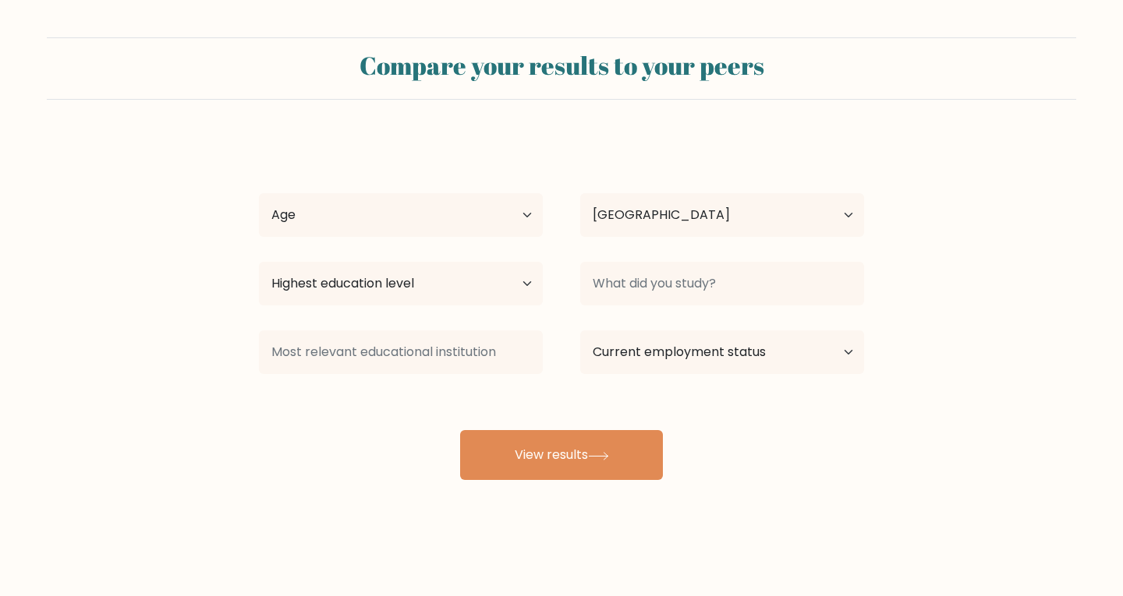
select select "PH"
click at [368, 224] on select "Age Under [DEMOGRAPHIC_DATA] [DEMOGRAPHIC_DATA] [DEMOGRAPHIC_DATA] [DEMOGRAPHIC…" at bounding box center [401, 215] width 284 height 44
select select "18_24"
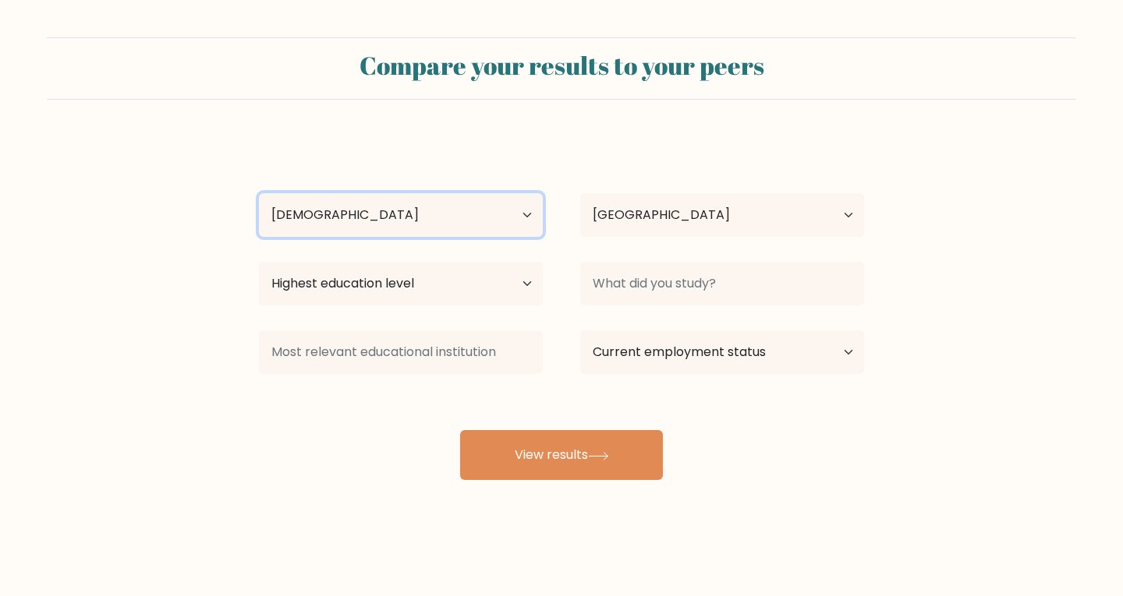
click at [259, 193] on select "Age Under [DEMOGRAPHIC_DATA] [DEMOGRAPHIC_DATA] [DEMOGRAPHIC_DATA] [DEMOGRAPHIC…" at bounding box center [401, 215] width 284 height 44
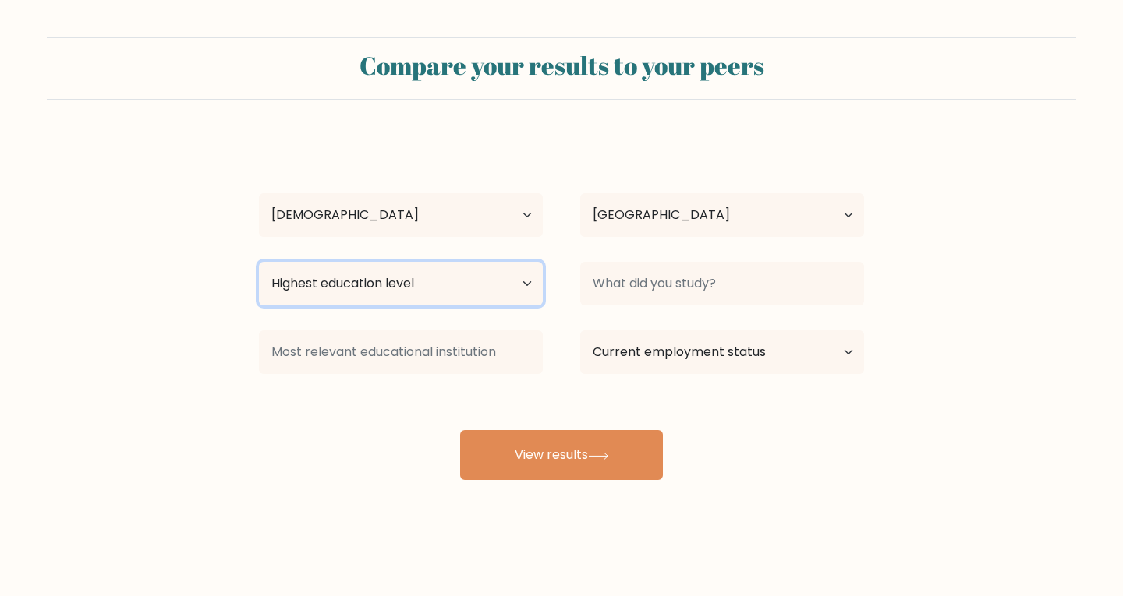
click at [365, 288] on select "Highest education level No schooling Primary Lower Secondary Upper Secondary Oc…" at bounding box center [401, 284] width 284 height 44
select select "bachelors_degree"
click at [259, 262] on select "Highest education level No schooling Primary Lower Secondary Upper Secondary Oc…" at bounding box center [401, 284] width 284 height 44
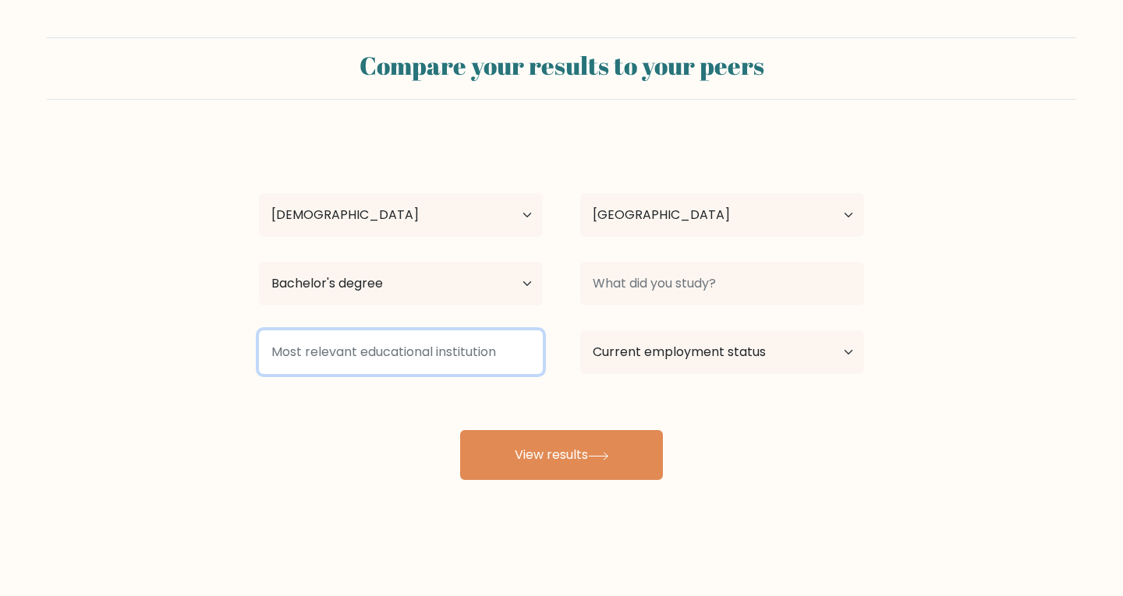
click at [348, 346] on input at bounding box center [401, 353] width 284 height 44
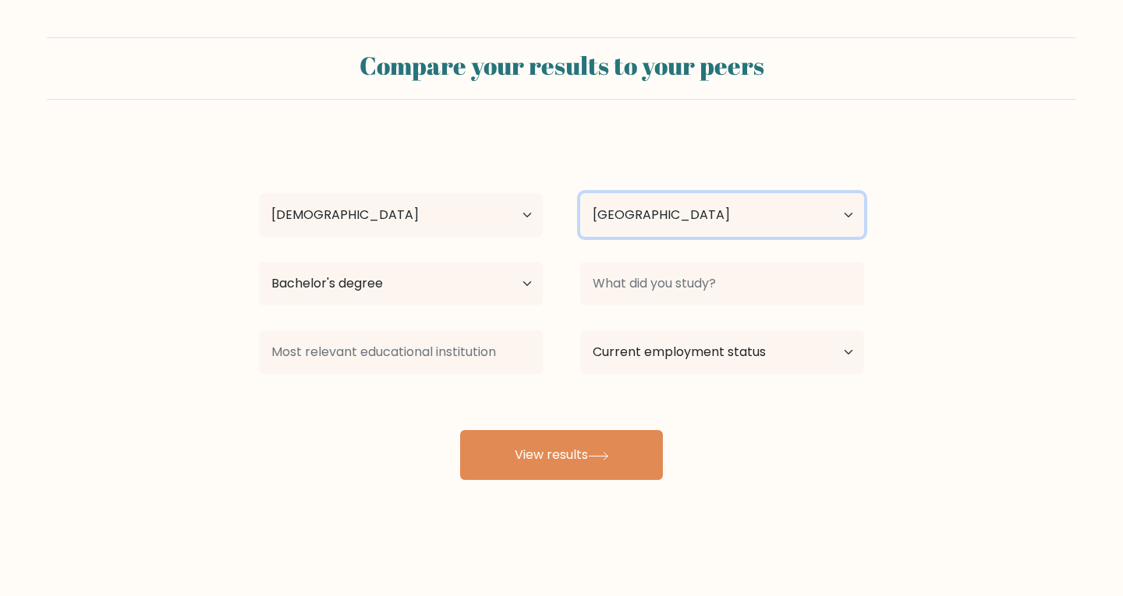
click at [635, 225] on select "Country [GEOGRAPHIC_DATA] [GEOGRAPHIC_DATA] [GEOGRAPHIC_DATA] [US_STATE] [GEOGR…" at bounding box center [722, 215] width 284 height 44
click at [769, 159] on div "[PERSON_NAME] Age Under [DEMOGRAPHIC_DATA] [DEMOGRAPHIC_DATA] [DEMOGRAPHIC_DATA…" at bounding box center [561, 308] width 624 height 343
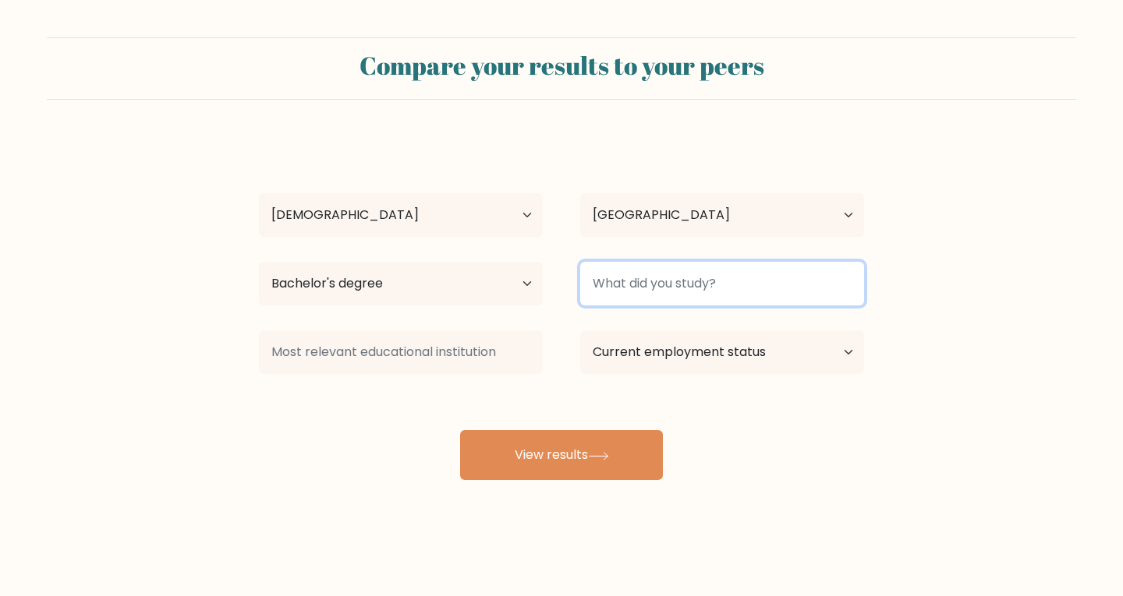
click at [659, 283] on input at bounding box center [722, 284] width 284 height 44
type input "BSIT"
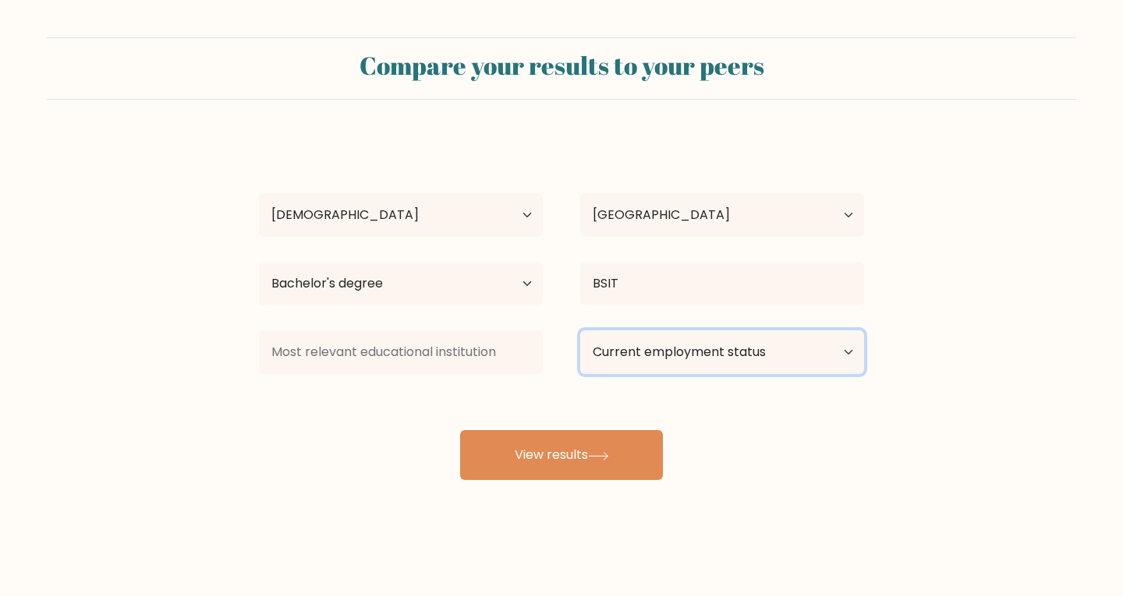
click at [710, 372] on select "Current employment status Employed Student Retired Other / prefer not to answer" at bounding box center [722, 353] width 284 height 44
select select "other"
click at [580, 331] on select "Current employment status Employed Student Retired Other / prefer not to answer" at bounding box center [722, 353] width 284 height 44
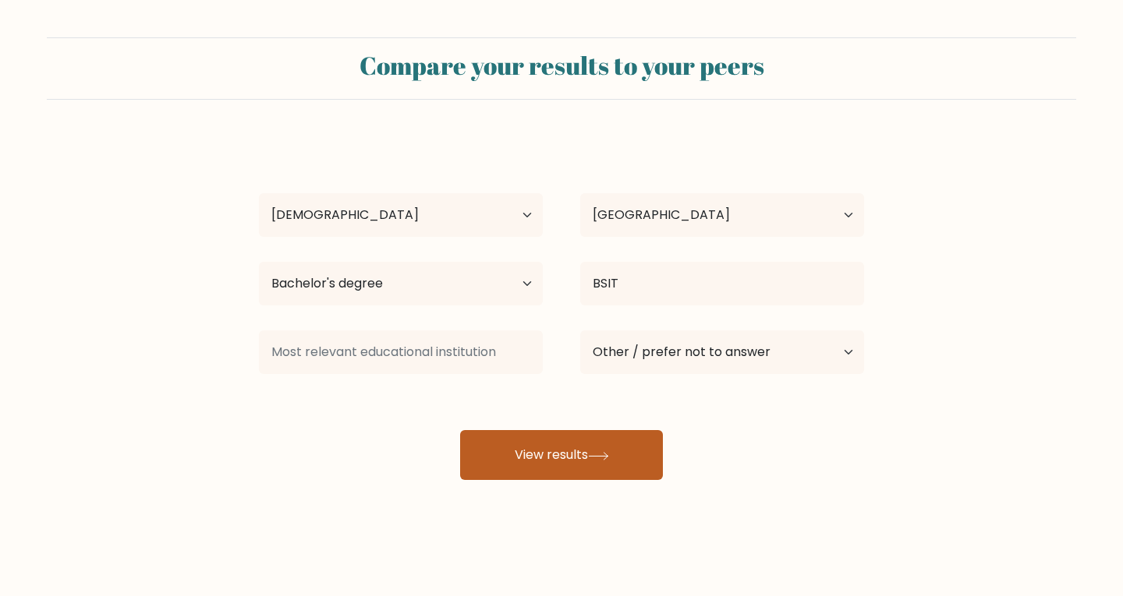
click at [635, 462] on button "View results" at bounding box center [561, 455] width 203 height 50
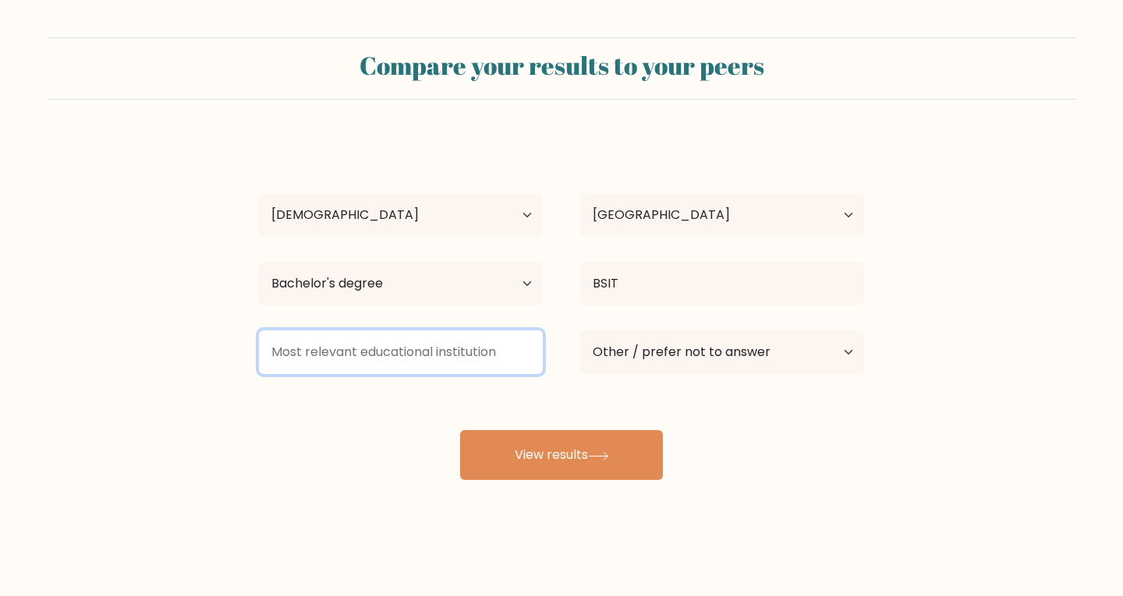
click at [461, 342] on input at bounding box center [401, 353] width 284 height 44
drag, startPoint x: 513, startPoint y: 345, endPoint x: 498, endPoint y: 347, distance: 15.0
click at [498, 347] on input at bounding box center [401, 353] width 284 height 44
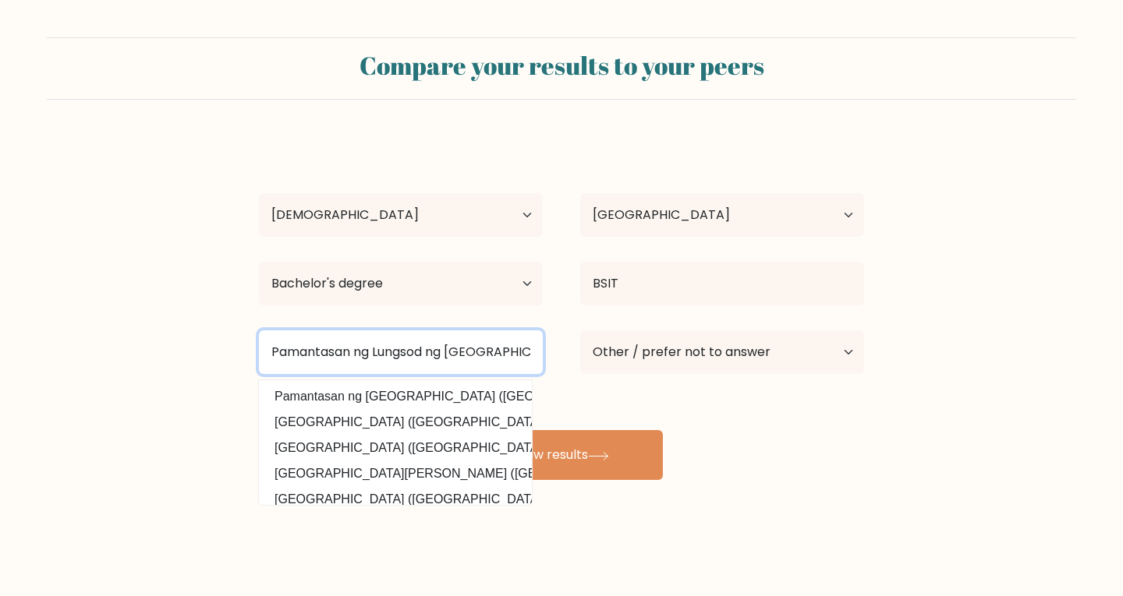
type input "Pamantasan ng Lungsod ng Muntinlupa"
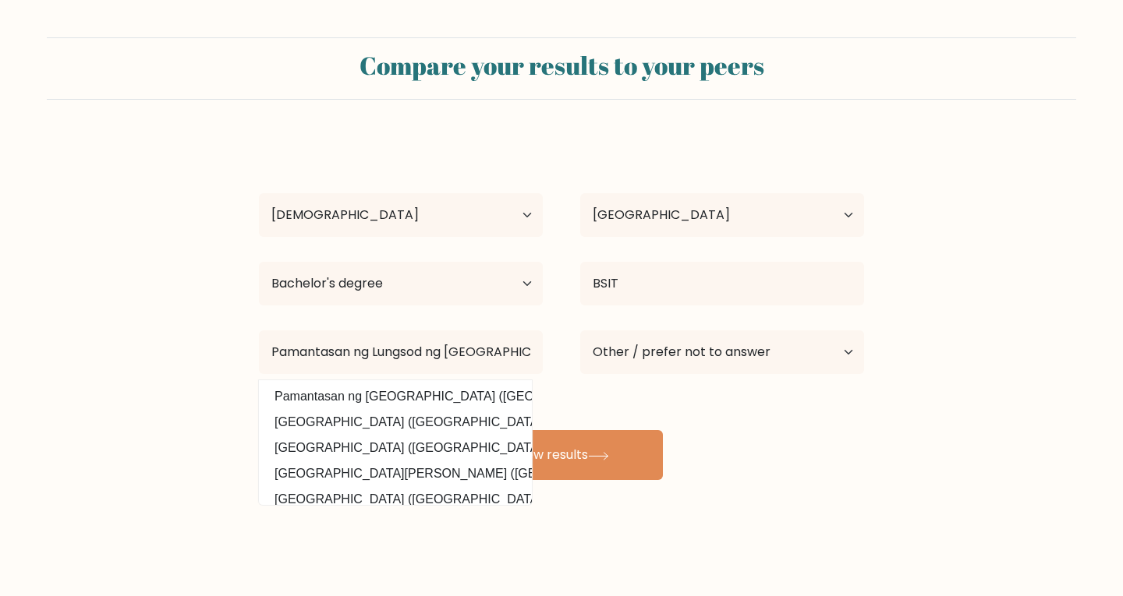
click at [779, 317] on div "Andrea Castillo Age Under 18 years old 18-24 years old 25-34 years old 35-44 ye…" at bounding box center [561, 308] width 624 height 343
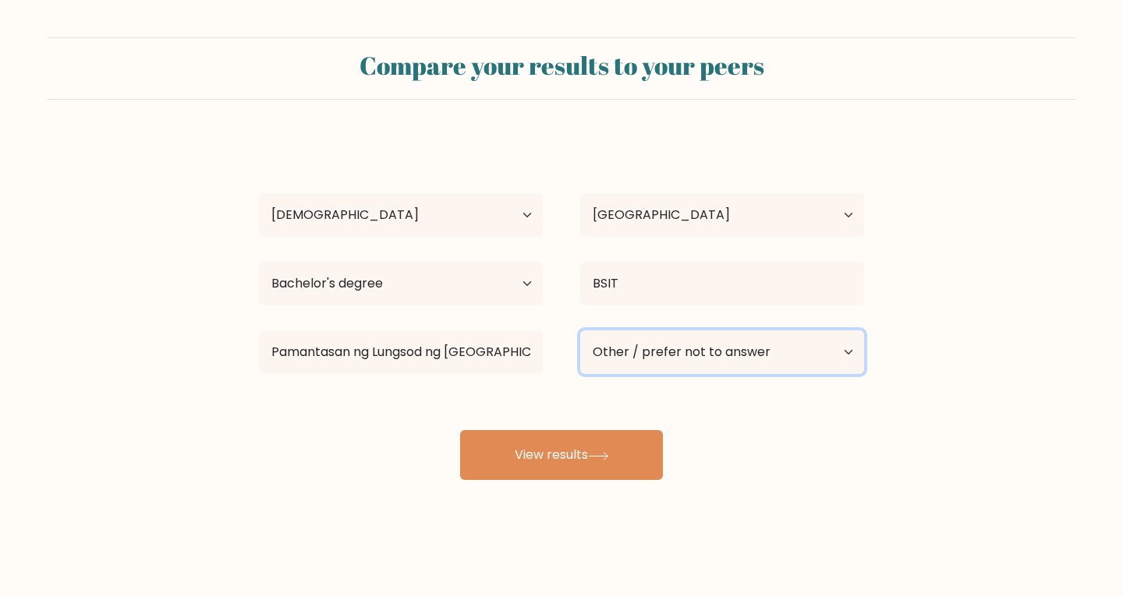
click at [698, 346] on select "Current employment status Employed Student Retired Other / prefer not to answer" at bounding box center [722, 353] width 284 height 44
click at [957, 338] on form "Compare your results to your peers Andrea Castillo Age Under 18 years old 18-24…" at bounding box center [561, 258] width 1123 height 443
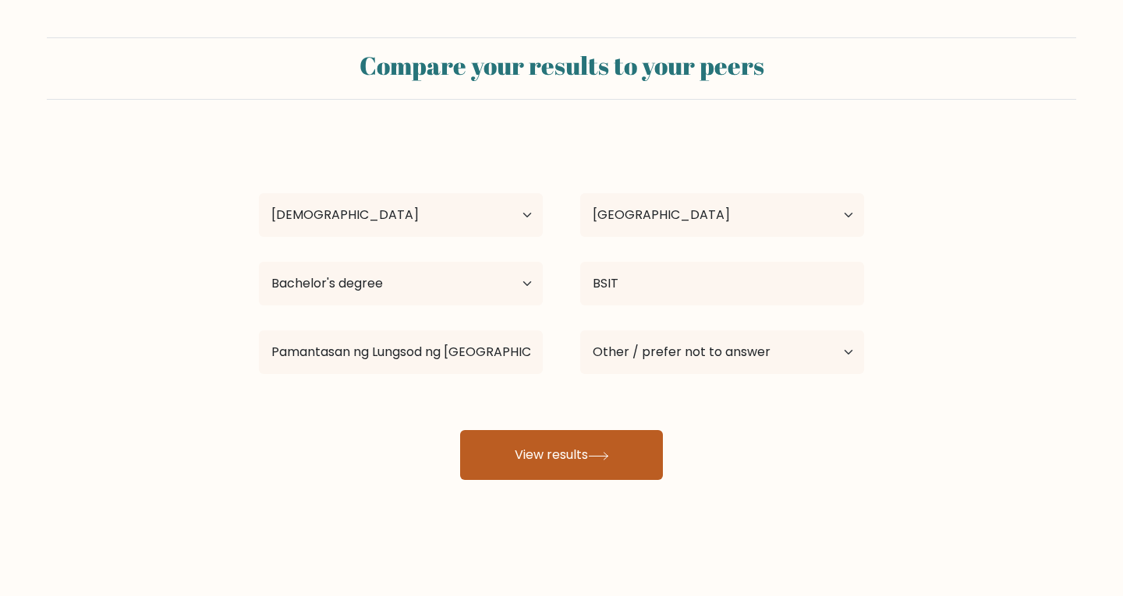
click at [568, 458] on button "View results" at bounding box center [561, 455] width 203 height 50
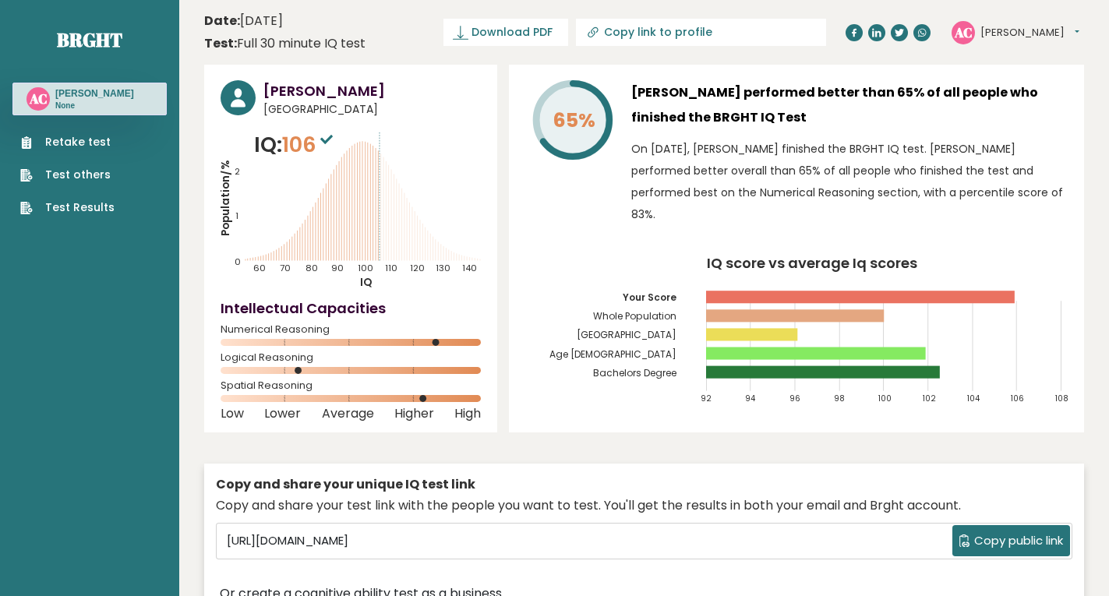
click at [333, 138] on icon at bounding box center [326, 139] width 12 height 9
click at [70, 138] on link "Retake test" at bounding box center [67, 142] width 94 height 16
click at [116, 139] on ul "Retake test Test others Test Results" at bounding box center [67, 175] width 110 height 82
click at [80, 138] on link "Retake test" at bounding box center [67, 142] width 94 height 16
click at [109, 200] on ul "Retake test Test others Test Results" at bounding box center [67, 175] width 110 height 82
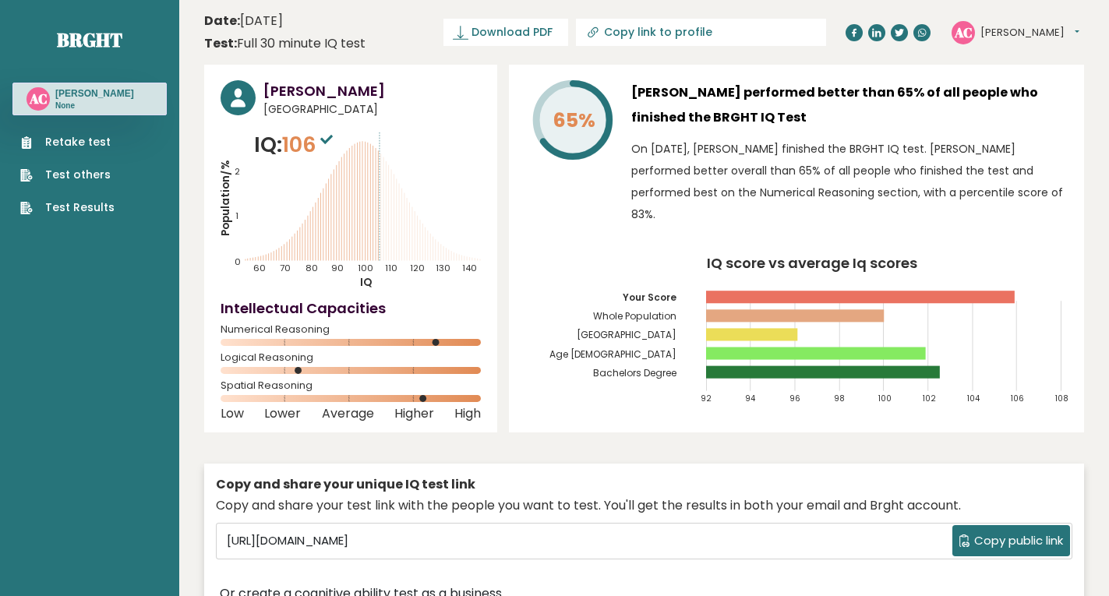
click at [108, 204] on link "Test Results" at bounding box center [67, 208] width 94 height 16
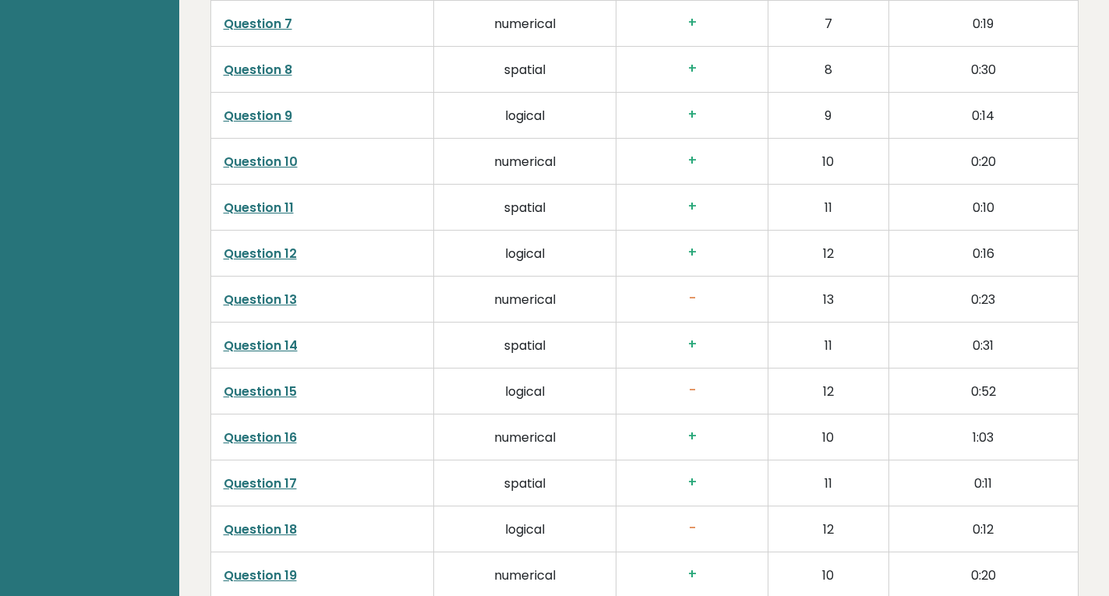
scroll to position [2746, 0]
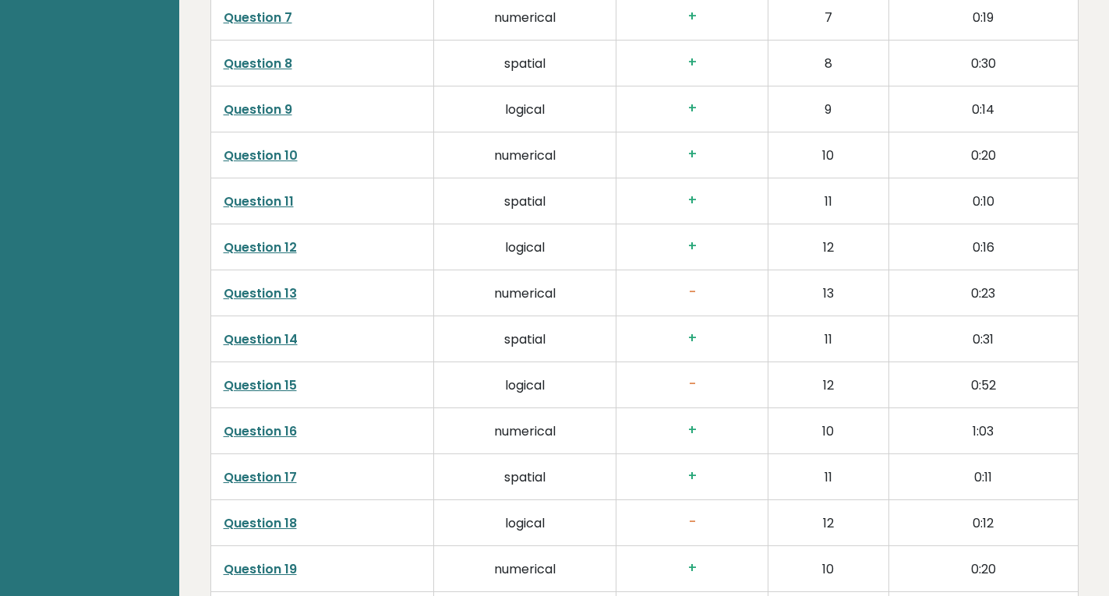
click at [695, 291] on h3 "-" at bounding box center [692, 293] width 126 height 16
click at [414, 300] on td "Question 13" at bounding box center [322, 294] width 224 height 46
click at [247, 293] on link "Question 13" at bounding box center [260, 294] width 73 height 18
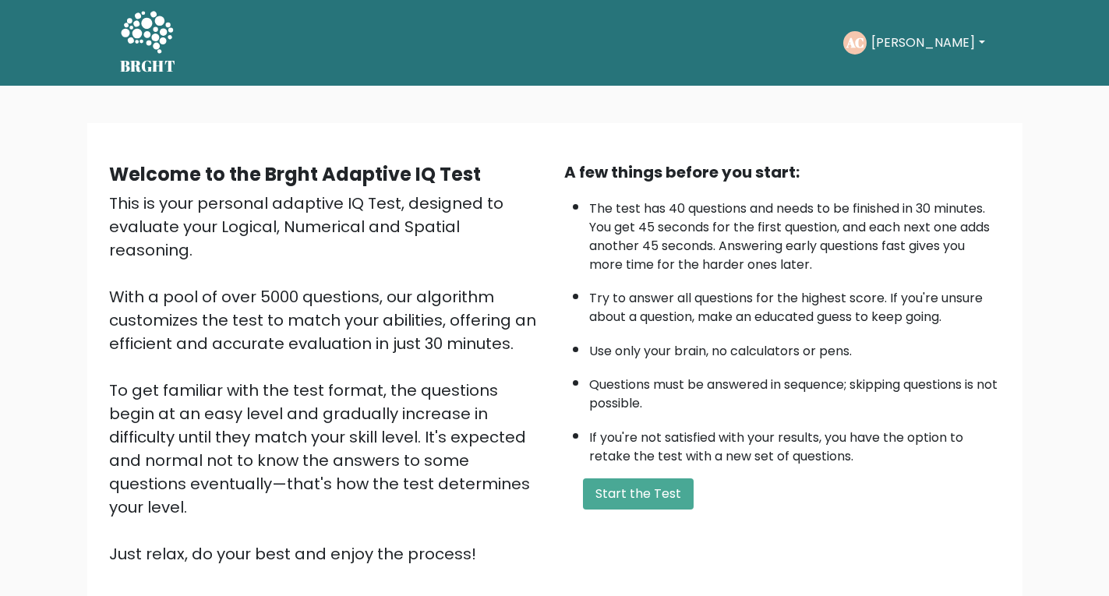
click at [921, 41] on button "[PERSON_NAME]" at bounding box center [928, 43] width 122 height 20
click at [660, 496] on button "Start the Test" at bounding box center [638, 494] width 111 height 31
click at [626, 503] on button "Start the Test" at bounding box center [638, 494] width 111 height 31
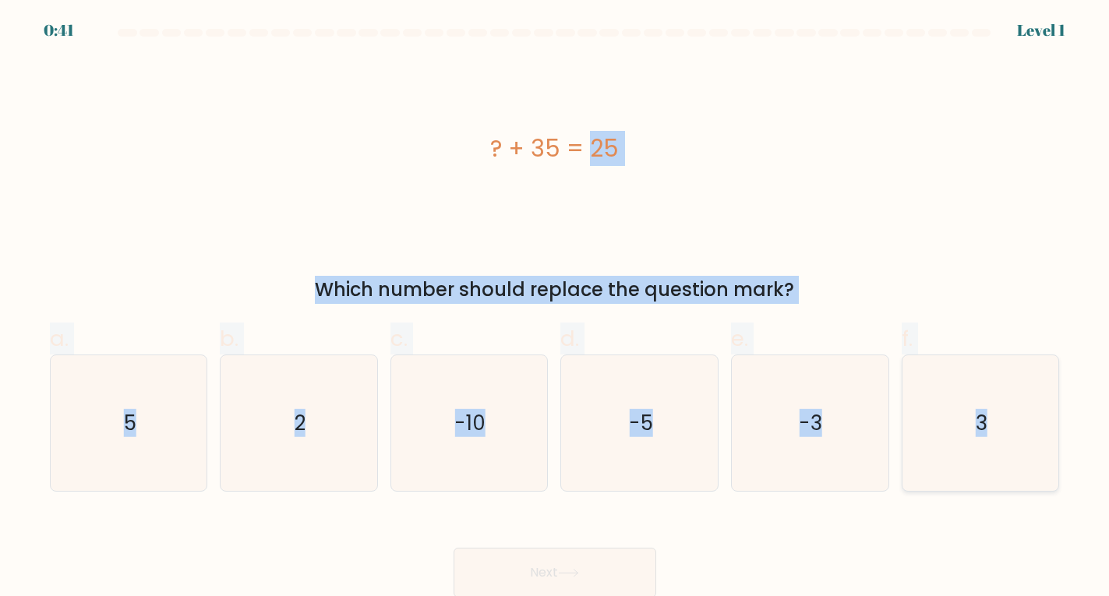
drag, startPoint x: 444, startPoint y: 116, endPoint x: 1010, endPoint y: 426, distance: 644.4
click at [1010, 426] on form "a. 5" at bounding box center [554, 313] width 1109 height 569
copy form "? + 35 = 25 Which number should replace the question mark? a. 5 b. 2 c. -10 d. …"
click at [478, 415] on text "-10" at bounding box center [470, 423] width 30 height 28
click at [555, 309] on input "c. -10" at bounding box center [555, 304] width 1 height 10
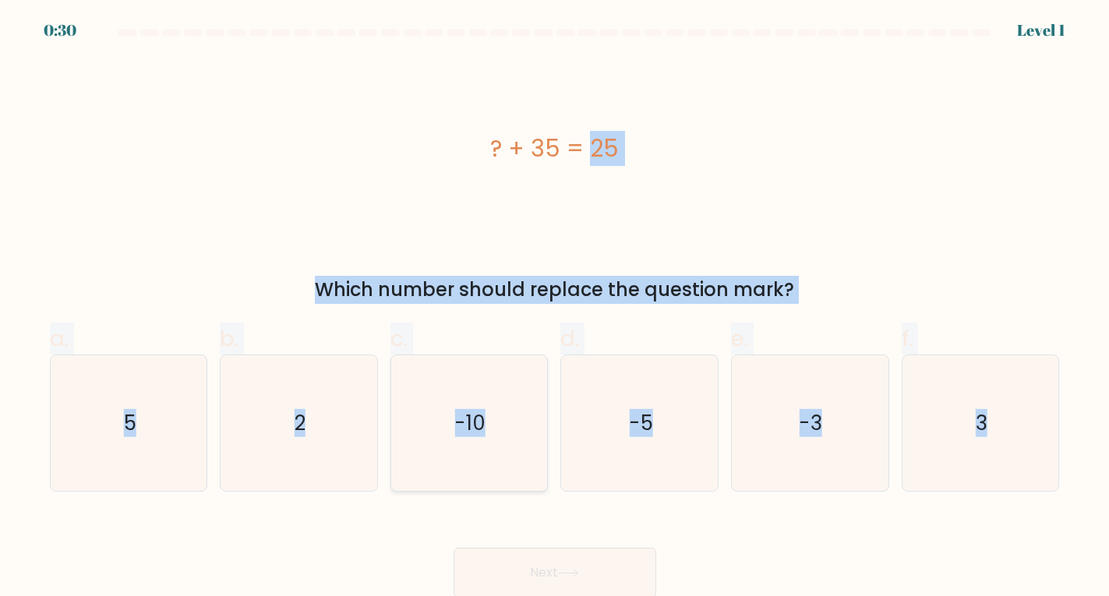
radio input "true"
click at [546, 563] on button "Next" at bounding box center [555, 573] width 203 height 50
click at [516, 568] on button "Next" at bounding box center [555, 573] width 203 height 50
click at [302, 217] on div "? + 35 = 25" at bounding box center [555, 148] width 1010 height 179
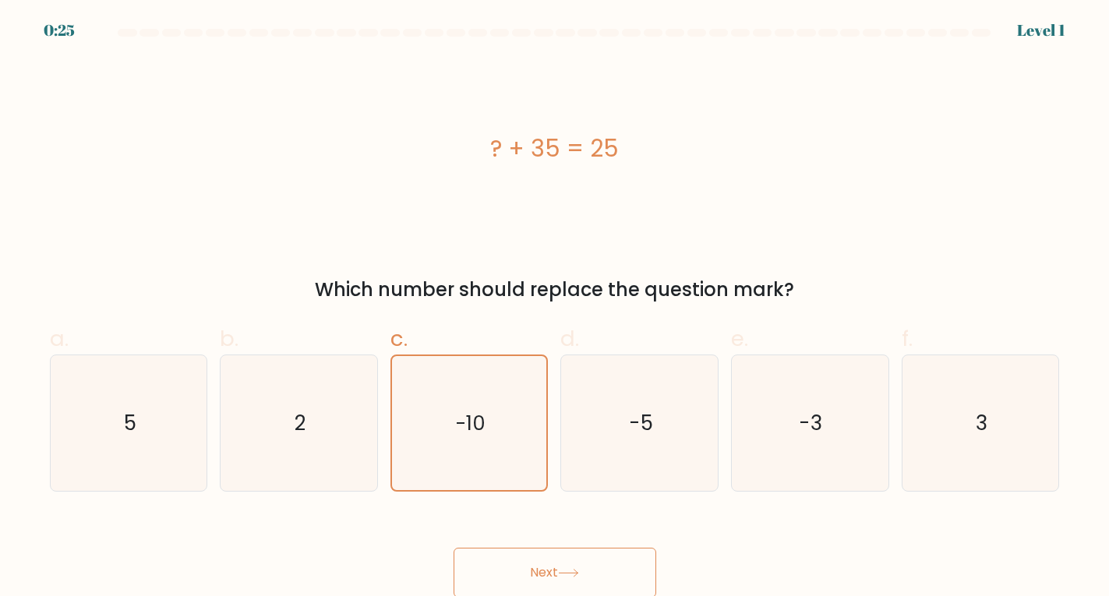
click at [578, 575] on icon at bounding box center [568, 573] width 19 height 7
click at [514, 565] on button "Next" at bounding box center [555, 573] width 203 height 50
click at [539, 571] on button "Next" at bounding box center [555, 571] width 203 height 50
click at [486, 375] on icon "-10" at bounding box center [469, 422] width 134 height 134
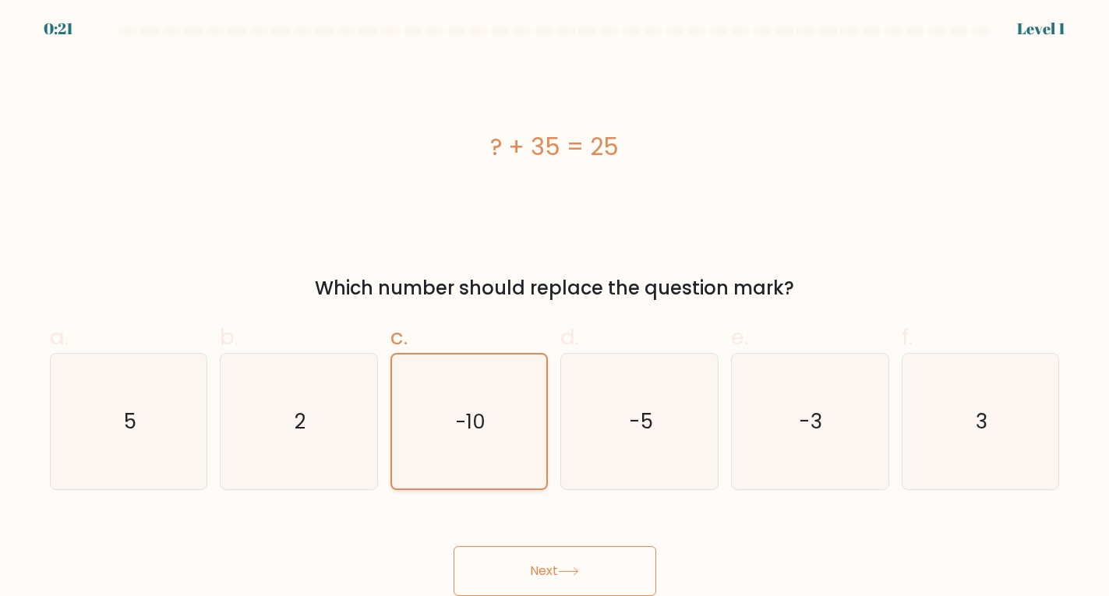
click at [555, 307] on input "c. -10" at bounding box center [555, 302] width 1 height 10
click at [497, 559] on button "Next" at bounding box center [555, 571] width 203 height 50
click at [498, 559] on button "Next" at bounding box center [555, 571] width 203 height 50
click at [511, 562] on button "Next" at bounding box center [555, 571] width 203 height 50
click at [529, 547] on div "Next" at bounding box center [555, 552] width 1029 height 87
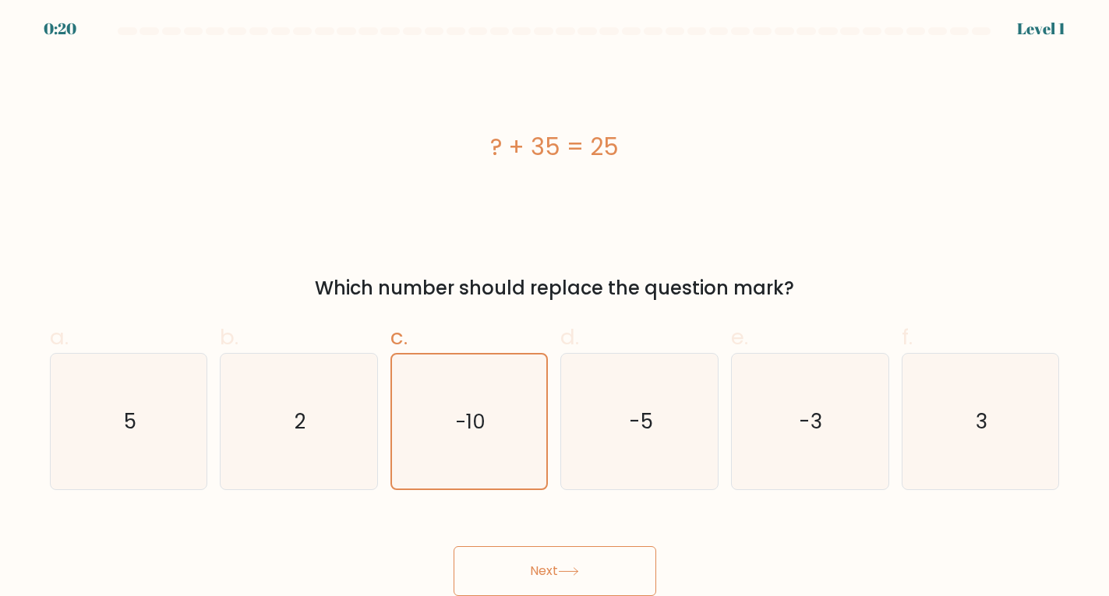
click at [536, 544] on div "Next" at bounding box center [555, 552] width 1029 height 87
click at [538, 547] on button "Next" at bounding box center [555, 571] width 203 height 50
click at [518, 539] on div "Next" at bounding box center [555, 552] width 1029 height 87
drag, startPoint x: 522, startPoint y: 555, endPoint x: 633, endPoint y: 401, distance: 189.9
click at [522, 557] on button "Next" at bounding box center [555, 571] width 203 height 50
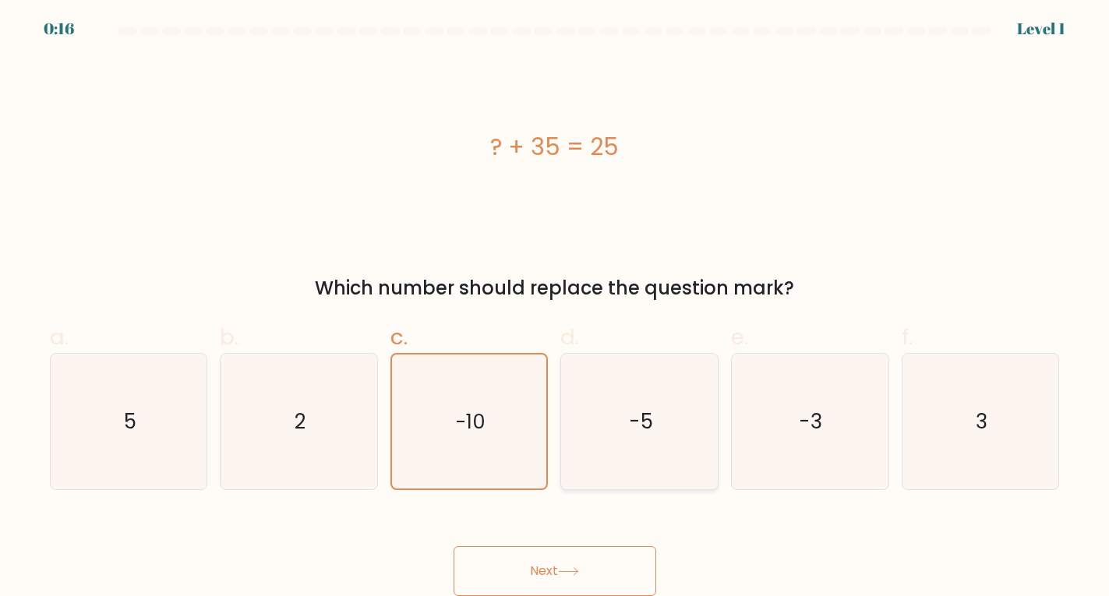
click at [633, 379] on icon "-5" at bounding box center [640, 422] width 136 height 136
click at [556, 307] on input "d. -5" at bounding box center [555, 302] width 1 height 10
radio input "true"
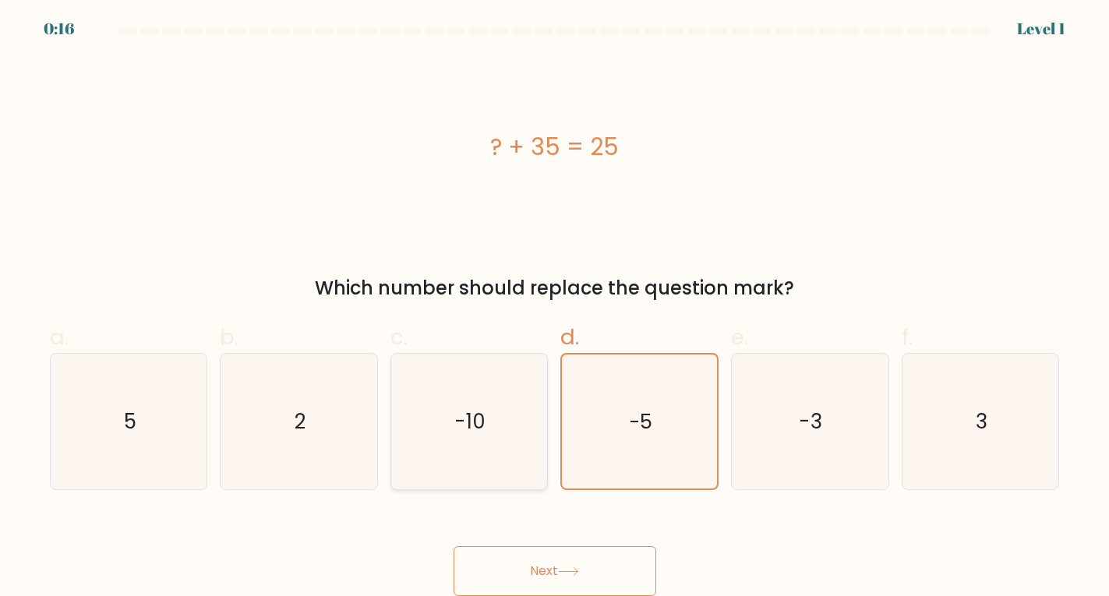
drag, startPoint x: 687, startPoint y: 408, endPoint x: 482, endPoint y: 449, distance: 209.1
click at [687, 410] on icon "-5" at bounding box center [640, 422] width 134 height 134
click at [556, 307] on input "d. -5" at bounding box center [555, 302] width 1 height 10
click at [444, 436] on icon "-10" at bounding box center [469, 422] width 136 height 136
click at [555, 307] on input "c. -10" at bounding box center [555, 302] width 1 height 10
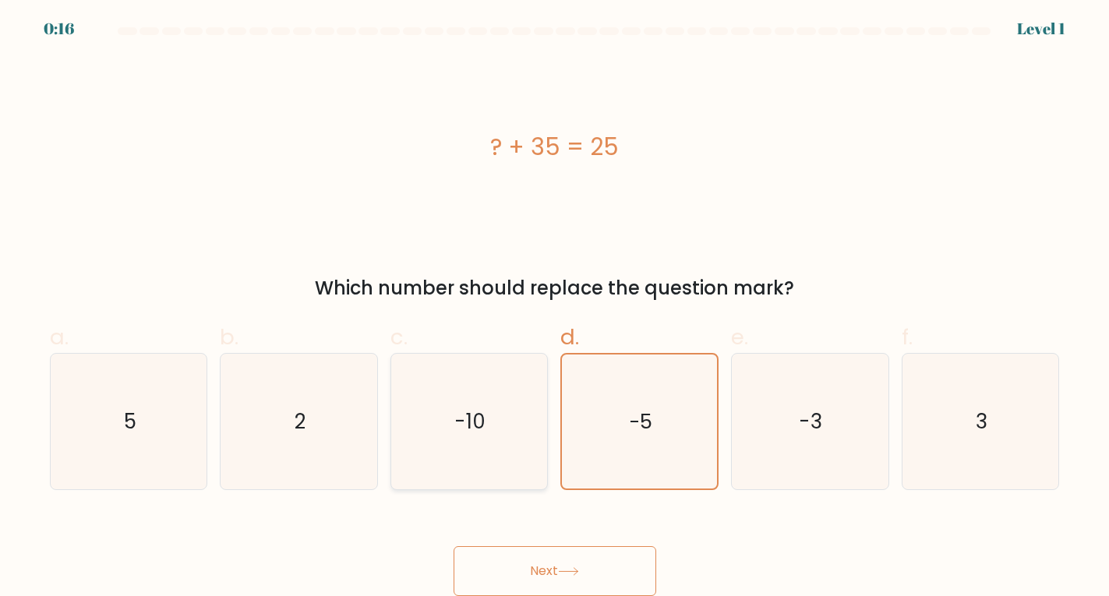
radio input "true"
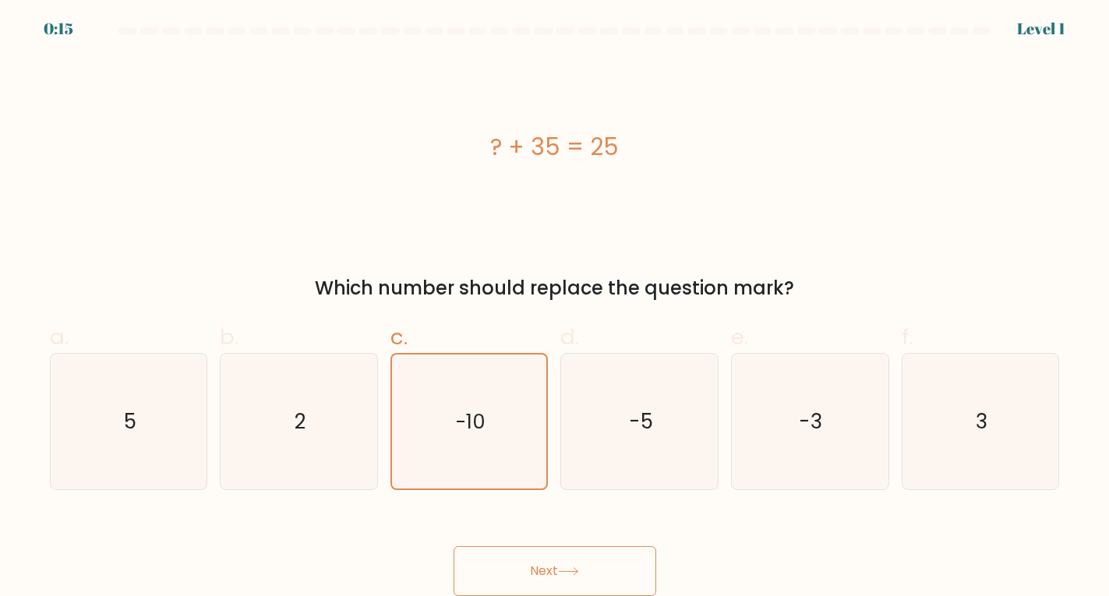
click at [559, 568] on button "Next" at bounding box center [555, 571] width 203 height 50
click at [615, 209] on div "? + 35 = 25" at bounding box center [555, 147] width 1010 height 179
click at [575, 114] on div "? + 35 = 25" at bounding box center [555, 147] width 1010 height 179
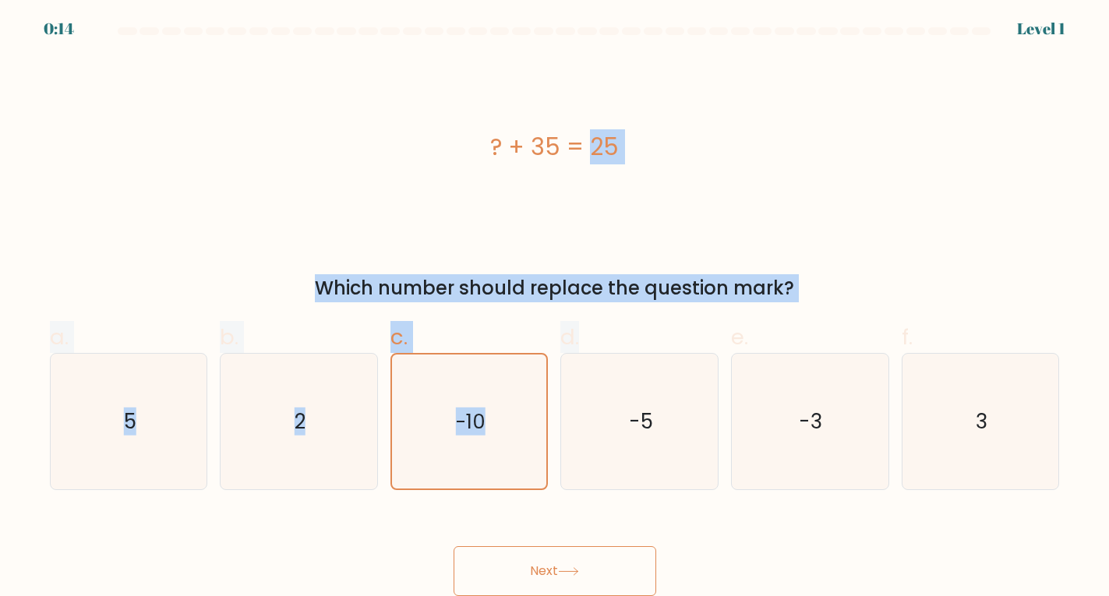
drag, startPoint x: 472, startPoint y: 129, endPoint x: 871, endPoint y: 306, distance: 436.3
click at [716, 308] on form "a. 5" at bounding box center [554, 311] width 1109 height 569
click at [969, 278] on div "Which number should replace the question mark?" at bounding box center [555, 288] width 992 height 28
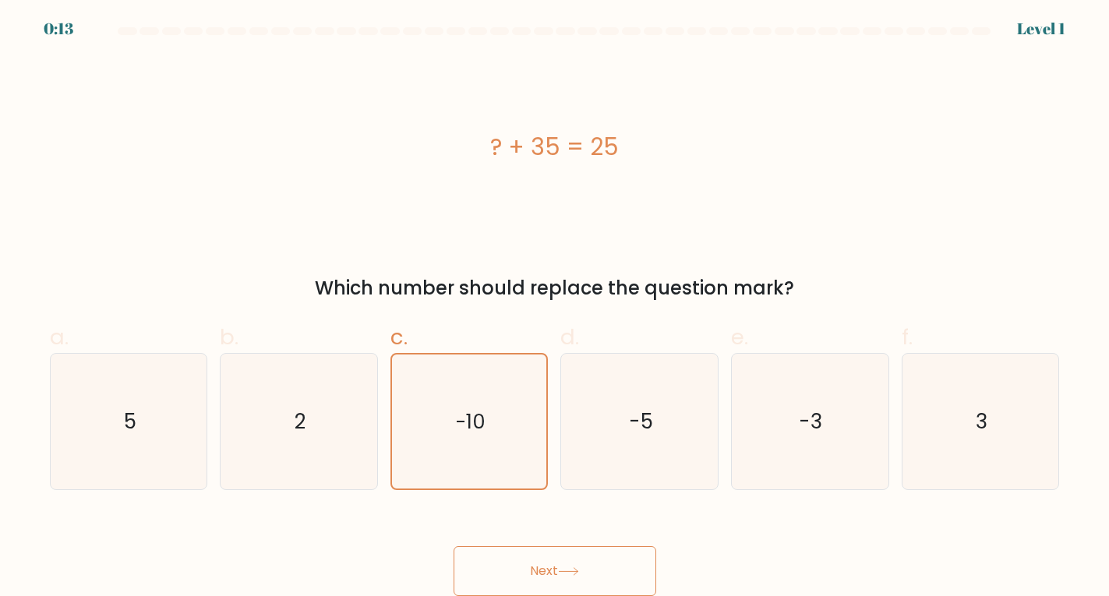
click at [942, 262] on div "? + 35 = 25 Which number should replace the question mark?" at bounding box center [555, 180] width 1029 height 245
drag, startPoint x: 941, startPoint y: 262, endPoint x: 767, endPoint y: 179, distance: 192.8
click at [767, 179] on div "? + 35 = 25" at bounding box center [555, 147] width 1010 height 179
click at [515, 581] on button "Next" at bounding box center [555, 571] width 203 height 50
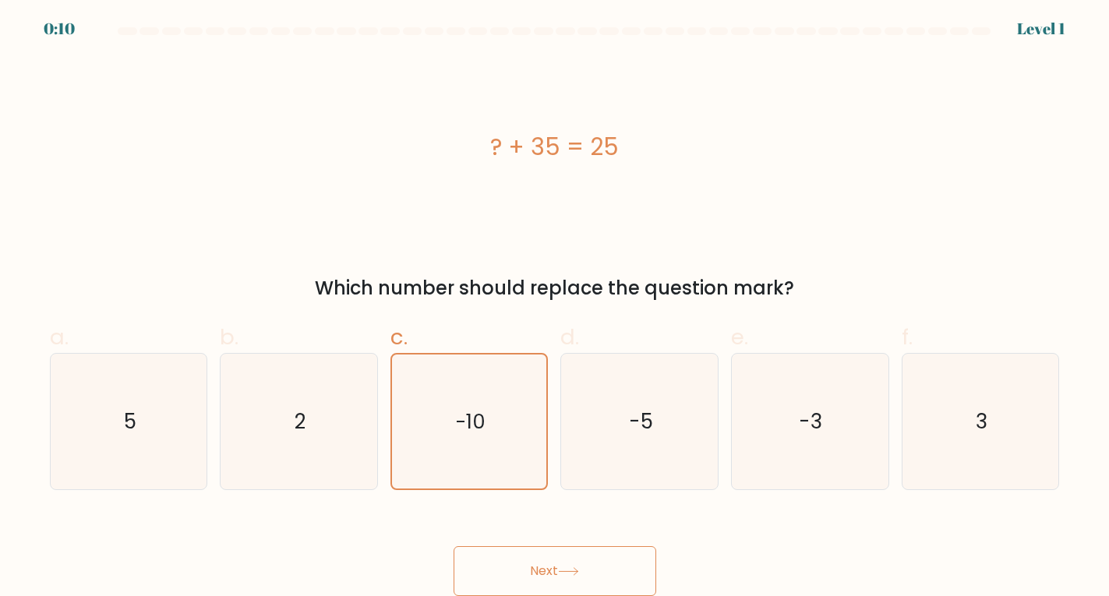
click at [517, 581] on button "Next" at bounding box center [555, 571] width 203 height 50
click at [527, 575] on button "Next" at bounding box center [555, 571] width 203 height 50
click at [528, 575] on button "Next" at bounding box center [555, 571] width 203 height 50
click at [582, 553] on button "Next" at bounding box center [555, 571] width 203 height 50
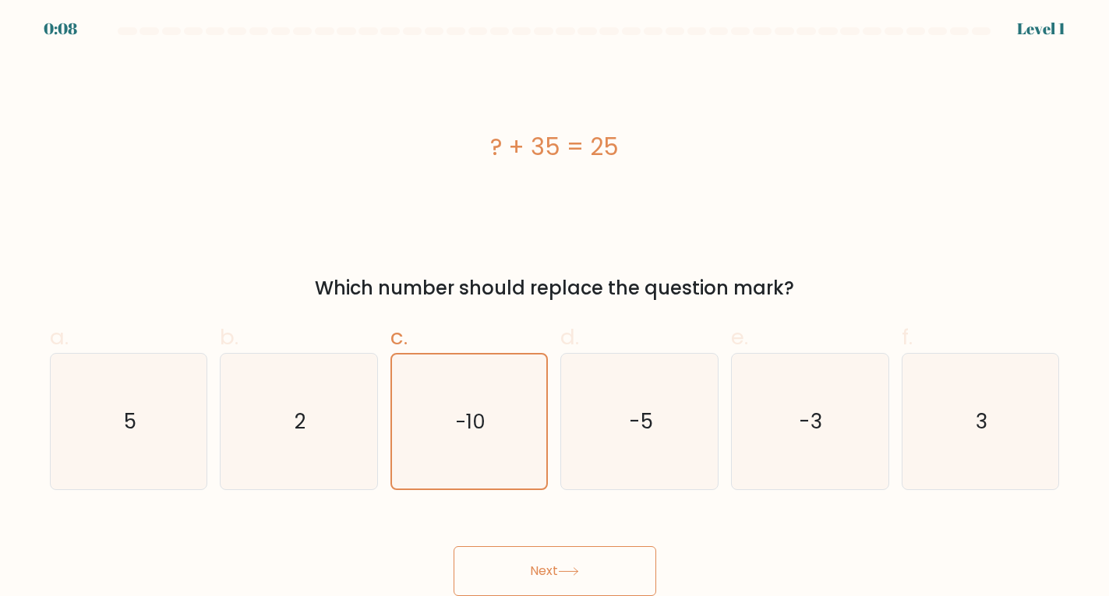
click at [582, 553] on button "Next" at bounding box center [555, 571] width 203 height 50
click at [581, 553] on button "Next" at bounding box center [555, 571] width 203 height 50
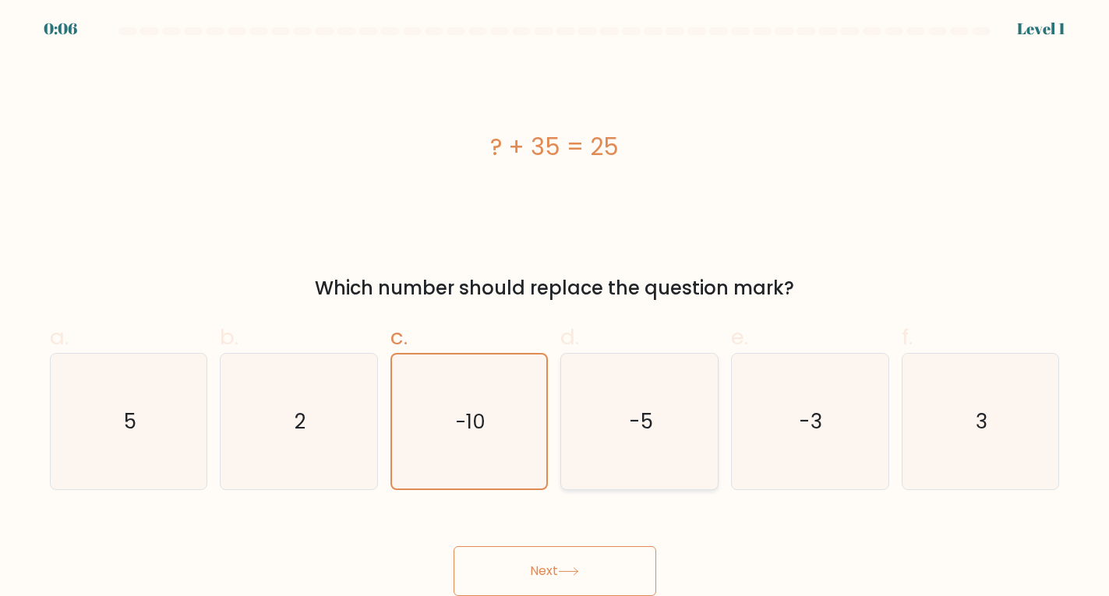
click at [609, 369] on icon "-5" at bounding box center [640, 422] width 136 height 136
click at [556, 307] on input "d. -5" at bounding box center [555, 302] width 1 height 10
radio input "true"
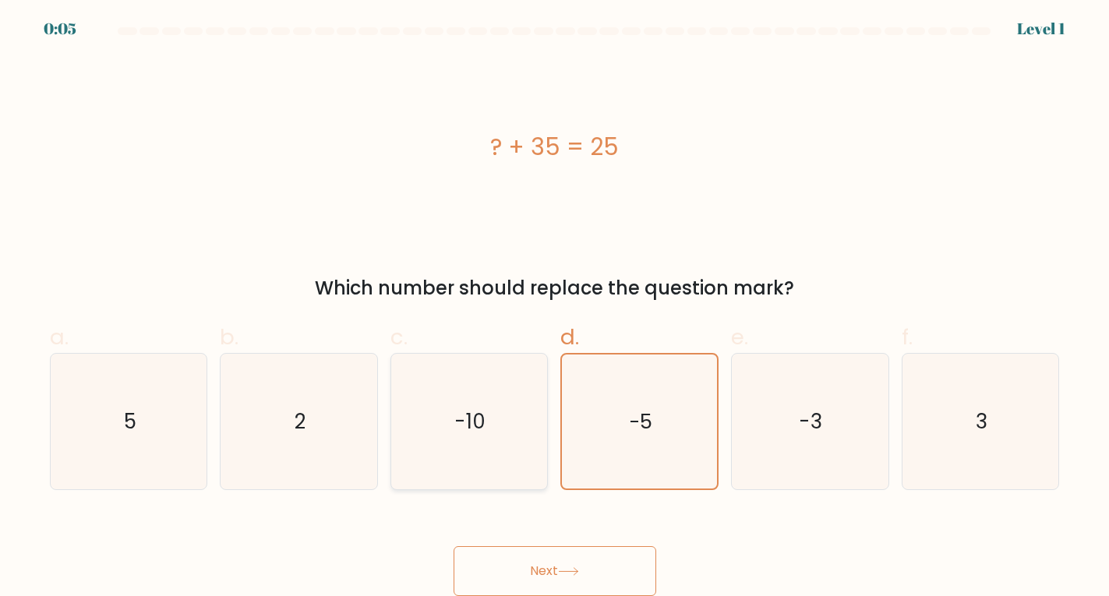
click at [497, 408] on icon "-10" at bounding box center [469, 422] width 136 height 136
click at [555, 307] on input "c. -10" at bounding box center [555, 302] width 1 height 10
radio input "true"
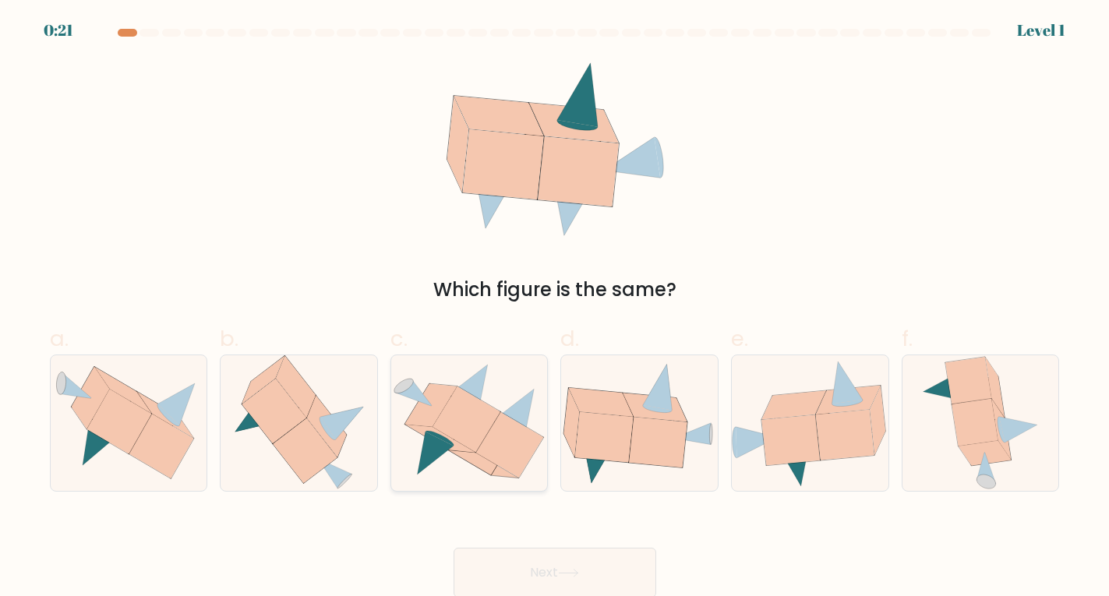
click at [493, 416] on icon at bounding box center [467, 419] width 68 height 65
click at [555, 309] on input "c." at bounding box center [555, 304] width 1 height 10
radio input "true"
click at [563, 571] on icon at bounding box center [568, 573] width 21 height 9
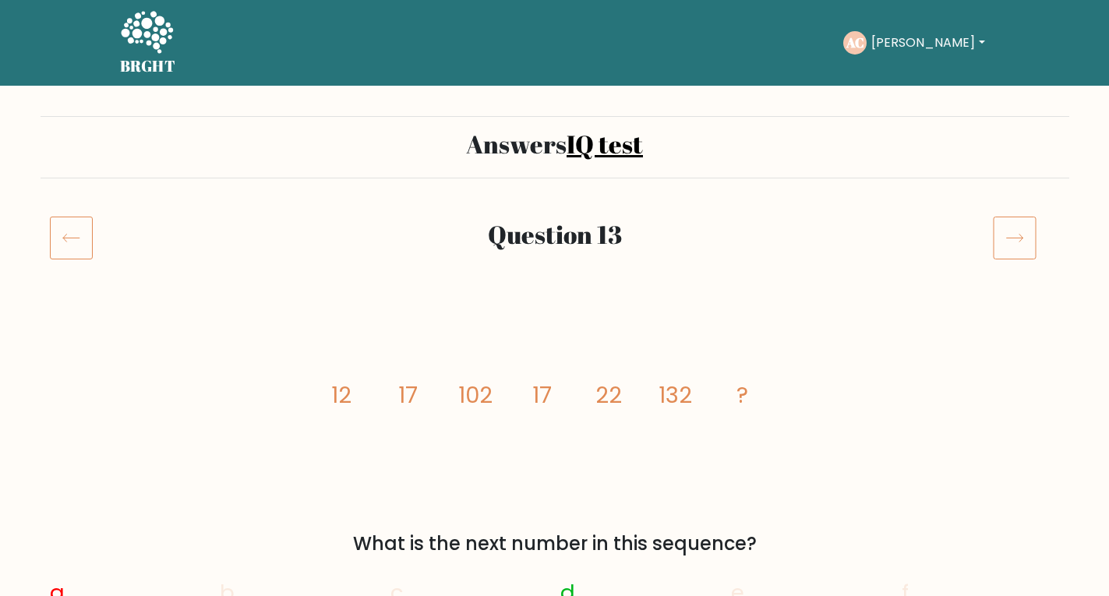
click at [165, 37] on icon at bounding box center [147, 33] width 54 height 47
click at [164, 50] on icon at bounding box center [147, 33] width 54 height 47
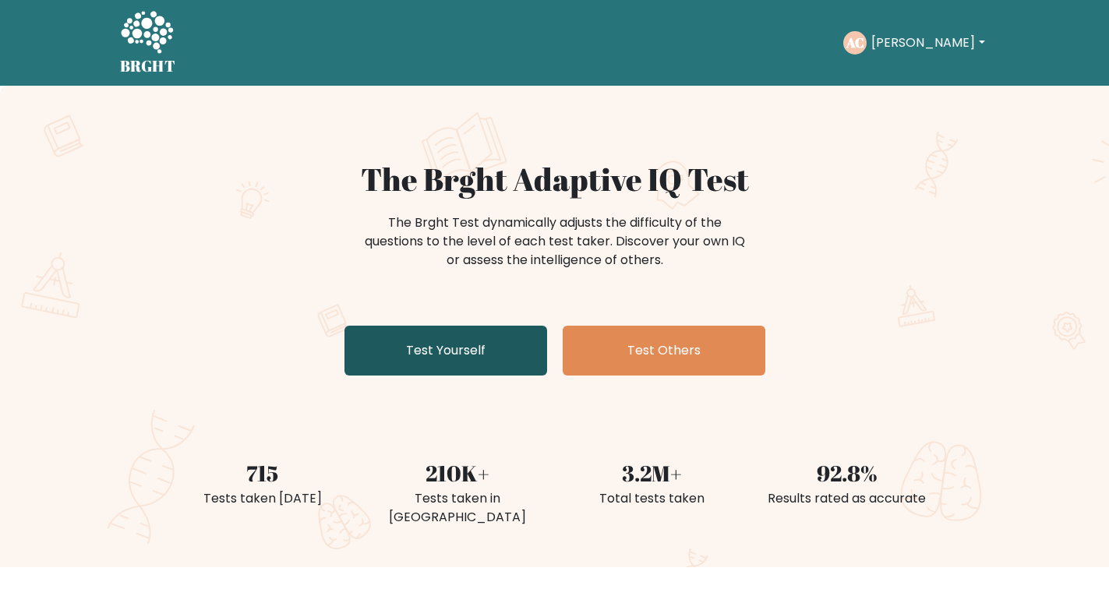
click at [501, 355] on link "Test Yourself" at bounding box center [446, 351] width 203 height 50
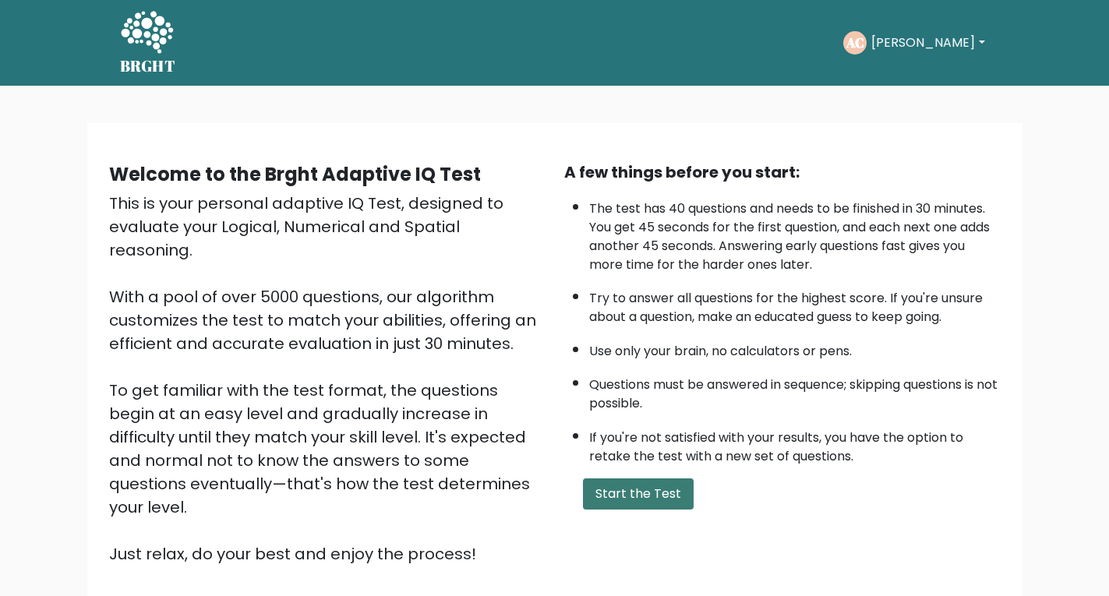
click at [652, 509] on button "Start the Test" at bounding box center [638, 494] width 111 height 31
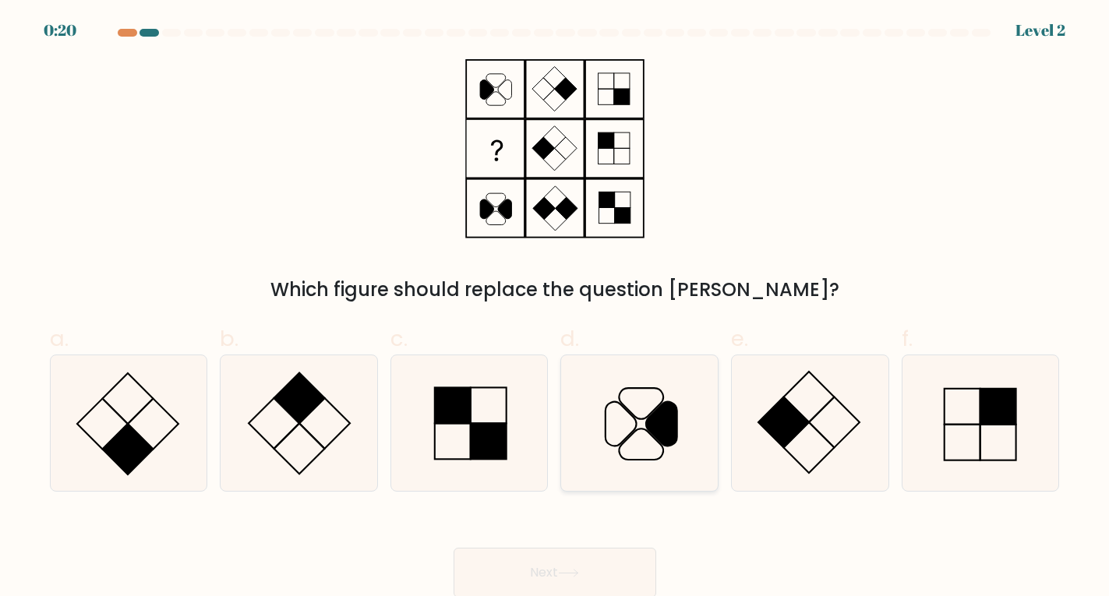
click at [646, 416] on icon at bounding box center [640, 423] width 136 height 136
click at [556, 309] on input "d." at bounding box center [555, 304] width 1 height 10
radio input "true"
click at [566, 564] on button "Next" at bounding box center [555, 573] width 203 height 50
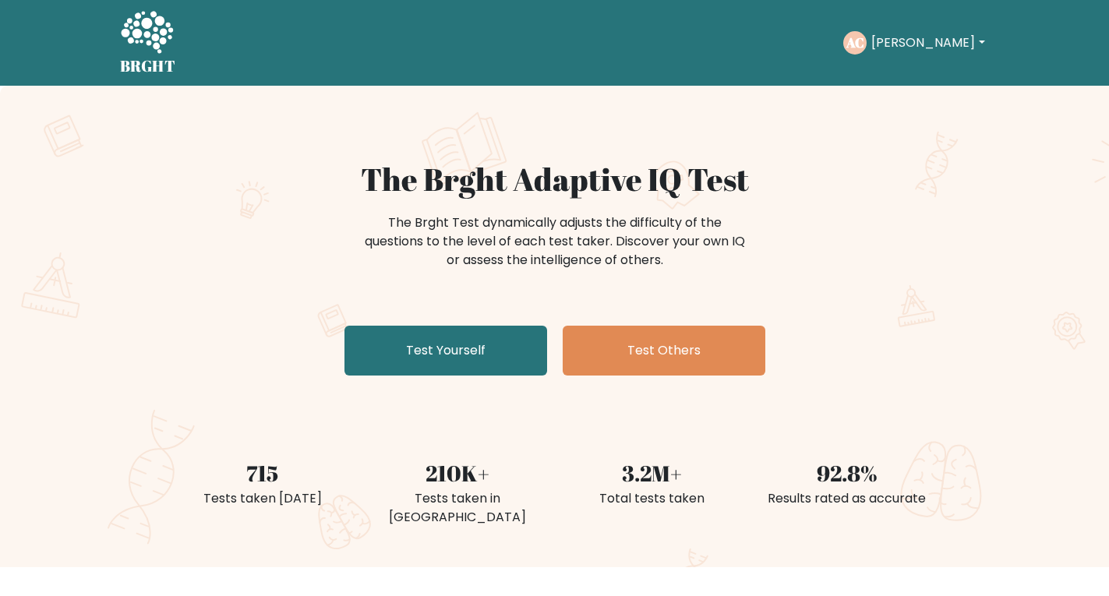
click at [898, 55] on div "AC [PERSON_NAME] Dashboard Profile Settings Logout" at bounding box center [916, 43] width 146 height 36
click at [893, 48] on button "[PERSON_NAME]" at bounding box center [928, 43] width 122 height 20
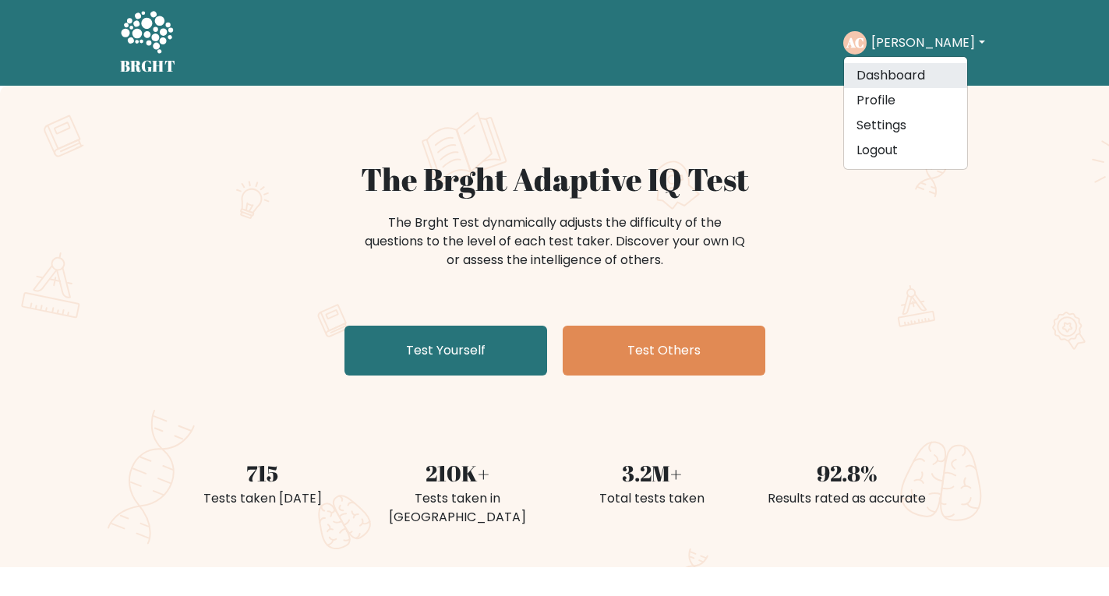
click at [902, 73] on link "Dashboard" at bounding box center [905, 75] width 123 height 25
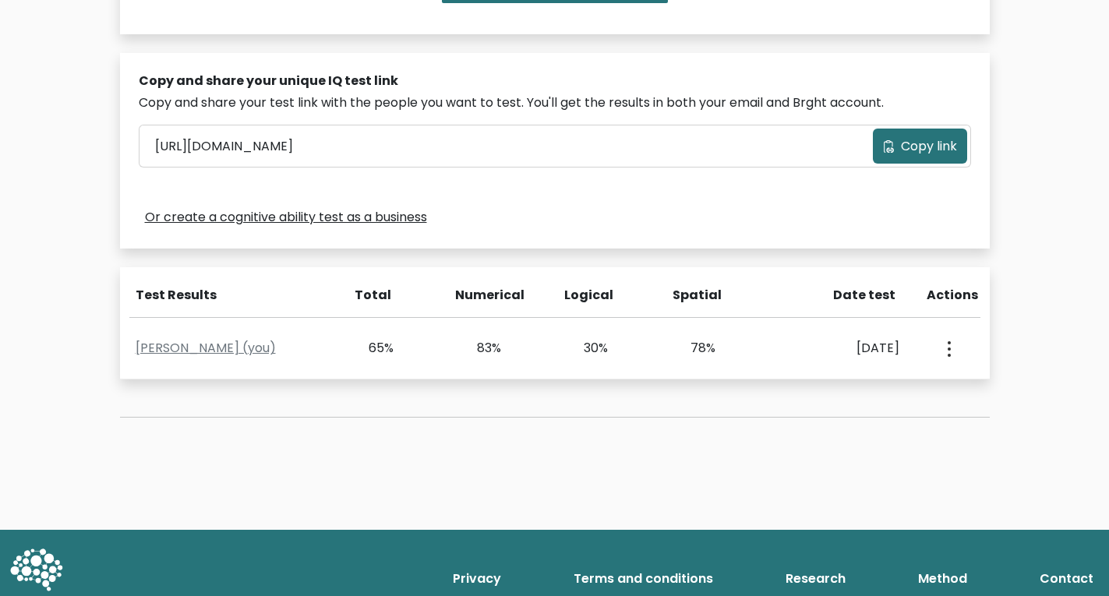
scroll to position [457, 0]
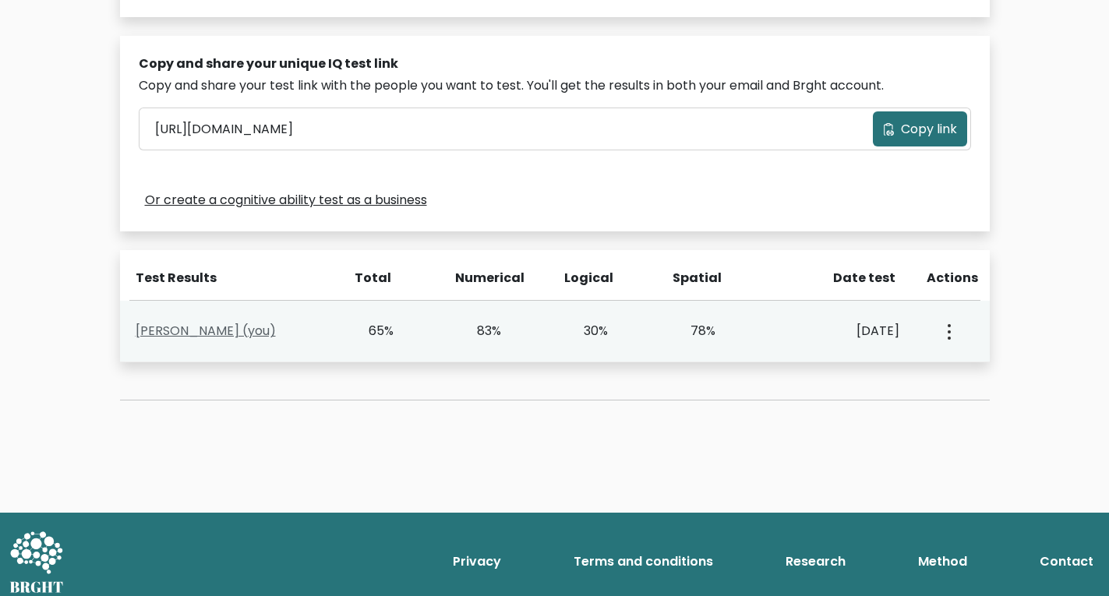
click at [193, 323] on link "Andrea Castillo (you)" at bounding box center [206, 331] width 140 height 18
